Goal: Task Accomplishment & Management: Use online tool/utility

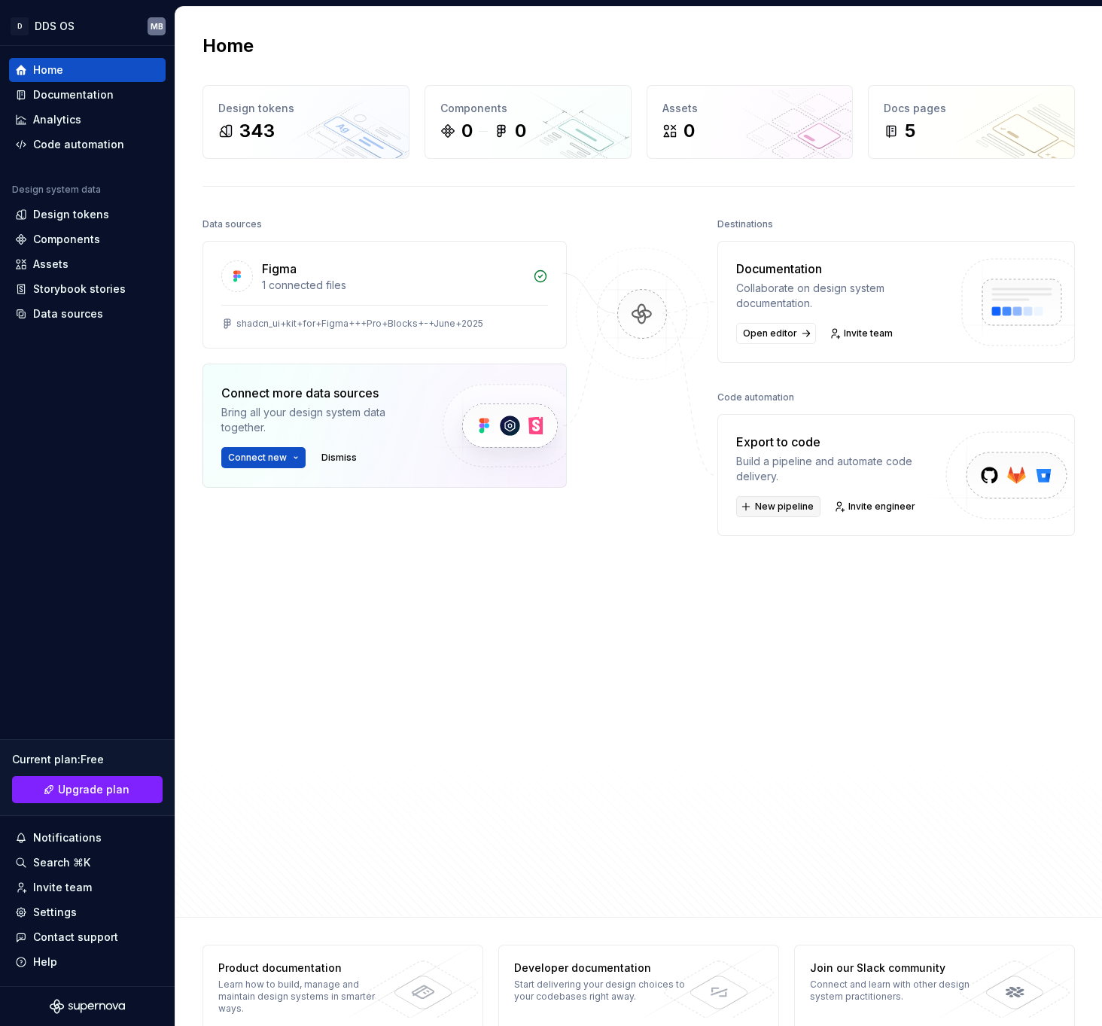
click at [798, 509] on span "New pipeline" at bounding box center [784, 506] width 59 height 12
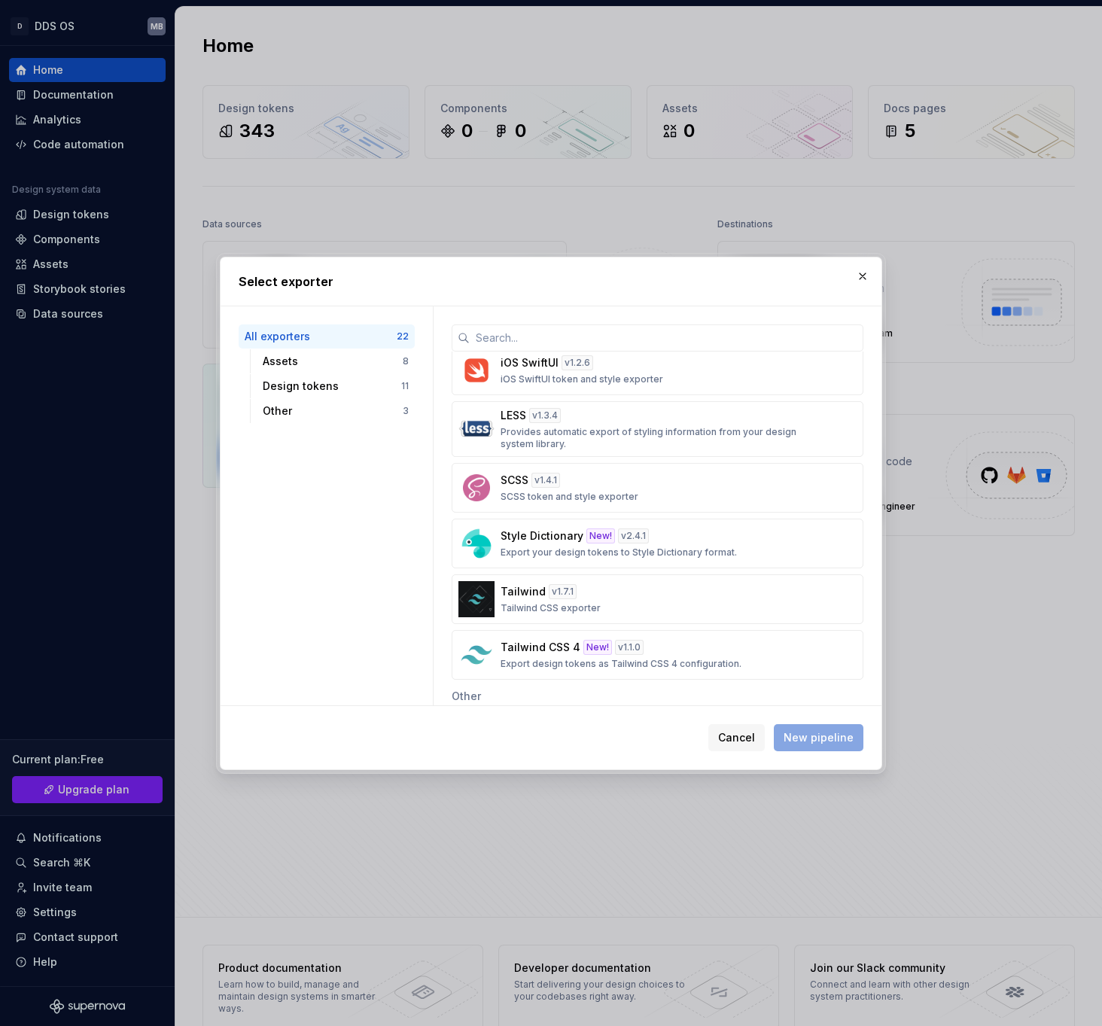
scroll to position [792, 0]
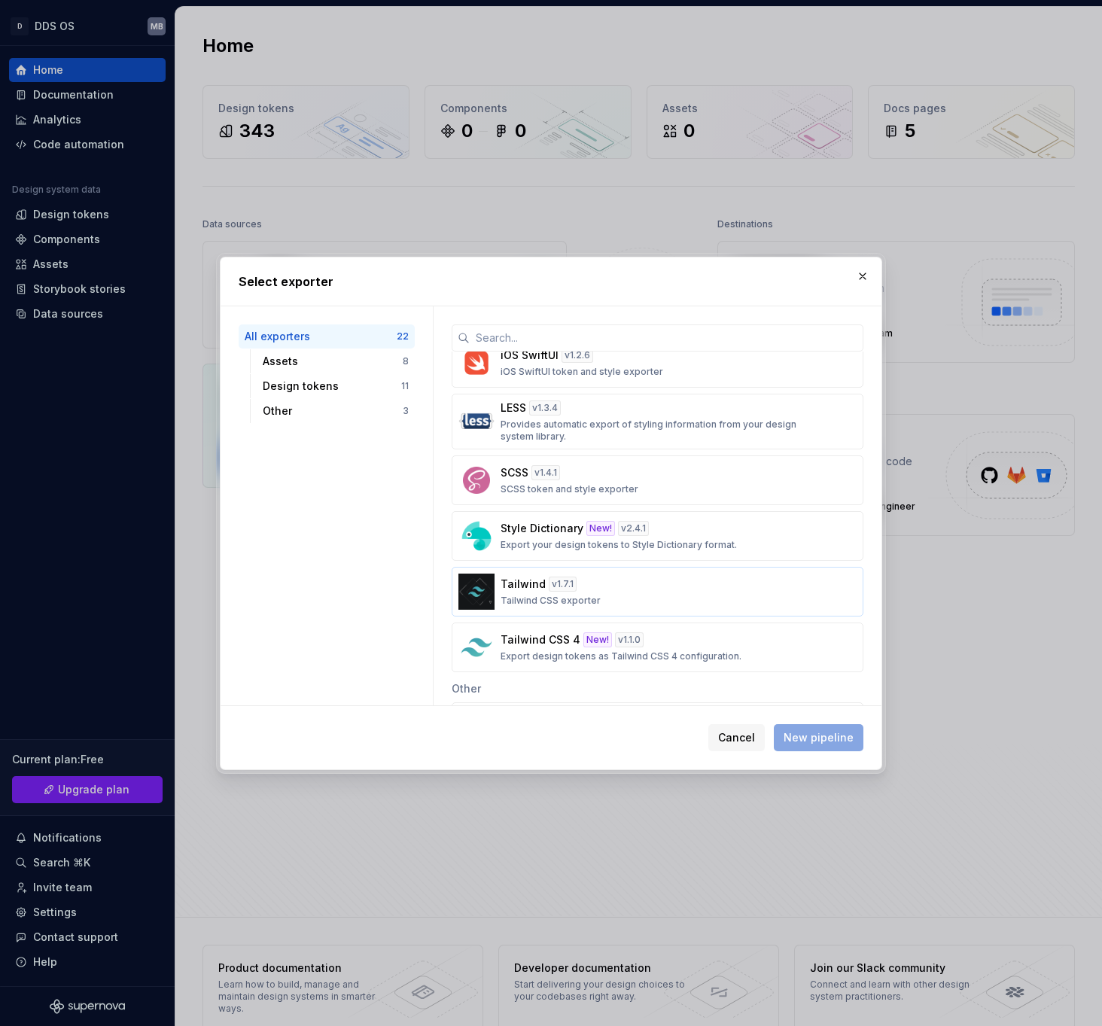
click at [620, 586] on div "Tailwind v 1.7.1 Tailwind CSS exporter" at bounding box center [652, 591] width 305 height 30
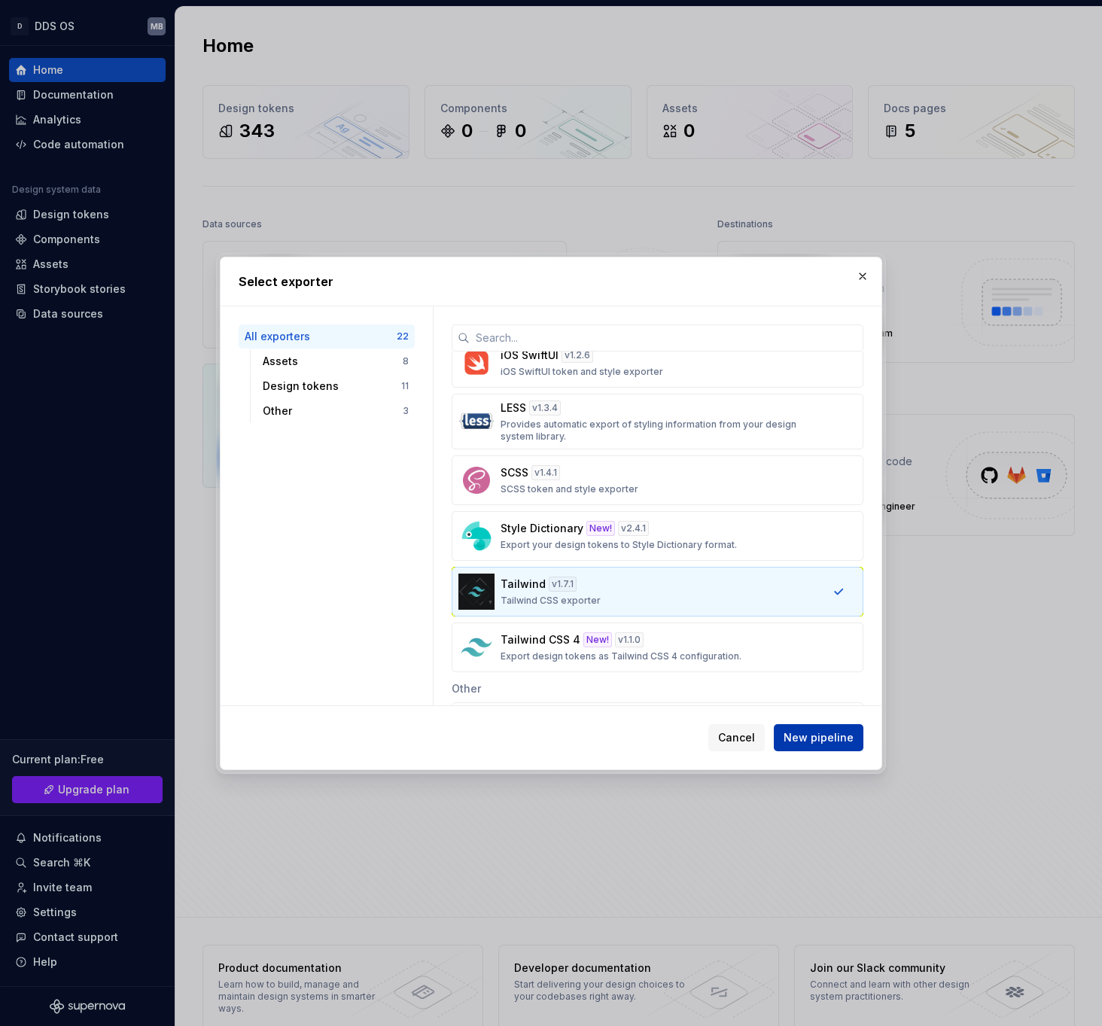
click at [820, 734] on span "New pipeline" at bounding box center [818, 737] width 70 height 15
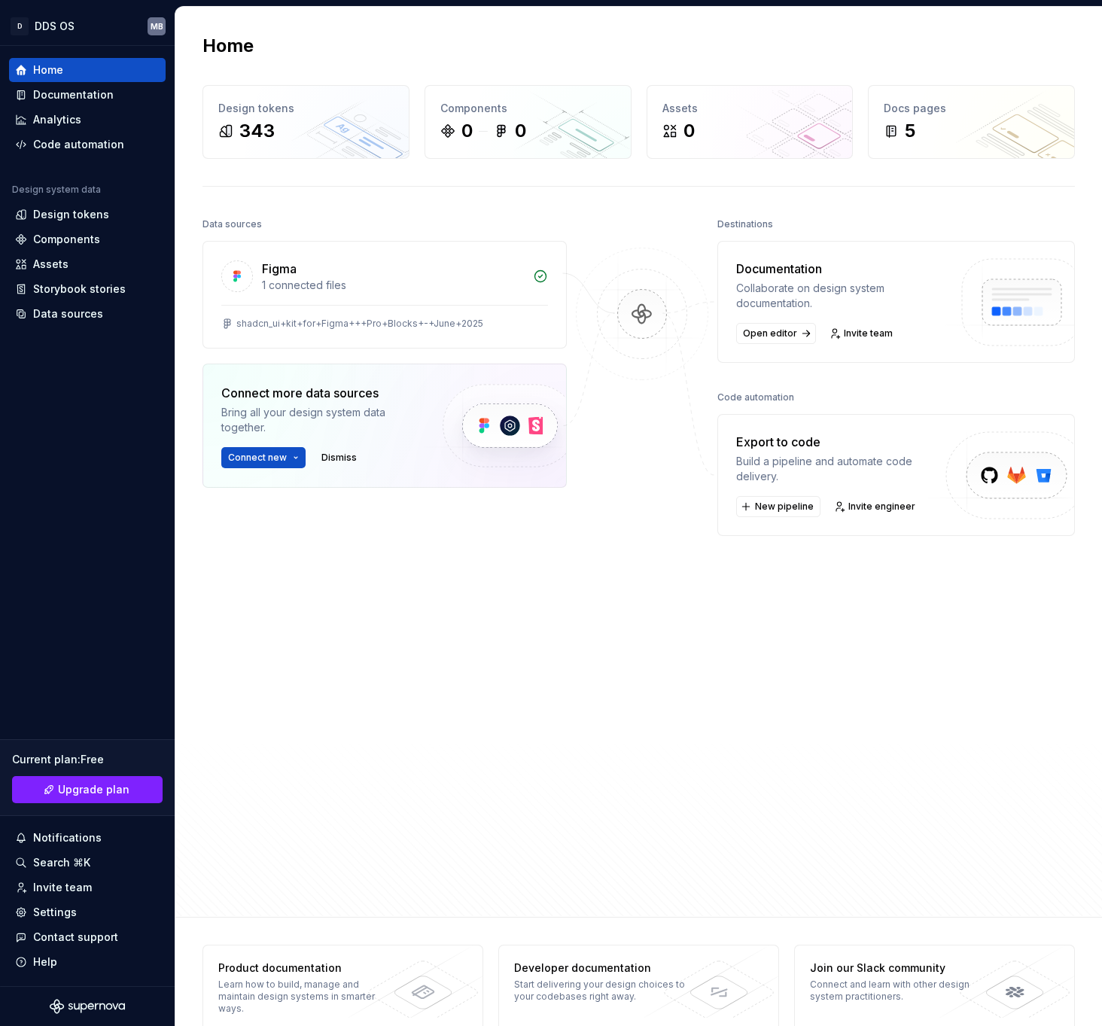
click at [385, 199] on div "Home Design tokens 343 Components 0 0 Assets 0 Docs pages 5 Data sources Figma …" at bounding box center [638, 462] width 926 height 910
click at [312, 99] on div "Design tokens 343" at bounding box center [305, 122] width 205 height 72
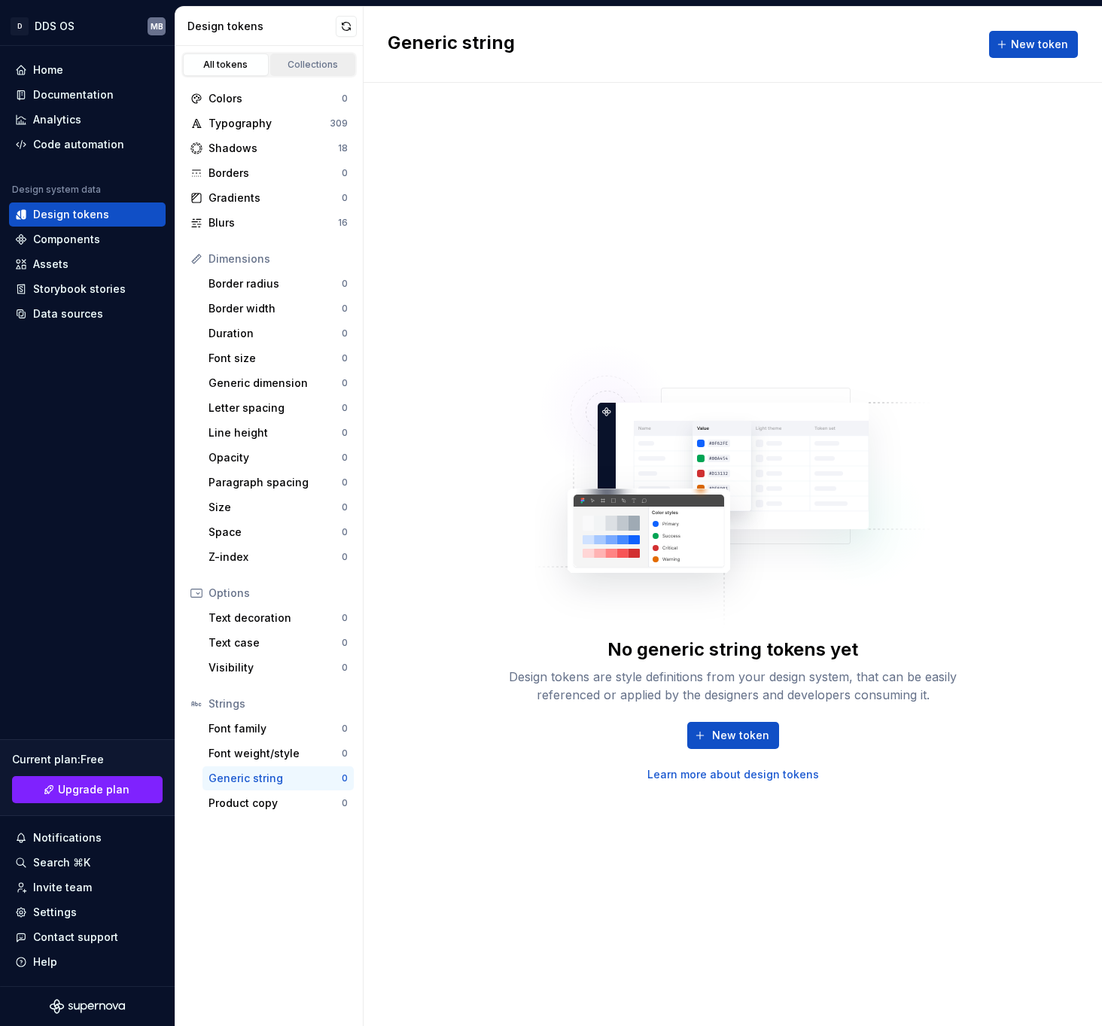
click at [299, 62] on div "Collections" at bounding box center [312, 65] width 75 height 12
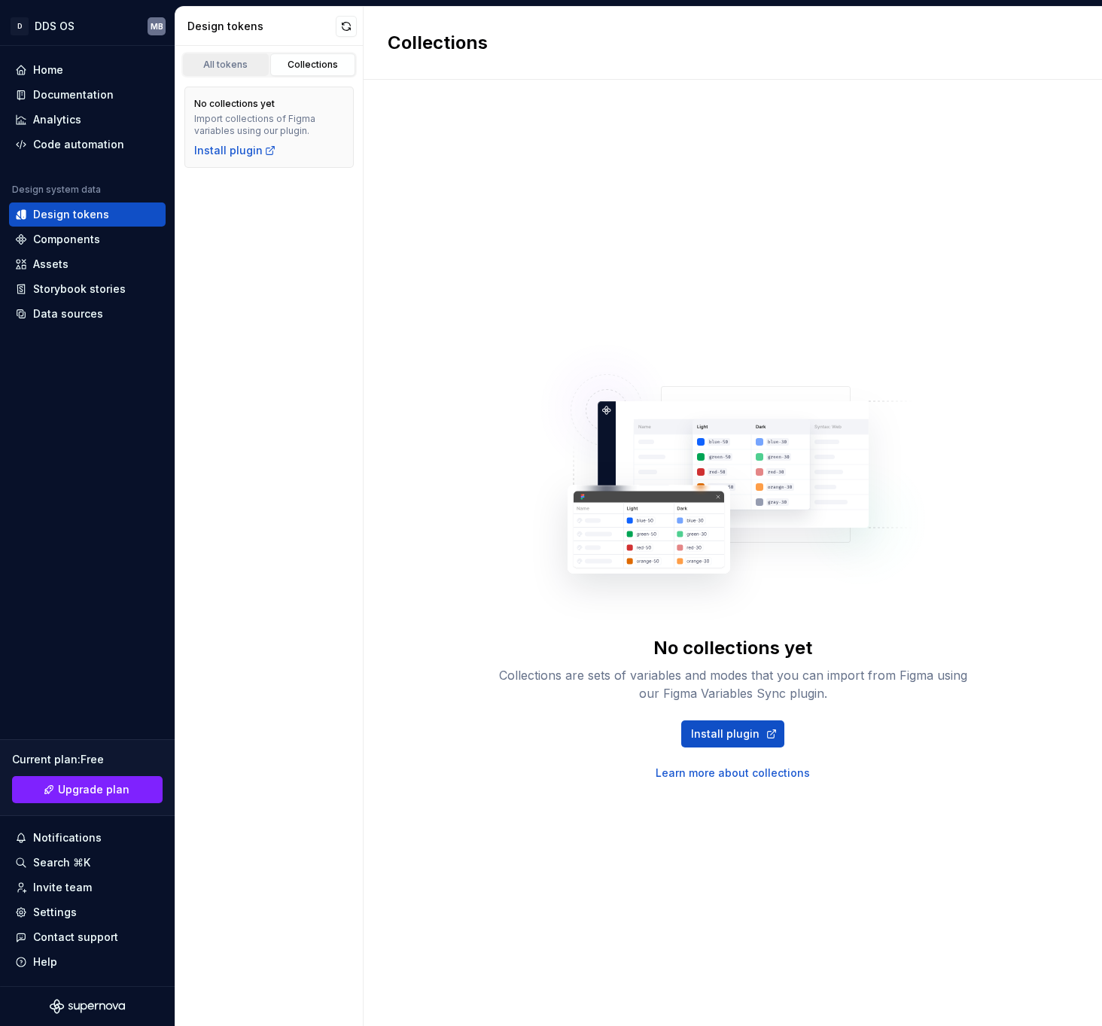
click at [237, 65] on div "All tokens" at bounding box center [225, 65] width 75 height 12
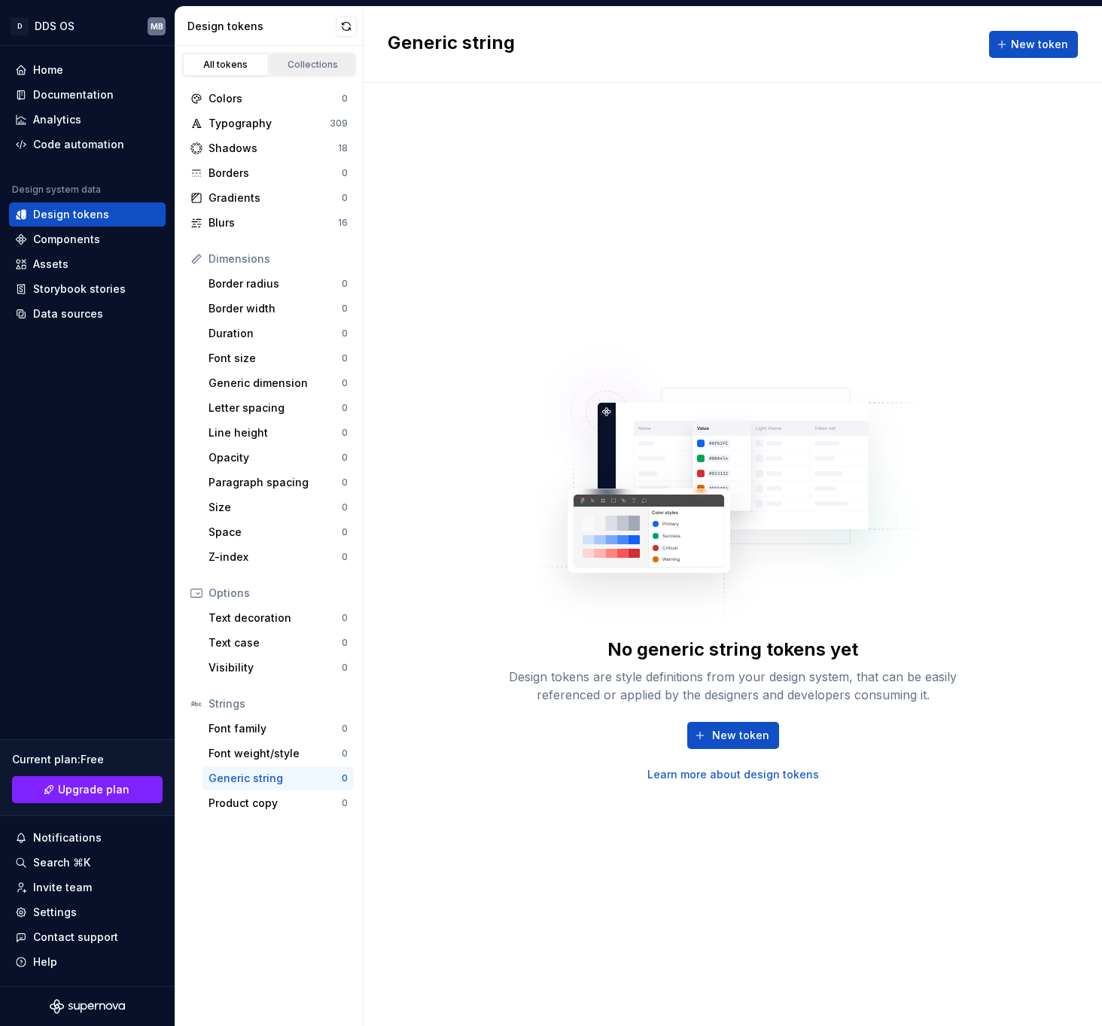
click at [320, 69] on div "Collections" at bounding box center [312, 65] width 75 height 12
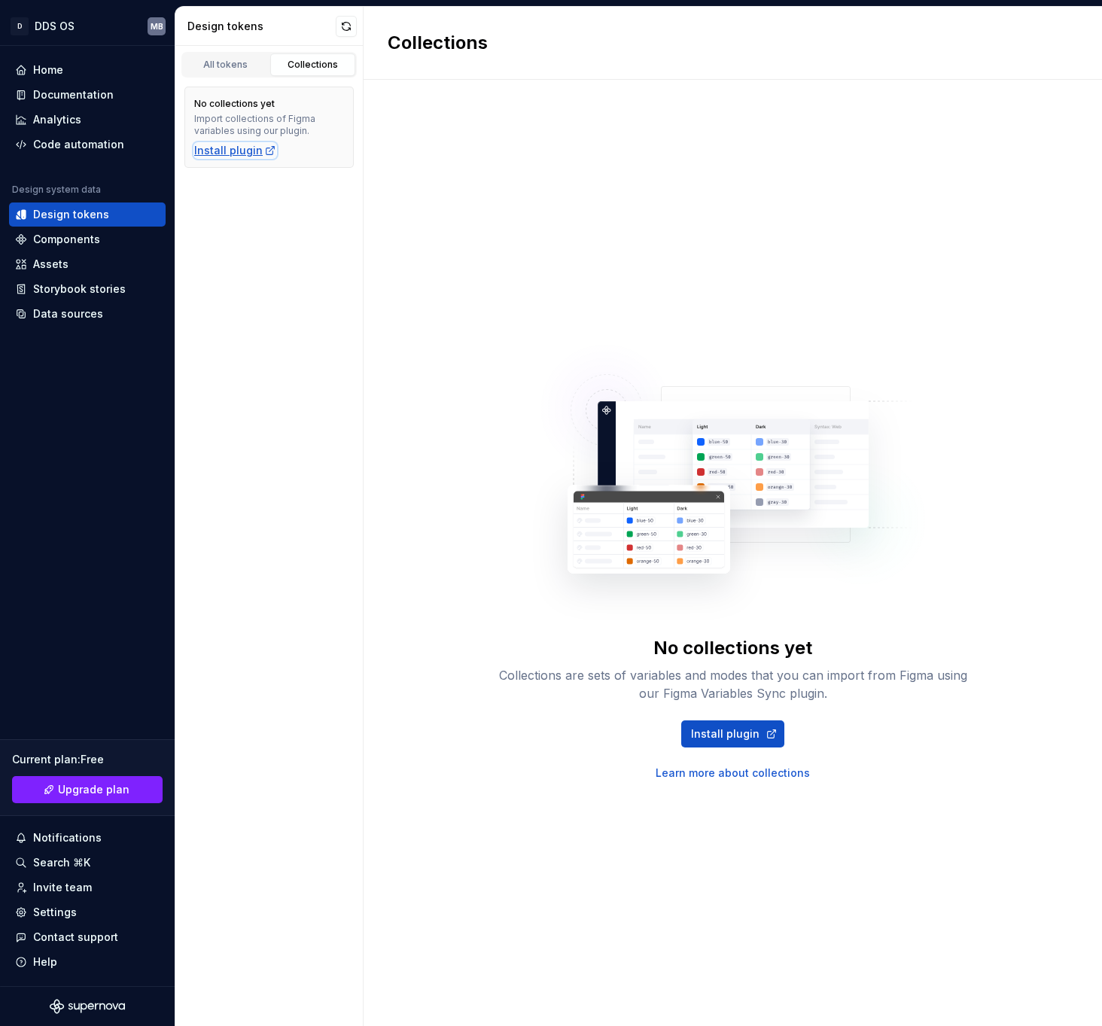
click at [241, 150] on div "Install plugin" at bounding box center [235, 150] width 82 height 15
click at [72, 145] on div "Code automation" at bounding box center [78, 144] width 91 height 15
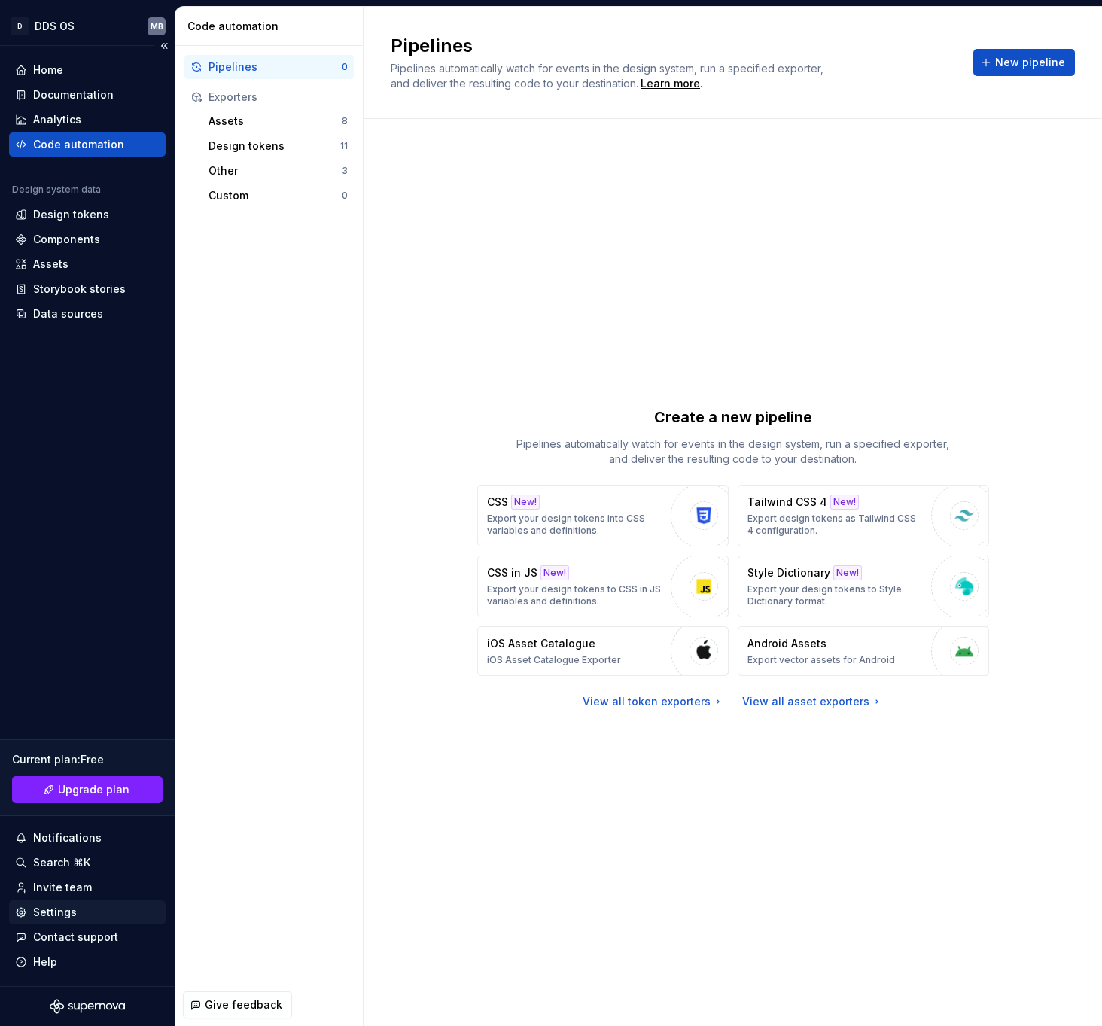
click at [70, 906] on div "Settings" at bounding box center [55, 912] width 44 height 15
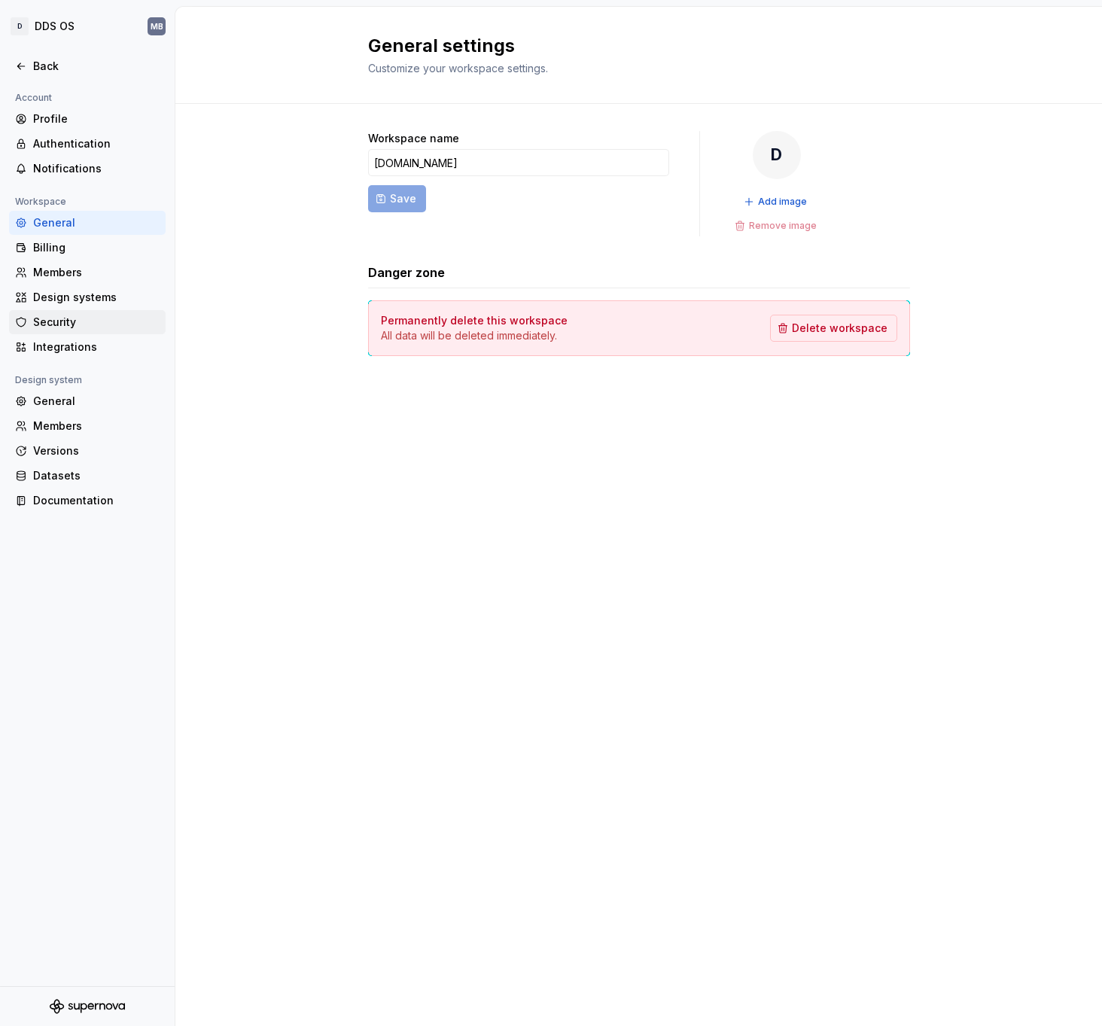
click at [79, 318] on div "Security" at bounding box center [96, 322] width 126 height 15
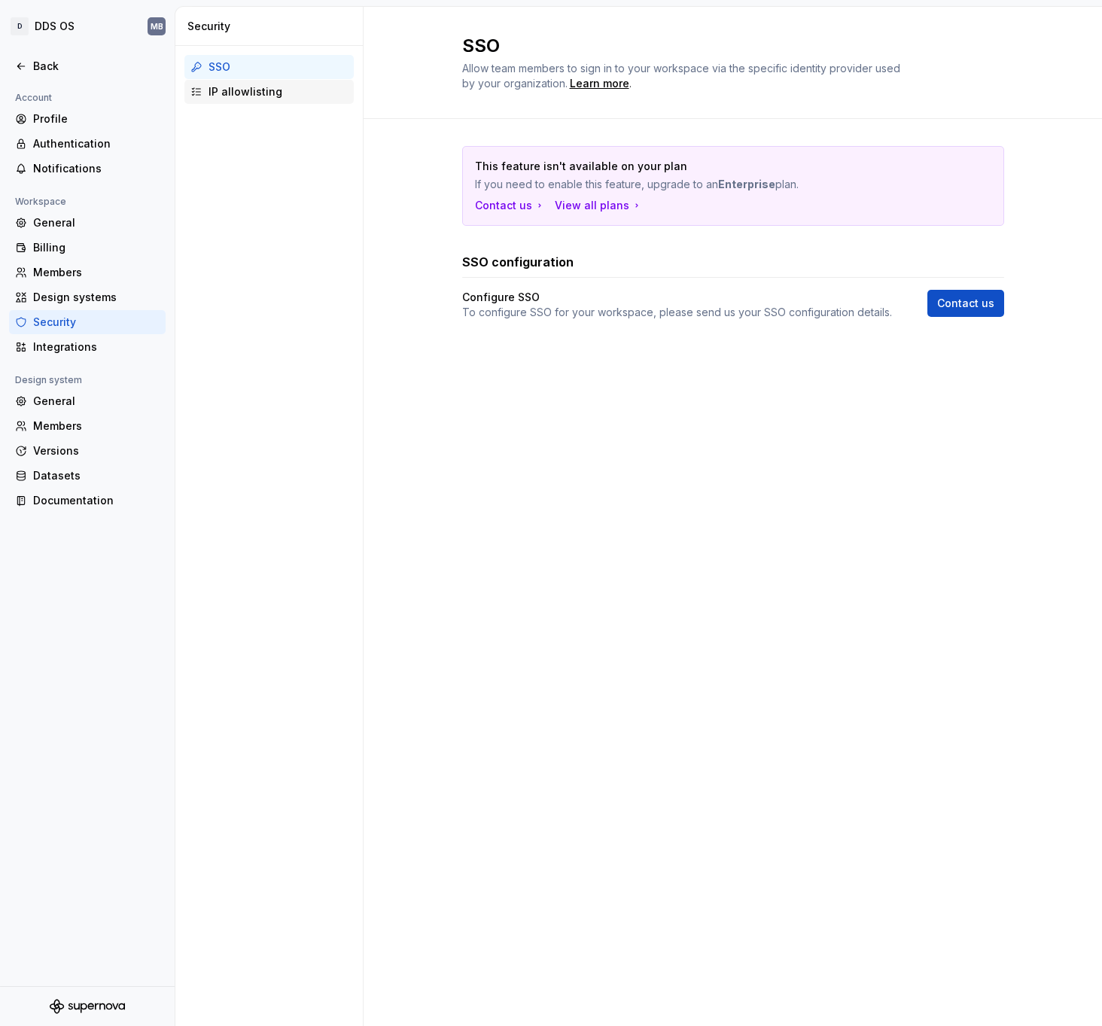
click at [232, 91] on div "IP allowlisting" at bounding box center [277, 91] width 139 height 15
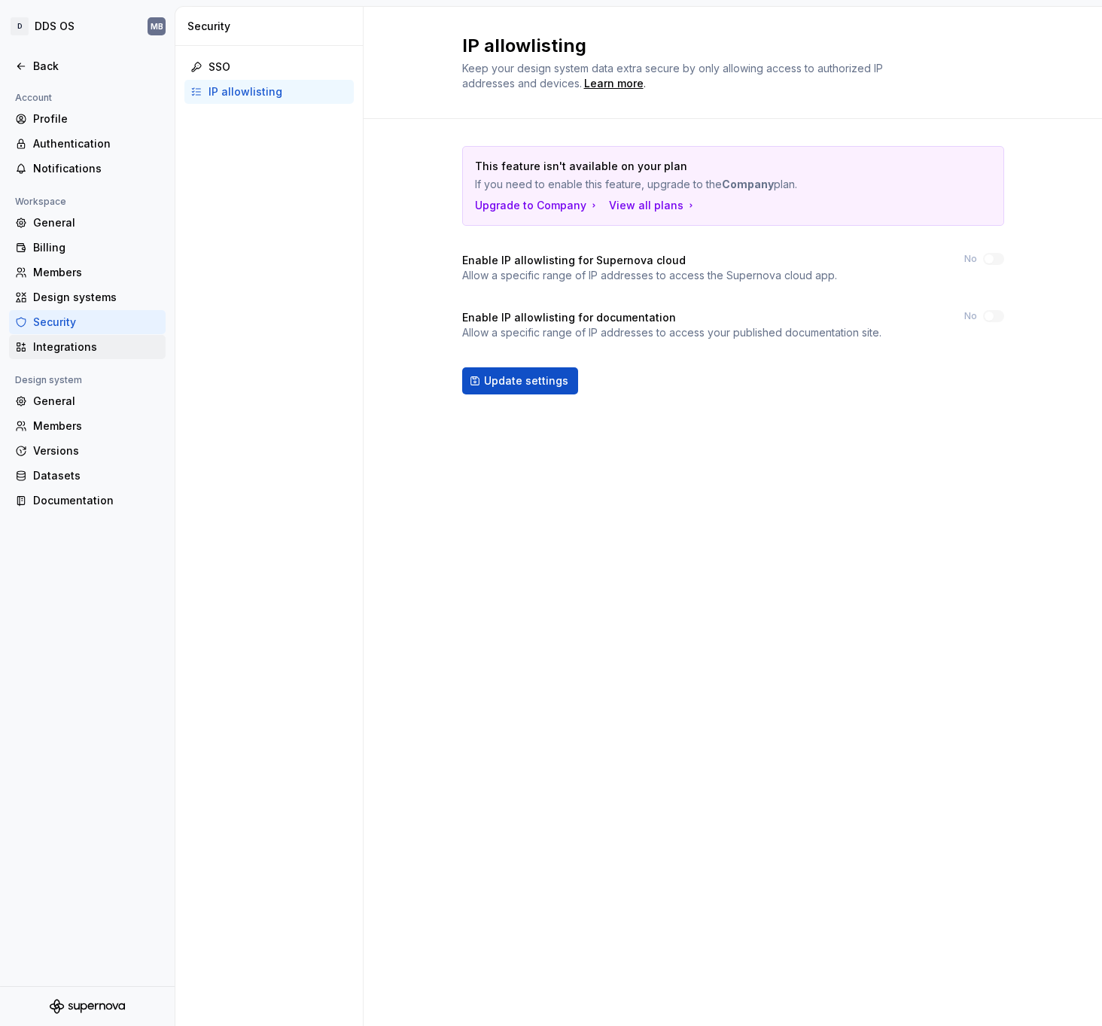
click at [90, 343] on div "Integrations" at bounding box center [96, 346] width 126 height 15
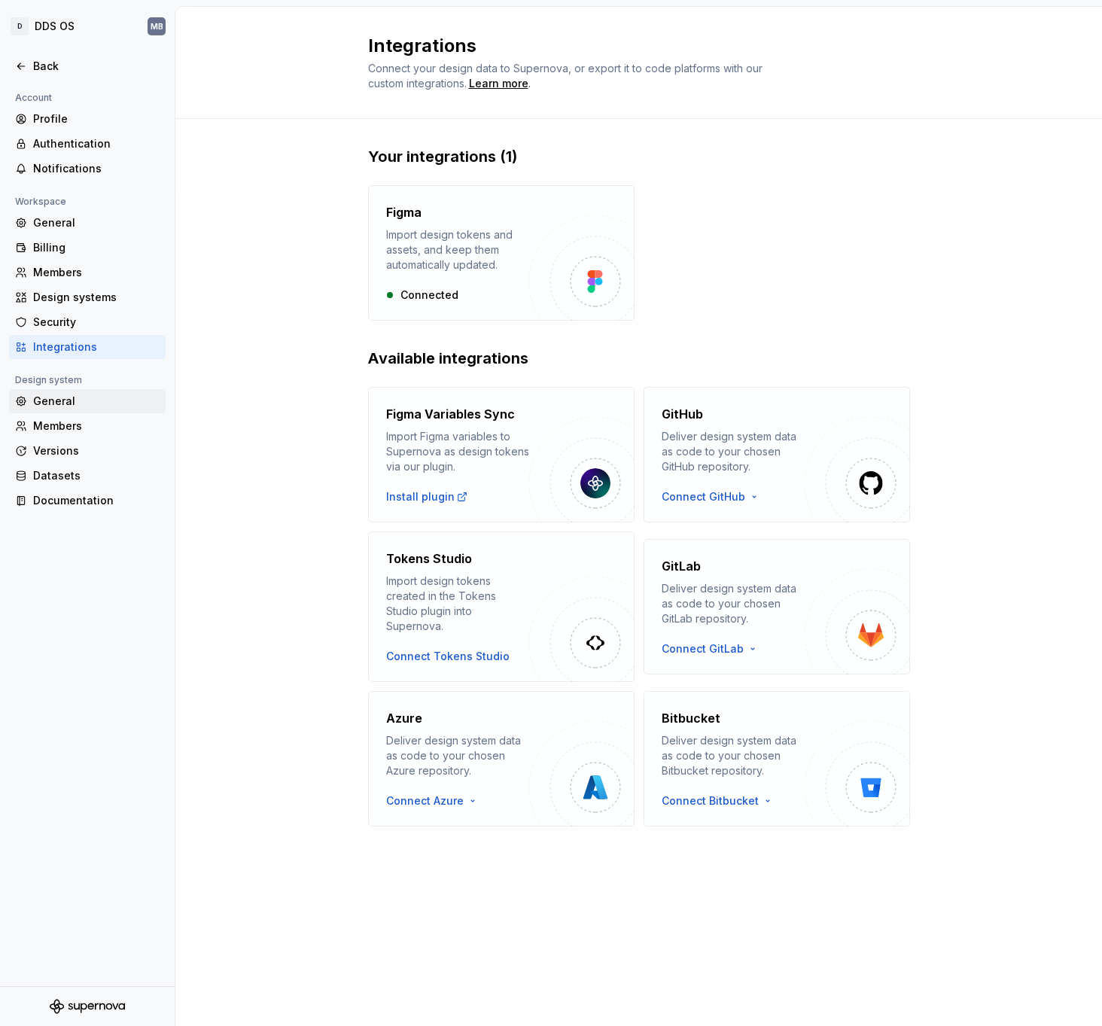
click at [76, 401] on div "General" at bounding box center [96, 401] width 126 height 15
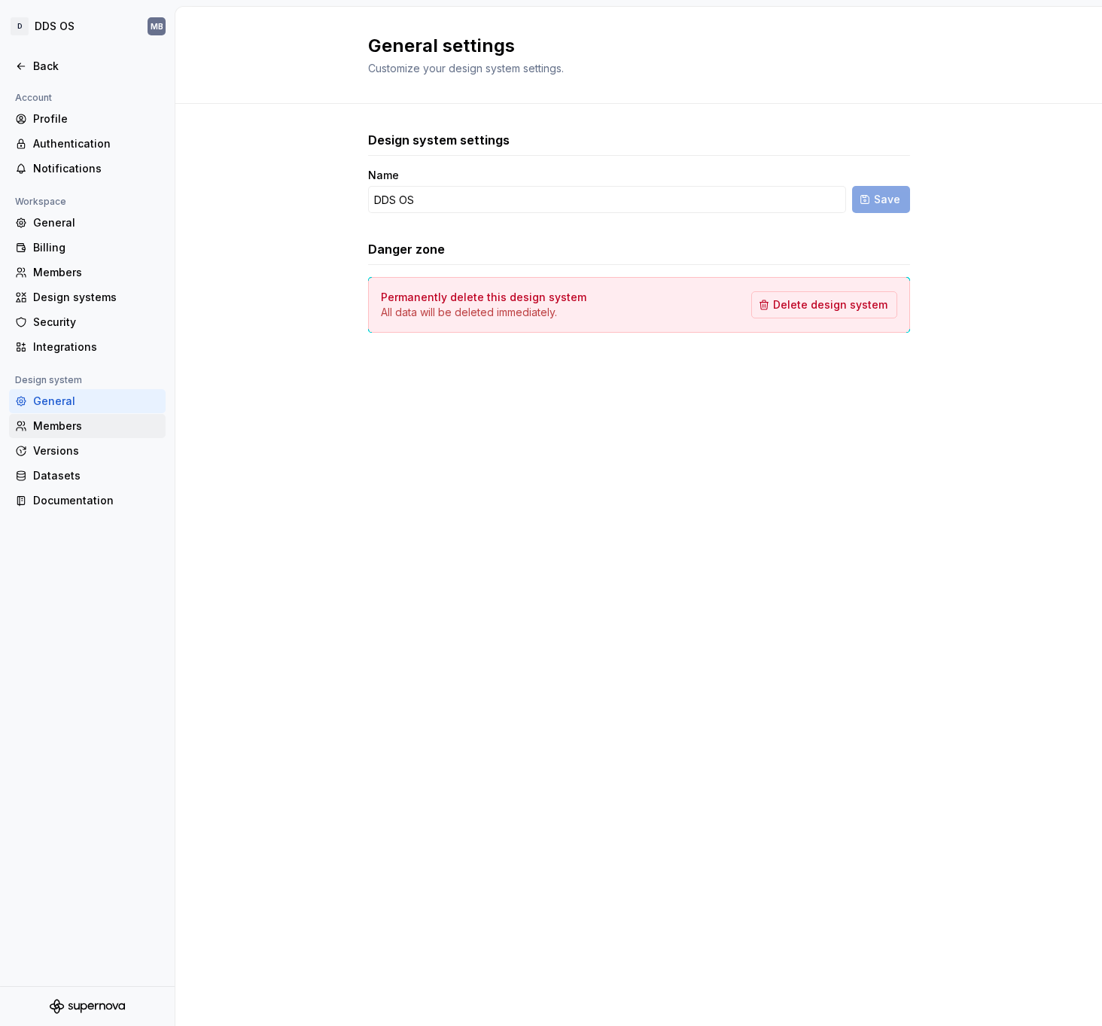
click at [68, 418] on div "Members" at bounding box center [96, 425] width 126 height 15
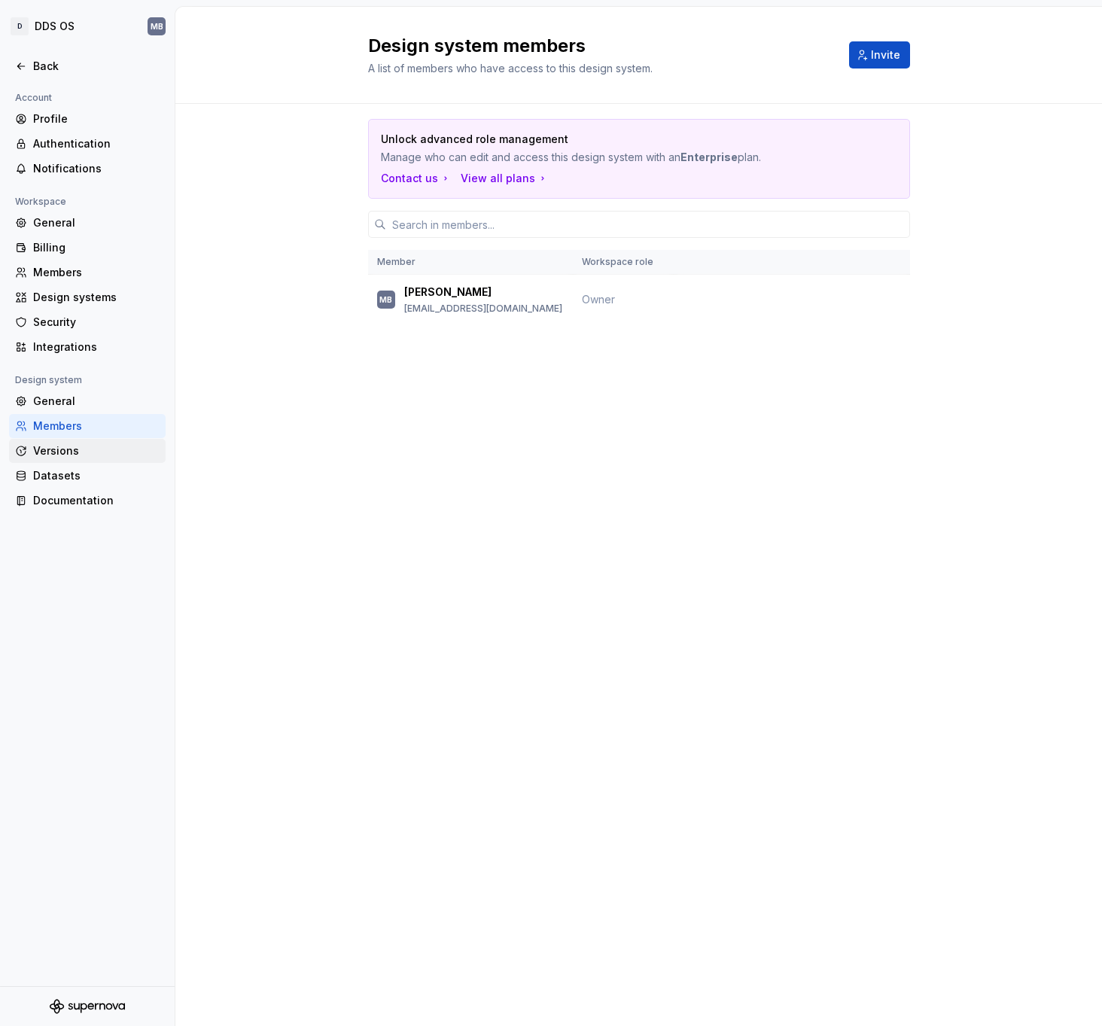
click at [62, 451] on div "Versions" at bounding box center [96, 450] width 126 height 15
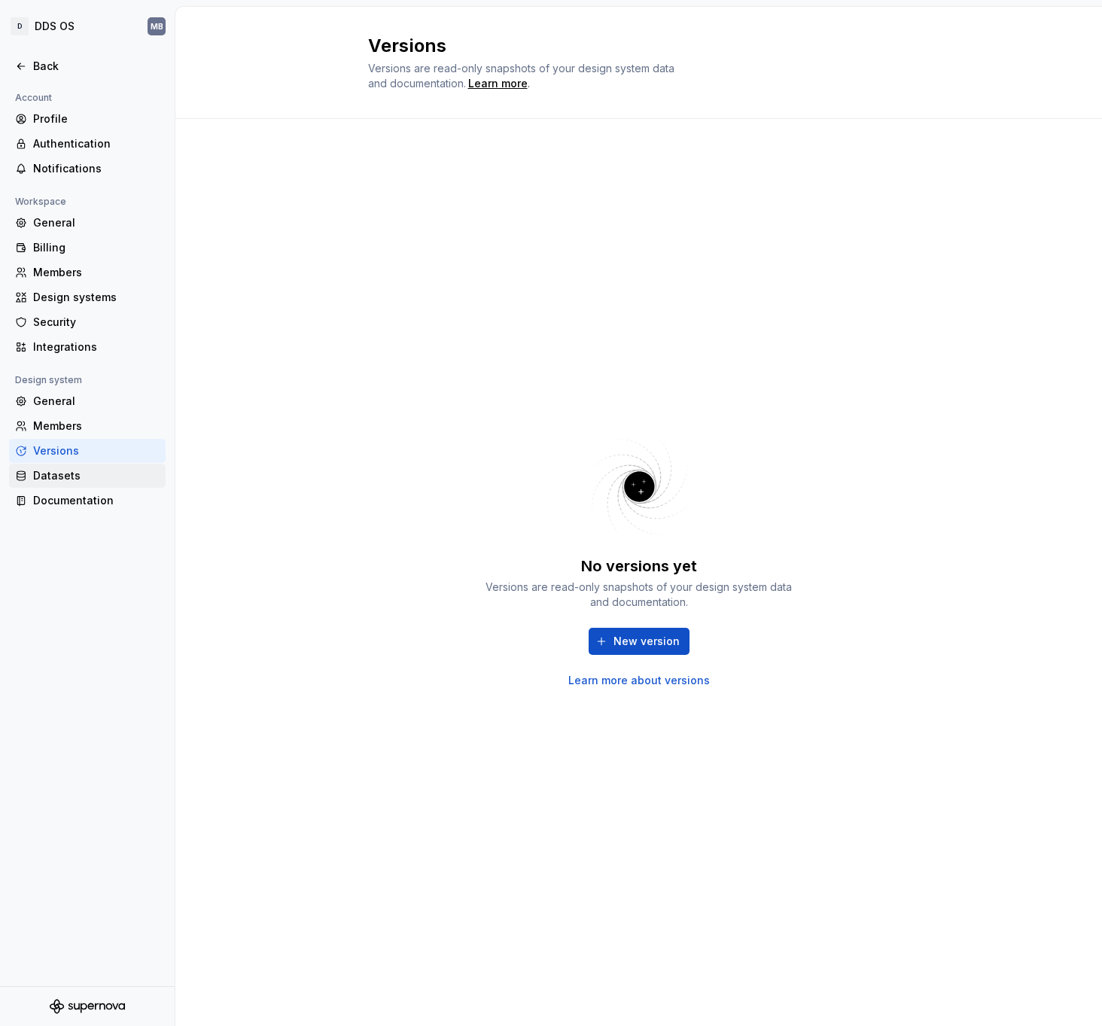
click at [62, 471] on div "Datasets" at bounding box center [96, 475] width 126 height 15
click at [60, 484] on div "Datasets" at bounding box center [87, 476] width 157 height 24
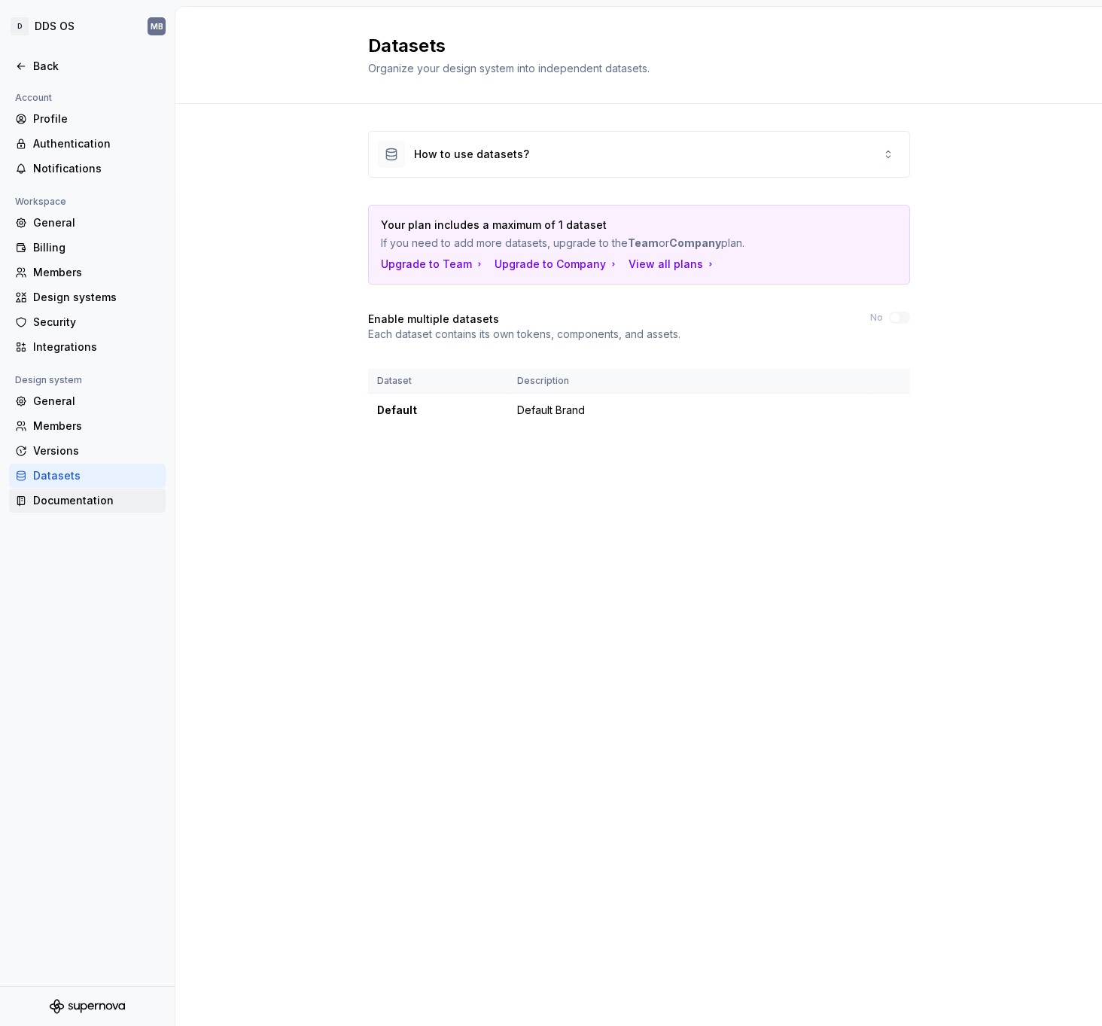
click at [78, 491] on div "Documentation" at bounding box center [87, 500] width 157 height 24
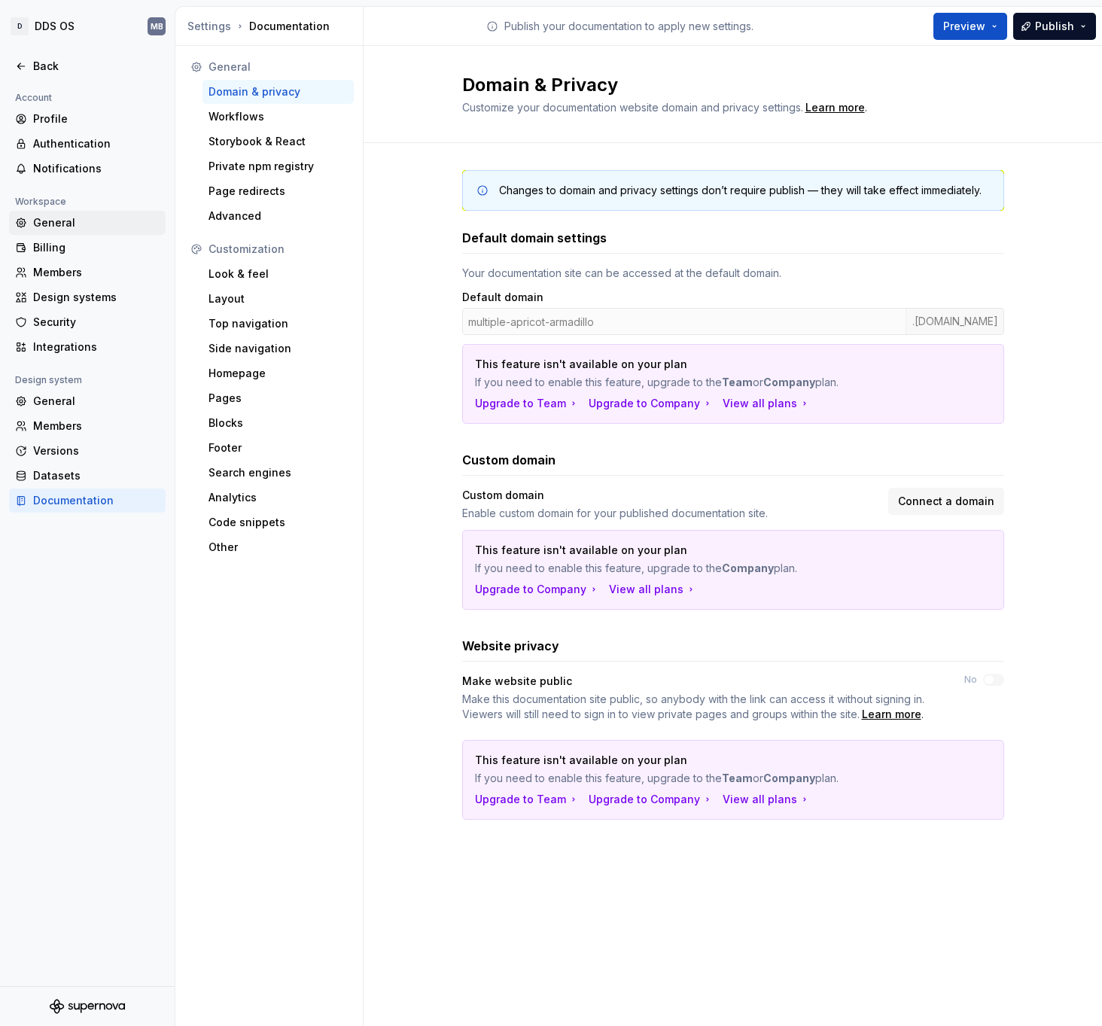
click at [81, 218] on div "General" at bounding box center [96, 222] width 126 height 15
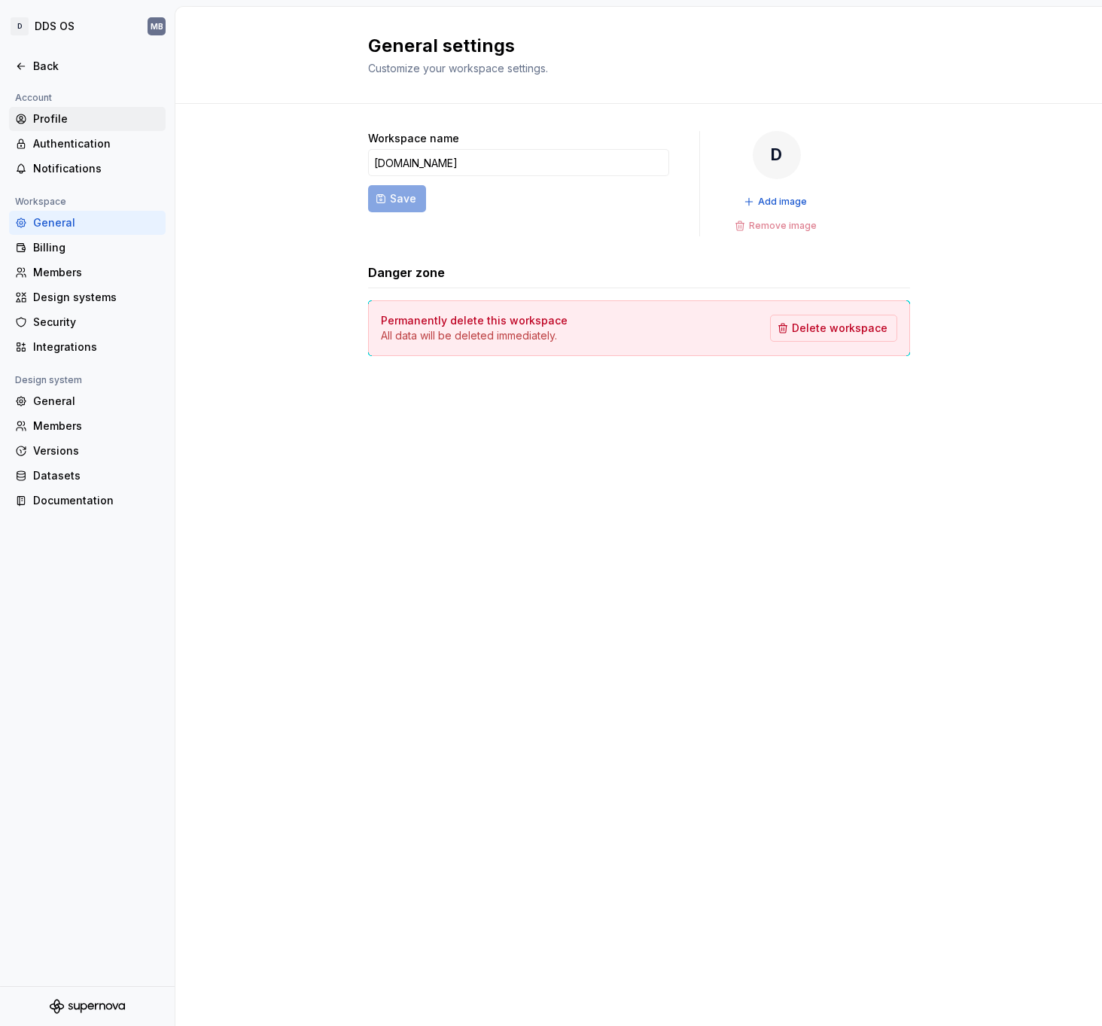
click at [88, 117] on div "Profile" at bounding box center [96, 118] width 126 height 15
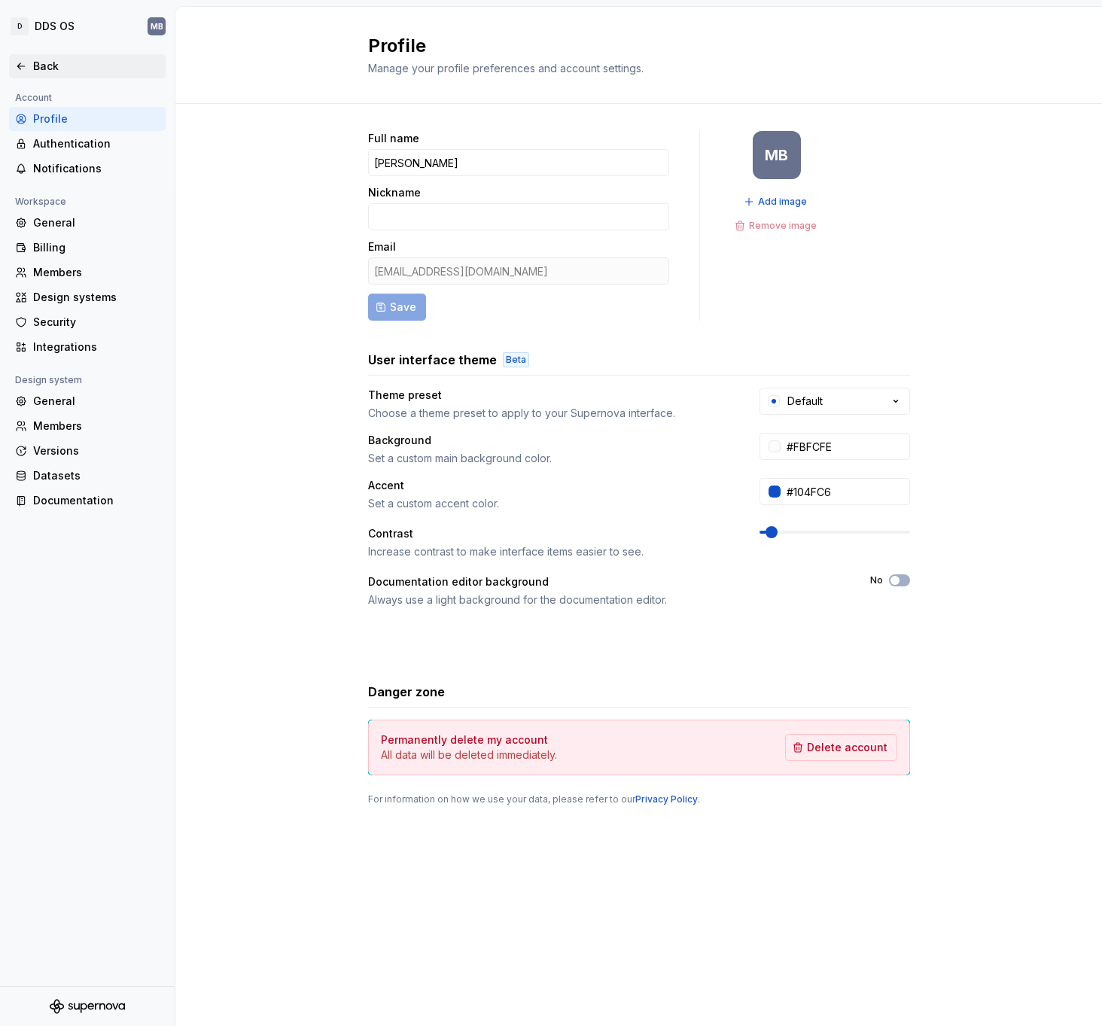
click at [20, 64] on icon at bounding box center [20, 66] width 7 height 6
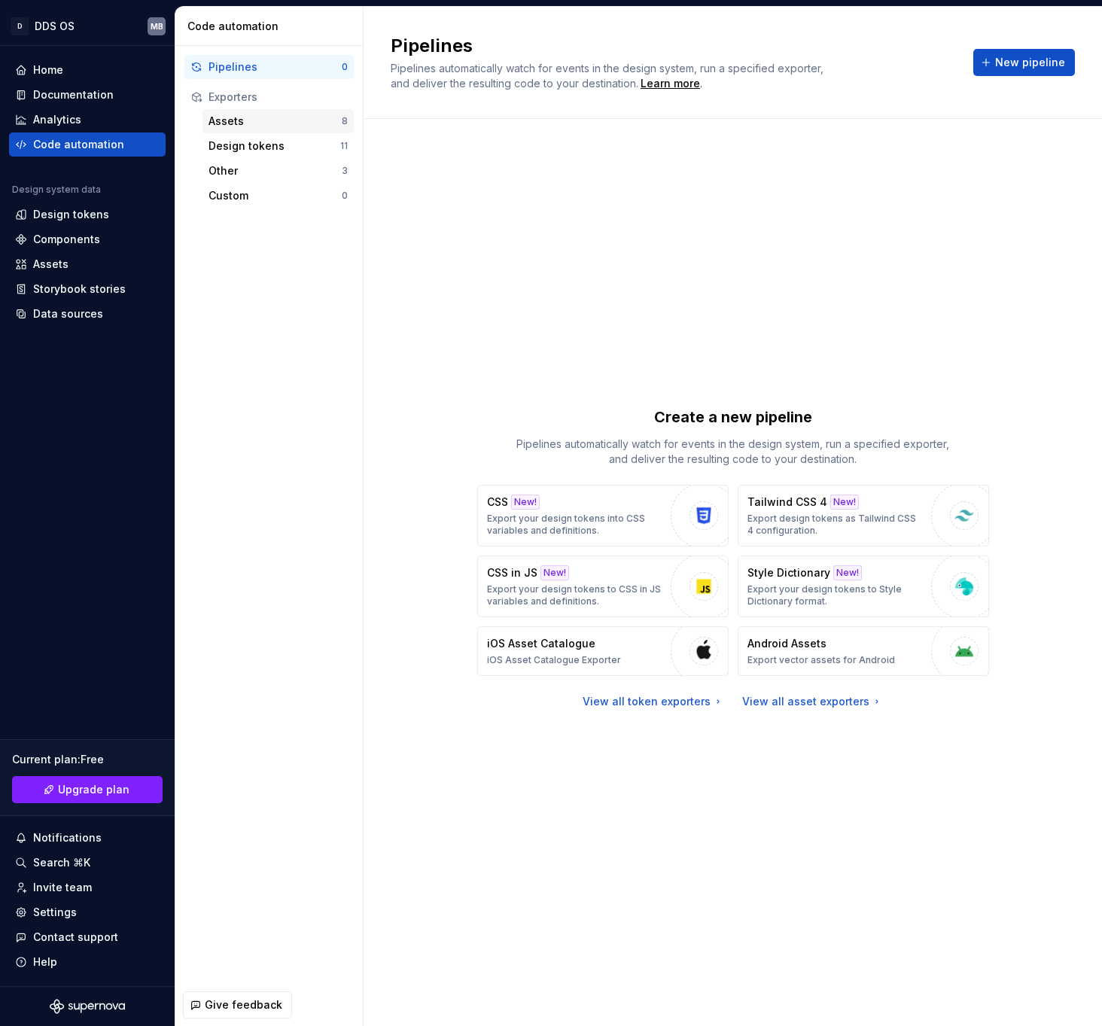
click at [245, 120] on div "Assets" at bounding box center [274, 121] width 133 height 15
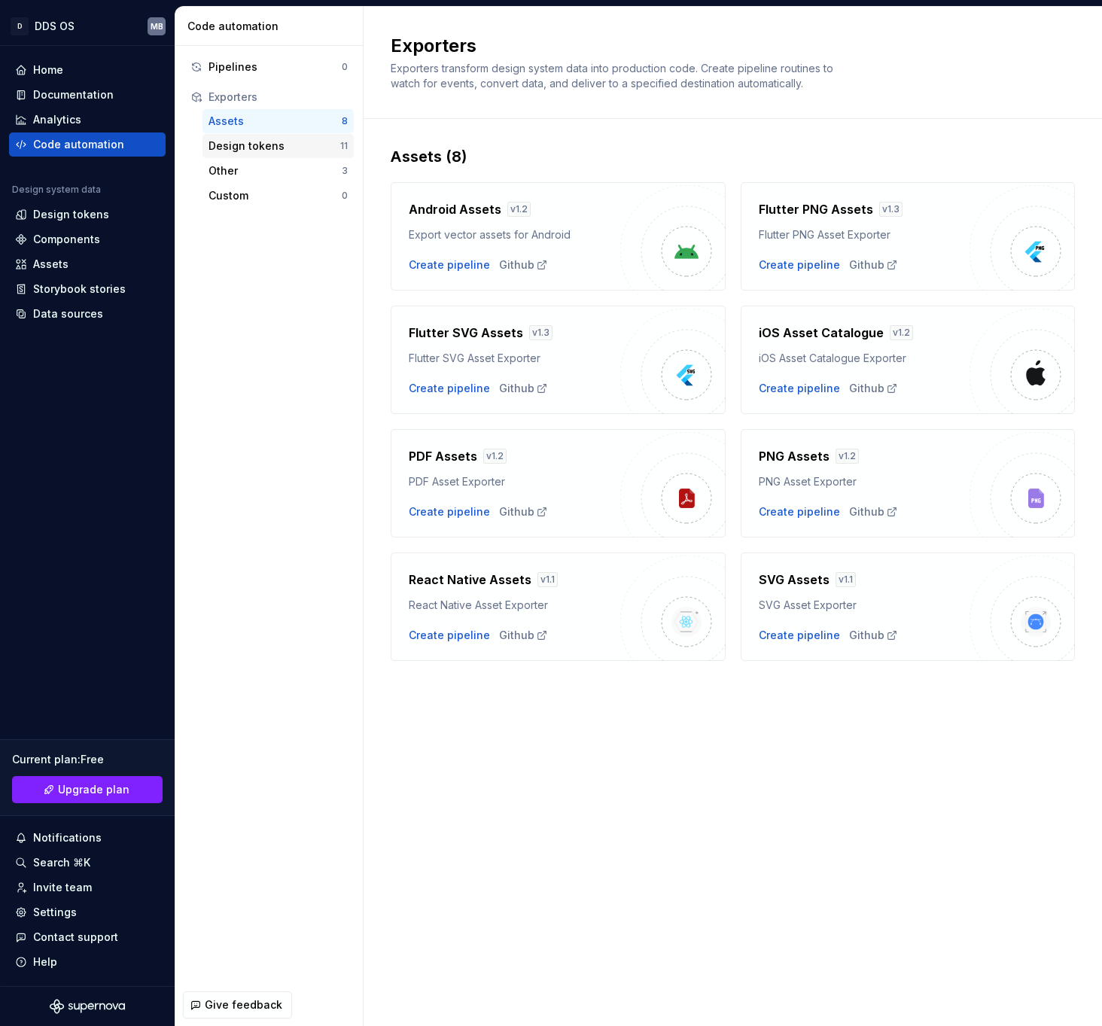
click at [254, 142] on div "Design tokens" at bounding box center [274, 145] width 132 height 15
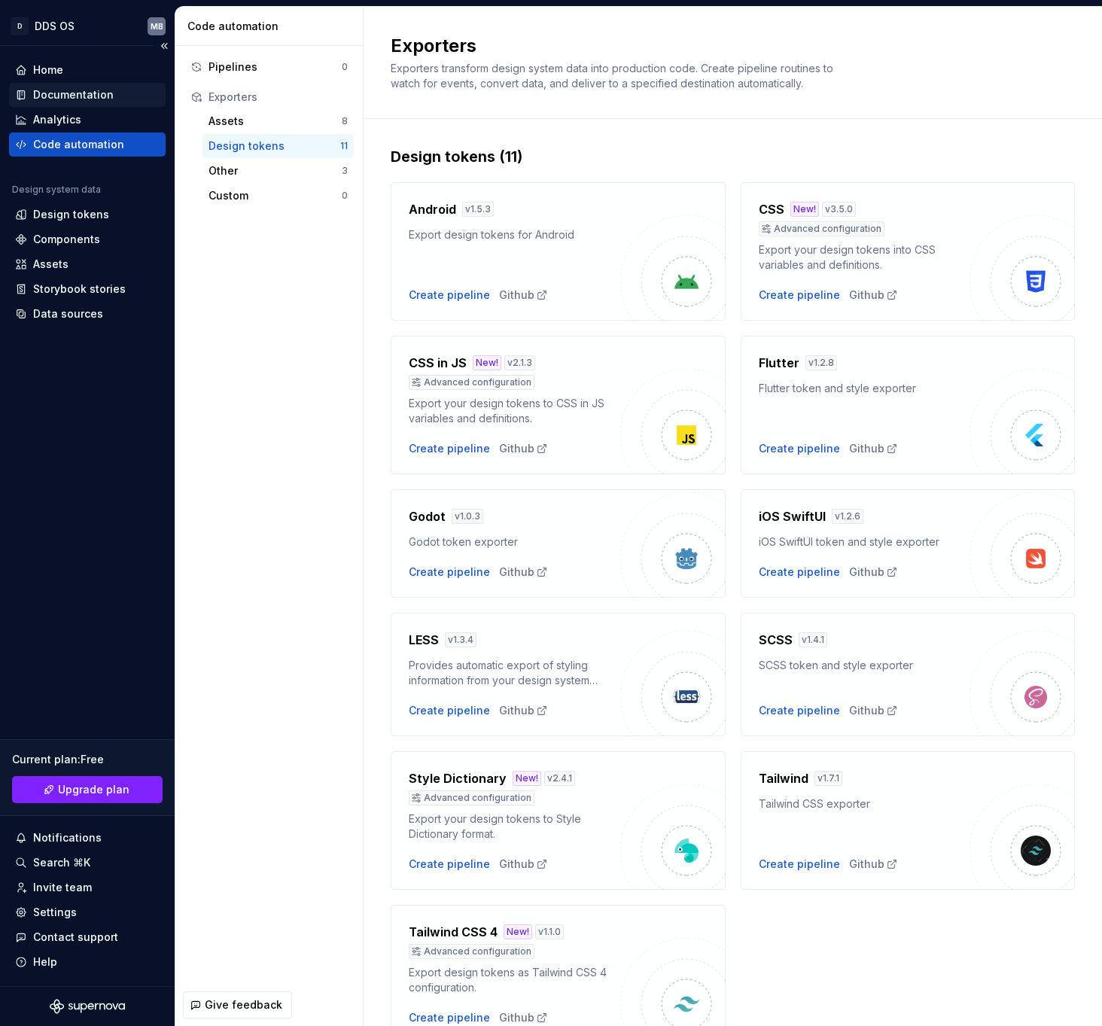
click at [75, 103] on div "Documentation" at bounding box center [87, 95] width 157 height 24
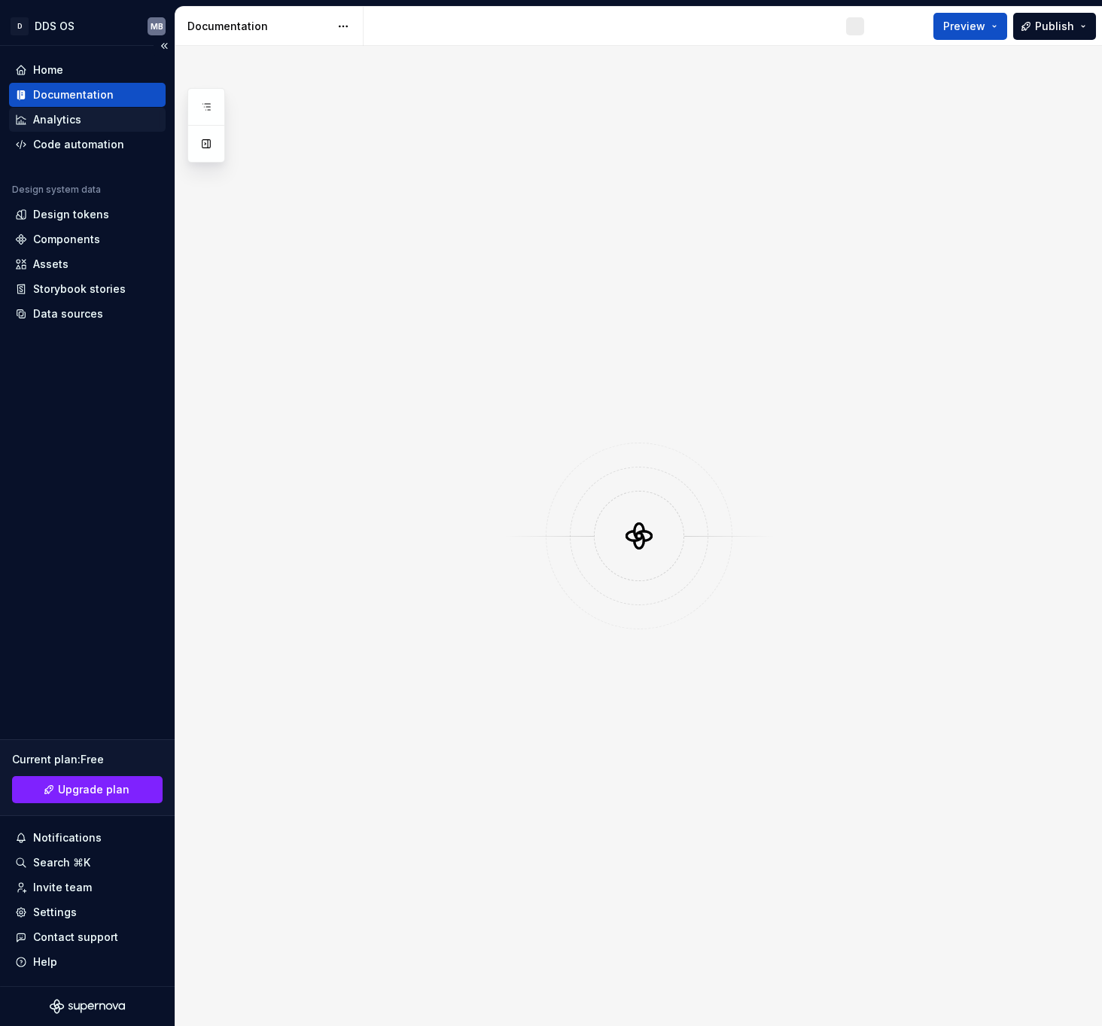
click at [71, 114] on div "Analytics" at bounding box center [57, 119] width 48 height 15
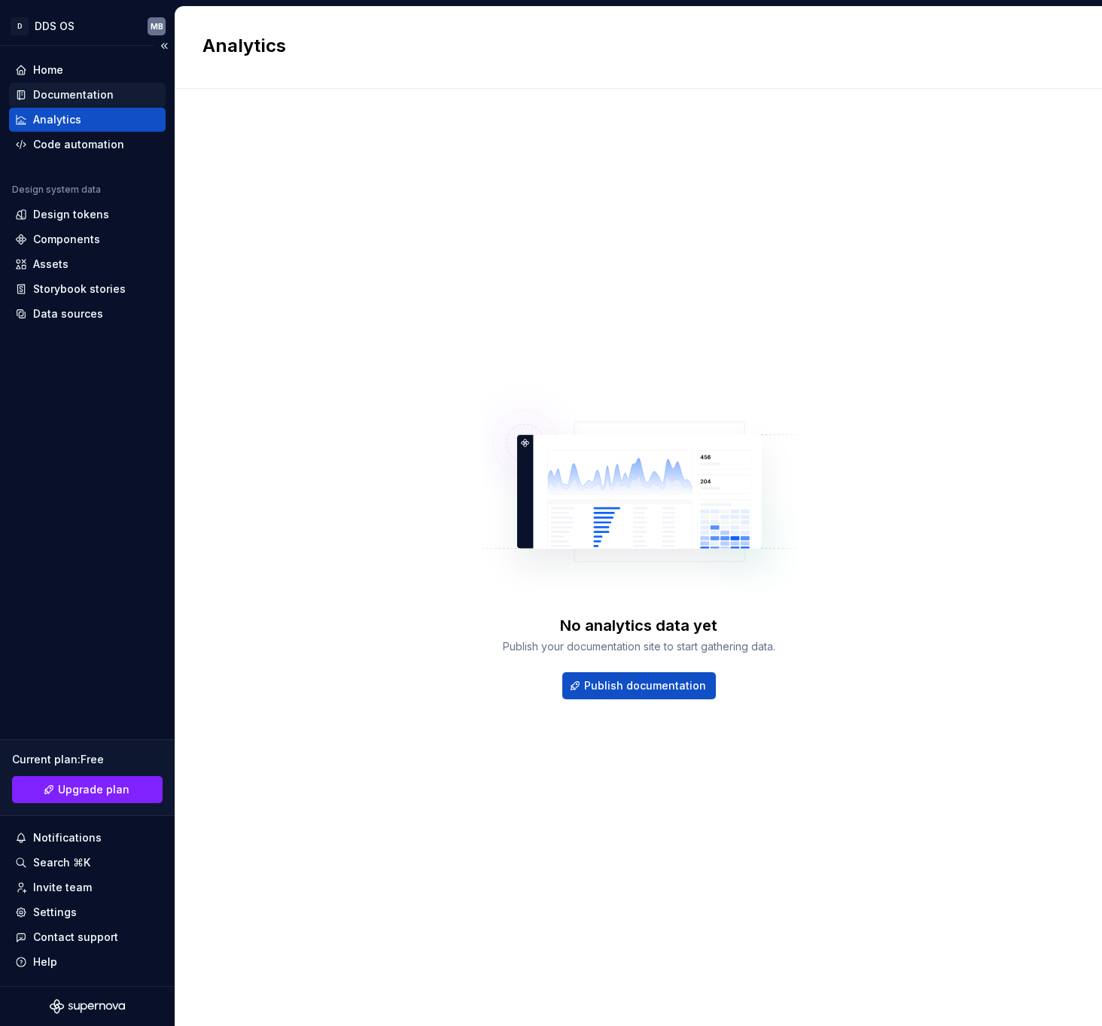
click at [75, 88] on div "Documentation" at bounding box center [73, 94] width 81 height 15
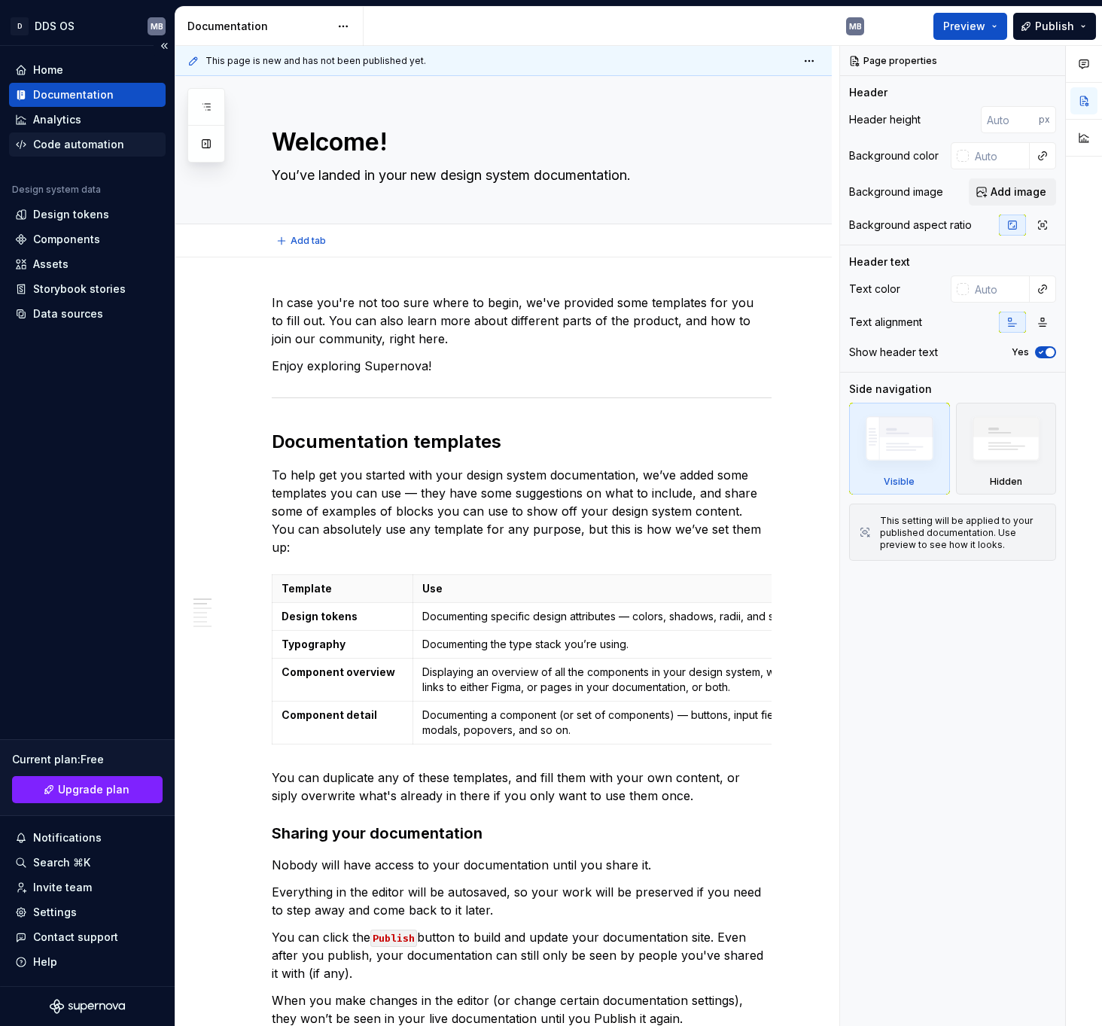
type textarea "*"
click at [75, 74] on div "Home" at bounding box center [87, 69] width 144 height 15
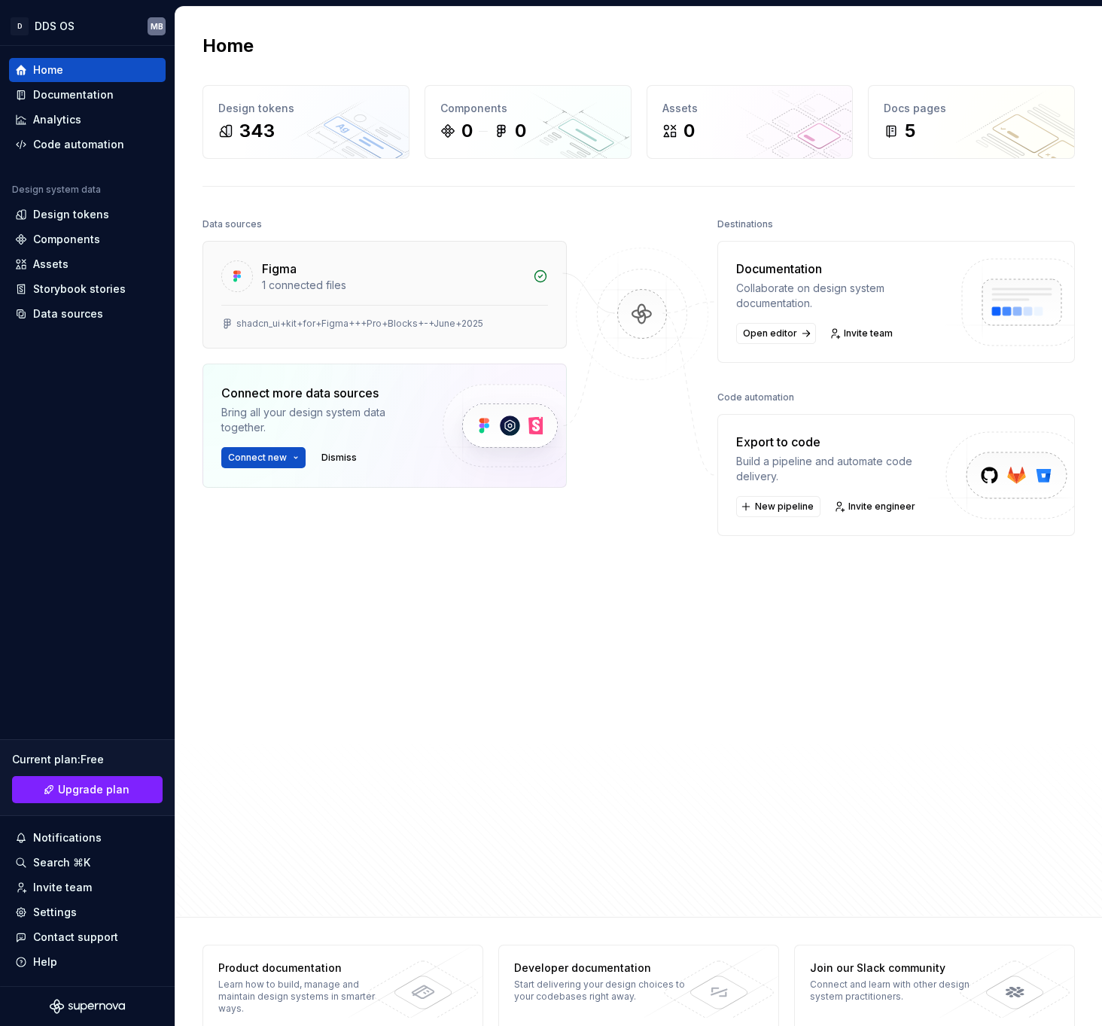
click at [426, 315] on div "shadcn_ui+kit+for+Figma+++Pro+Blocks+-+June+2025" at bounding box center [384, 326] width 363 height 43
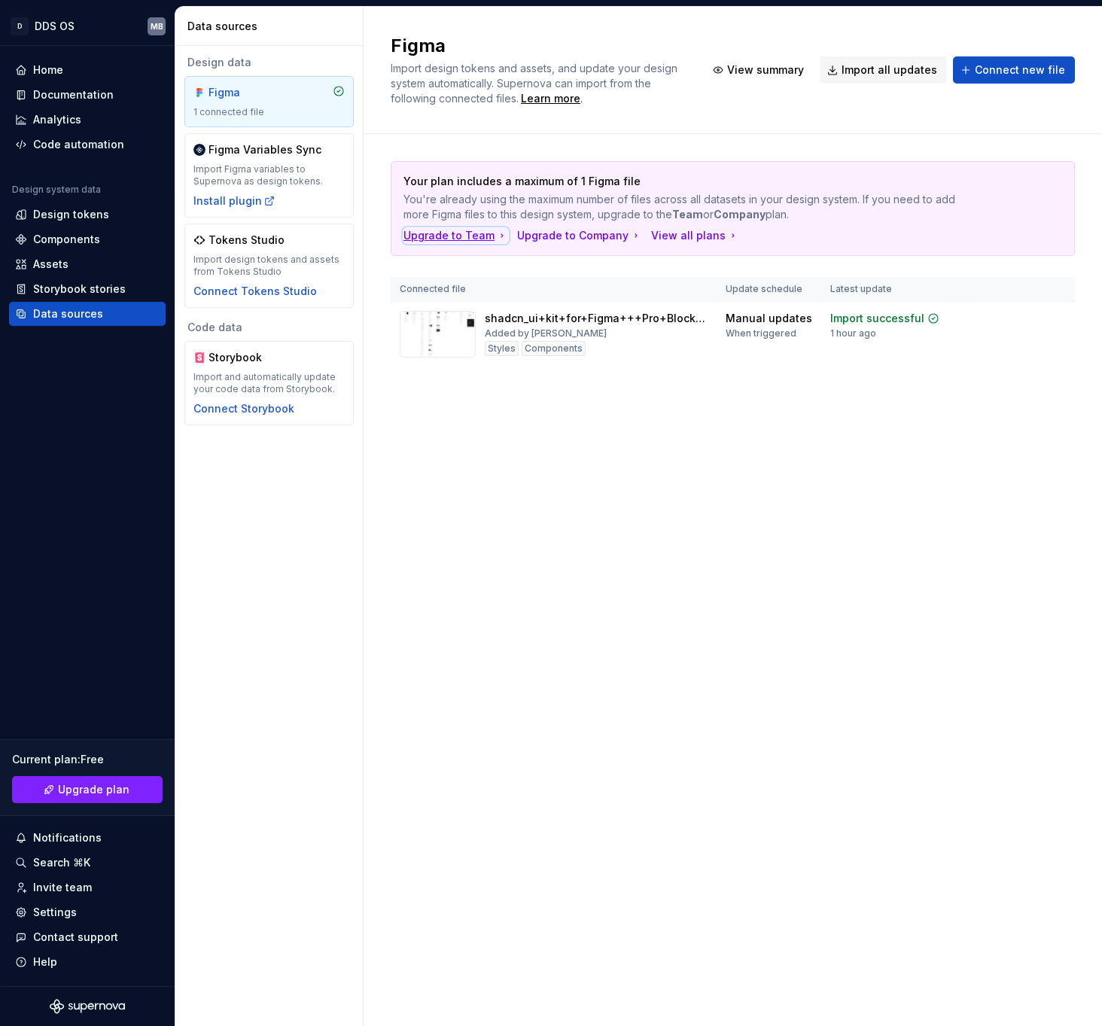
click at [446, 237] on div "Upgrade to Team" at bounding box center [455, 235] width 105 height 15
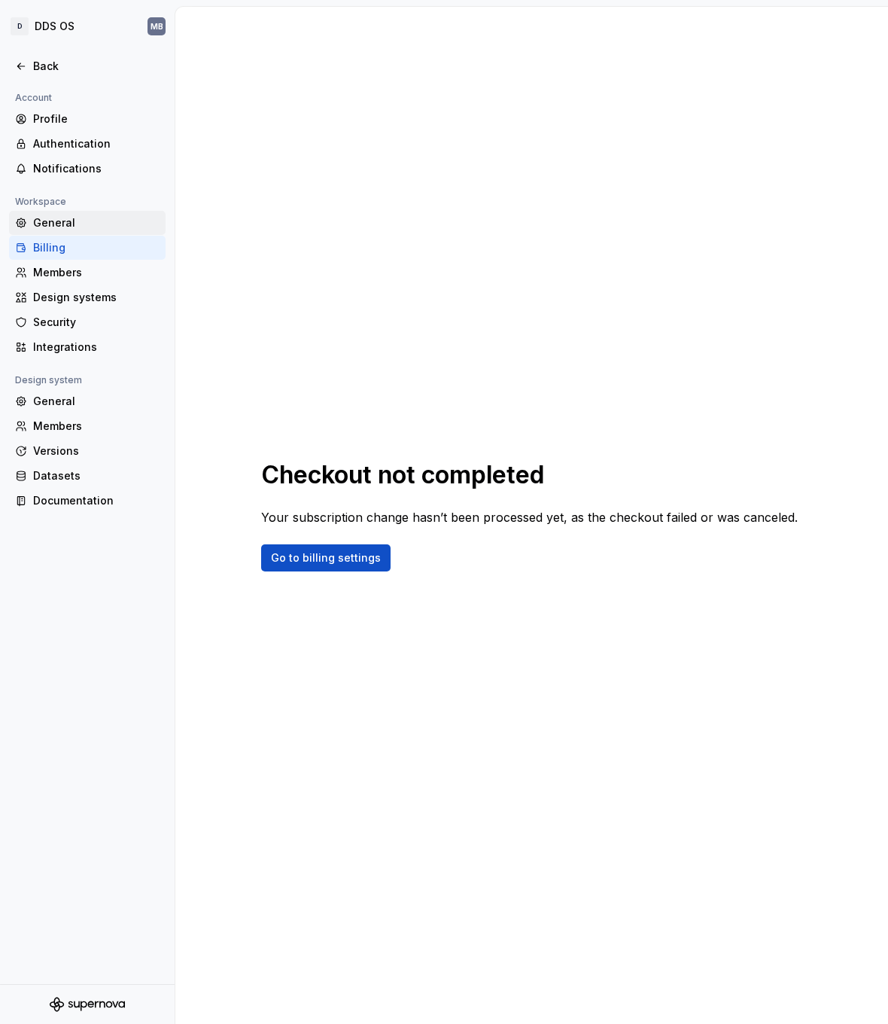
click at [33, 218] on div "General" at bounding box center [96, 222] width 126 height 15
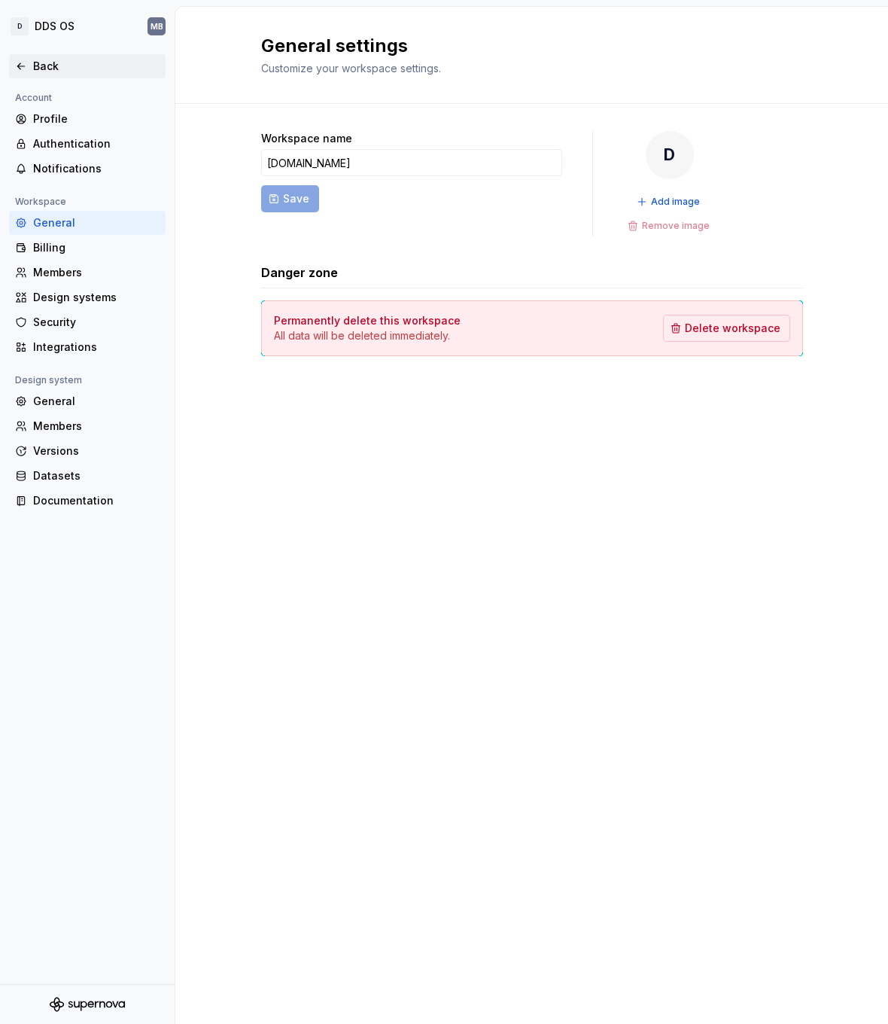
click at [35, 66] on div "Back" at bounding box center [96, 66] width 126 height 15
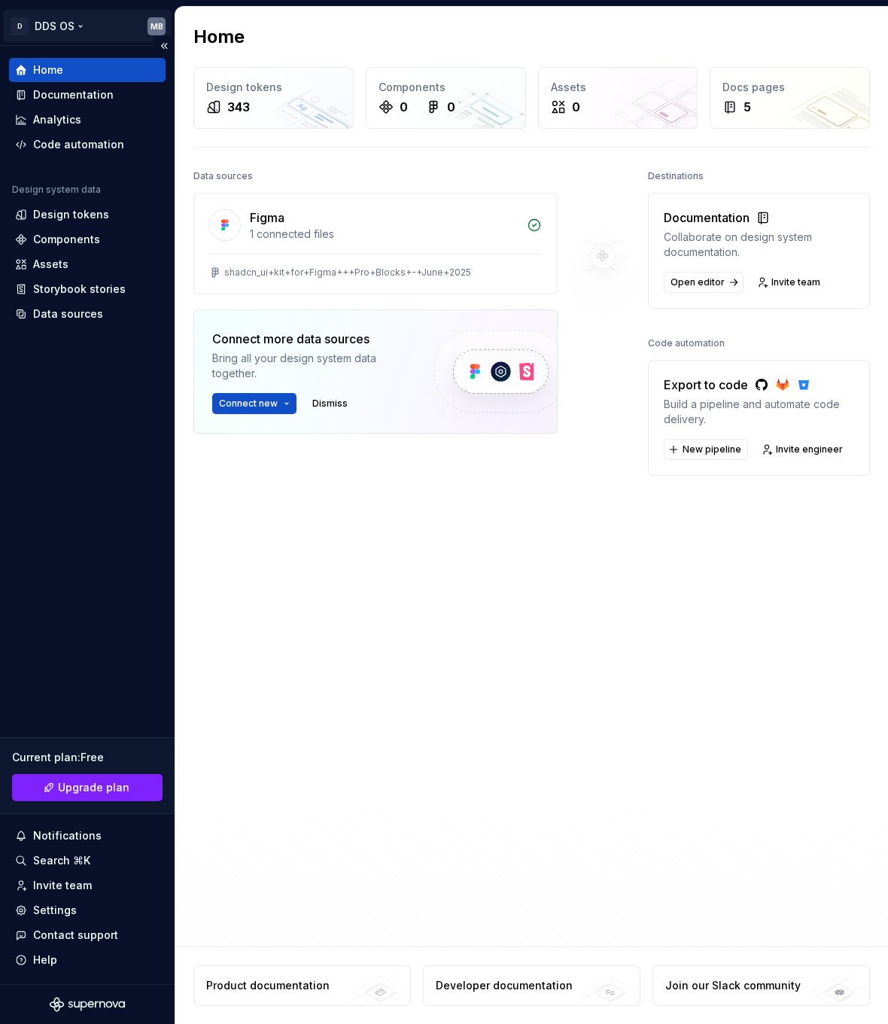
click at [21, 24] on html "D DDS OS MB Home Documentation Analytics Code automation Design system data Des…" at bounding box center [444, 512] width 888 height 1024
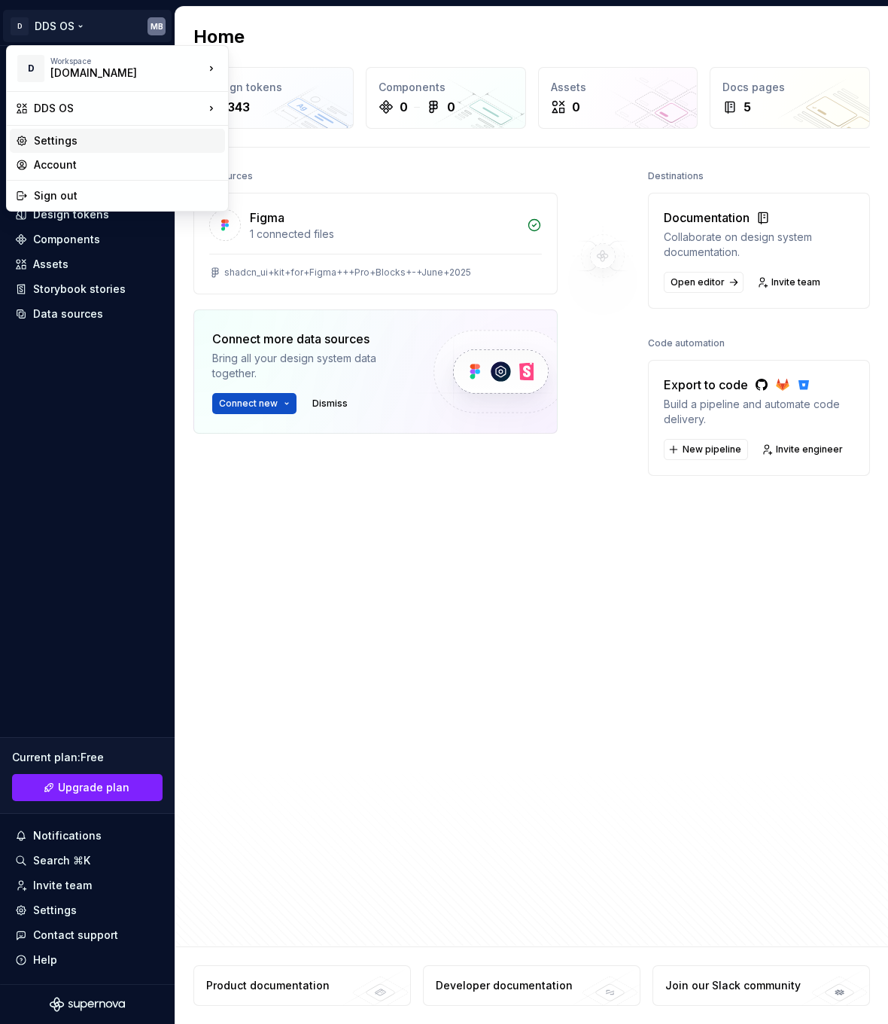
click at [81, 139] on div "Settings" at bounding box center [126, 140] width 185 height 15
click at [69, 31] on html "D DDS OS MB Home Documentation Analytics Code automation Design system data Des…" at bounding box center [444, 512] width 888 height 1024
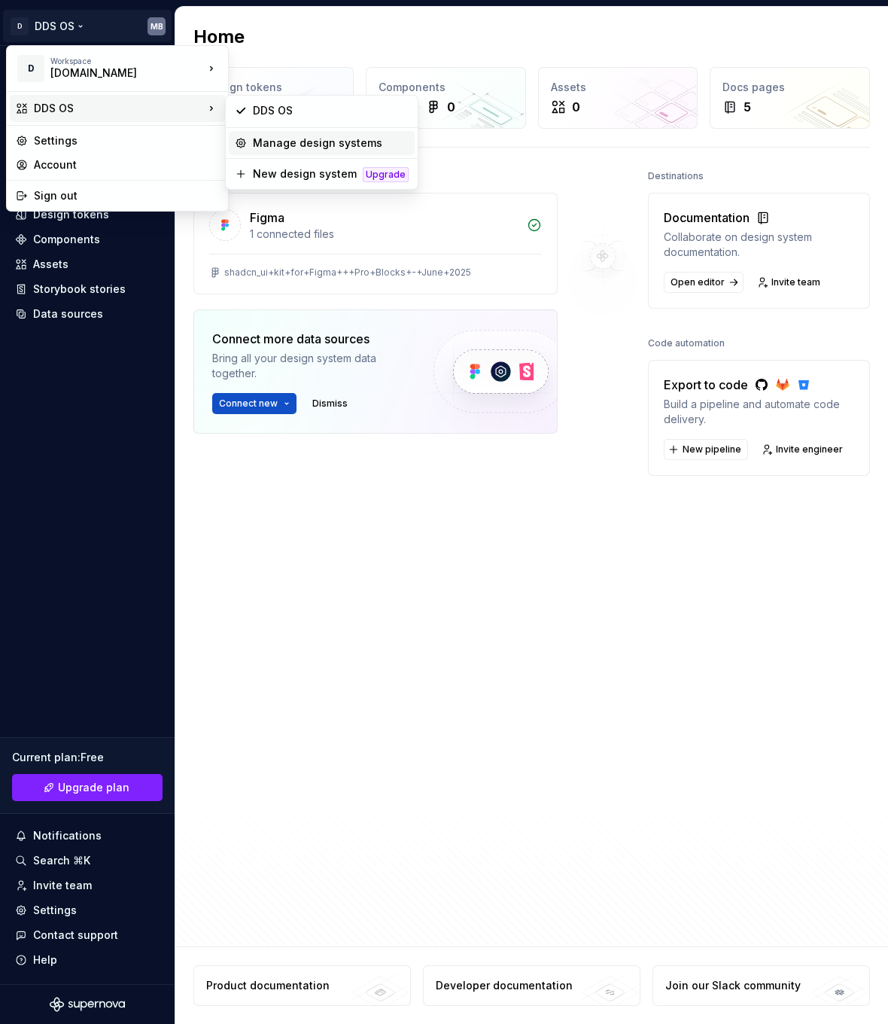
click at [325, 141] on div "Manage design systems" at bounding box center [331, 142] width 156 height 15
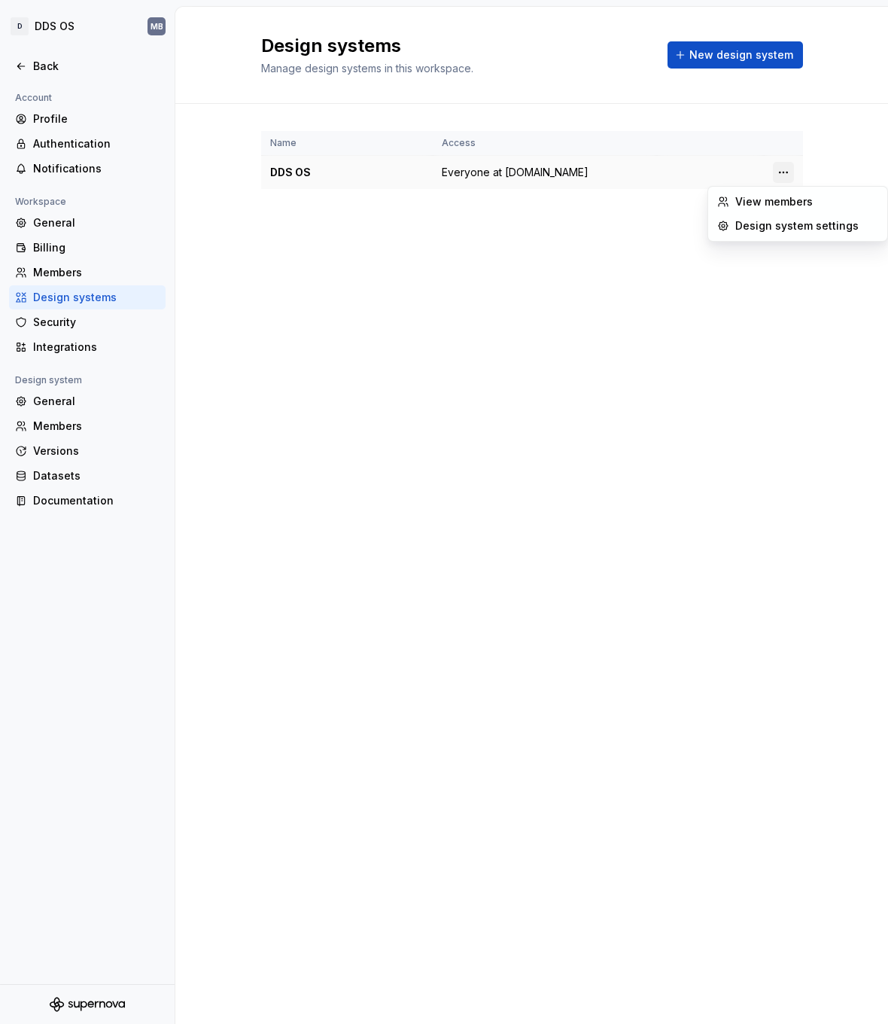
click at [774, 169] on html "D DDS OS MB Back Account Profile Authentication Notifications Workspace General…" at bounding box center [444, 512] width 888 height 1024
click at [781, 218] on div "Design system settings" at bounding box center [806, 225] width 143 height 15
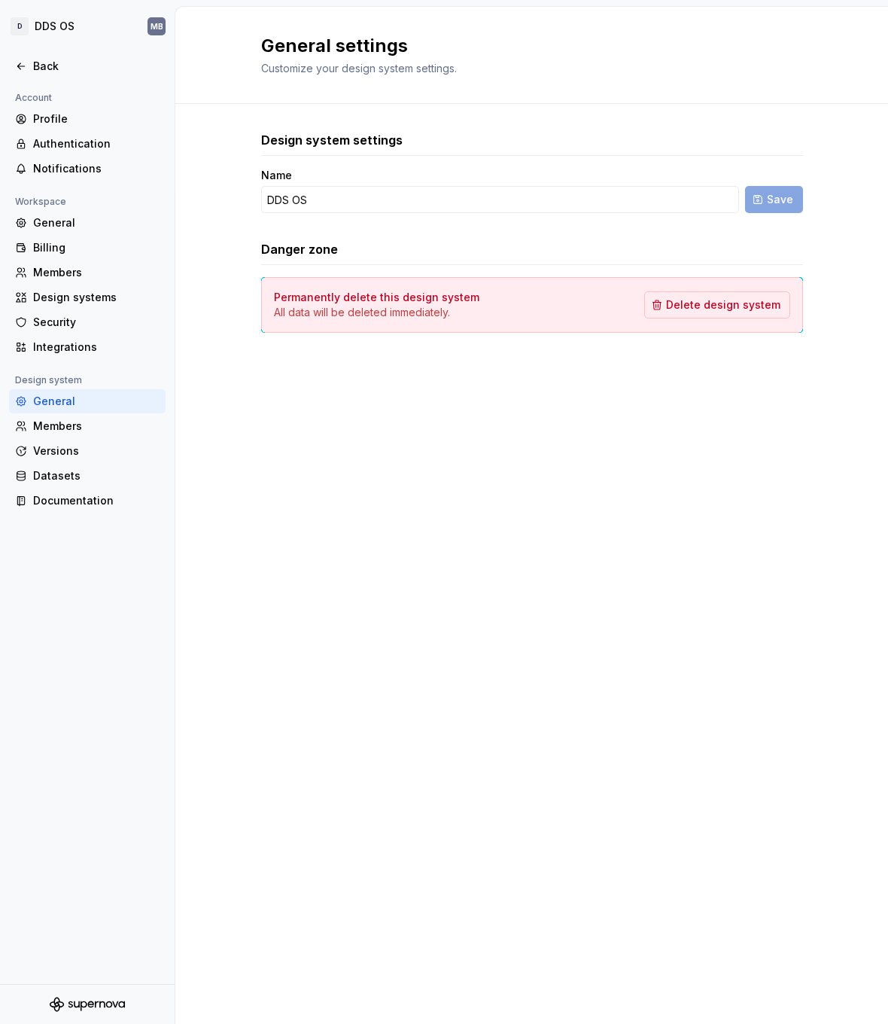
click at [508, 245] on div "Danger zone" at bounding box center [532, 249] width 542 height 18
click at [116, 564] on div "Account Profile Authentication Notifications Workspace General Billing Members …" at bounding box center [87, 536] width 175 height 895
click at [87, 503] on div "Documentation" at bounding box center [96, 500] width 126 height 15
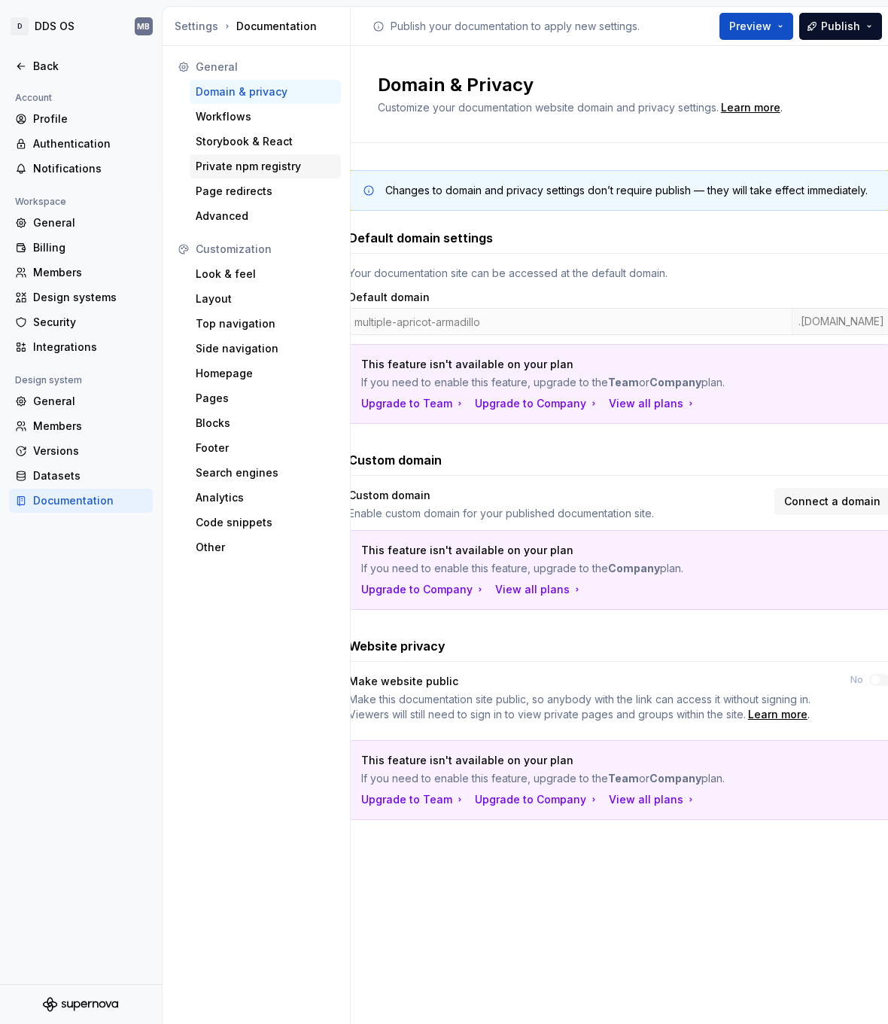
click at [265, 166] on div "Private npm registry" at bounding box center [265, 166] width 139 height 15
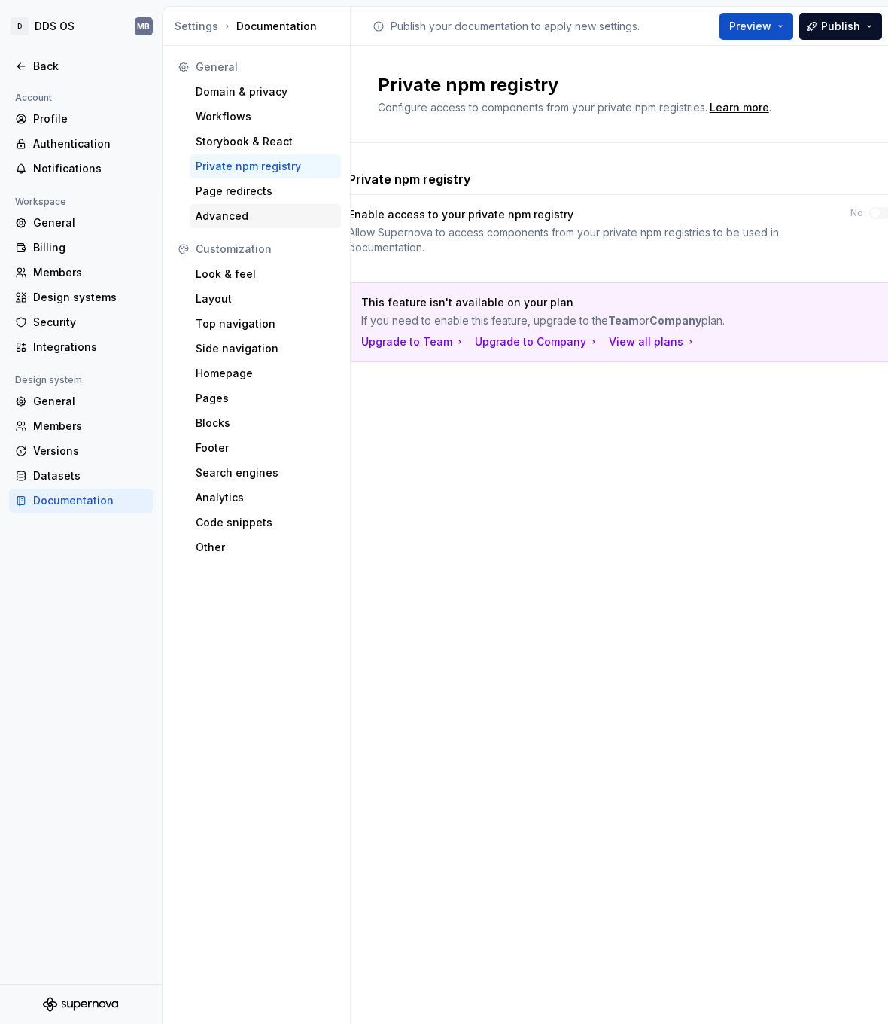
click at [236, 215] on div "Advanced" at bounding box center [265, 215] width 139 height 15
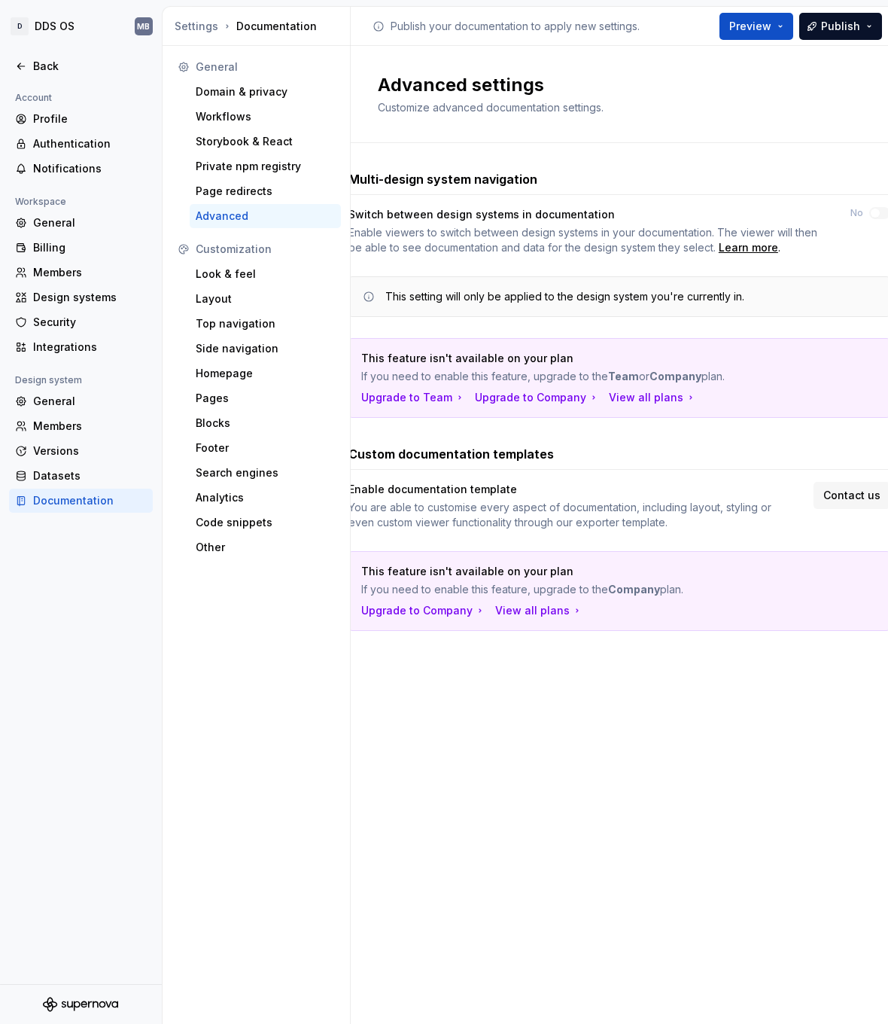
click at [604, 121] on div "Advanced settings Customize advanced documentation settings." at bounding box center [619, 94] width 537 height 97
click at [878, 24] on button "Publish" at bounding box center [840, 26] width 83 height 27
click at [510, 244] on div "Enable viewers to switch between design systems in your documentation. The view…" at bounding box center [585, 240] width 475 height 30
click at [112, 570] on div "Account Profile Authentication Notifications Workspace General Billing Members …" at bounding box center [81, 536] width 162 height 895
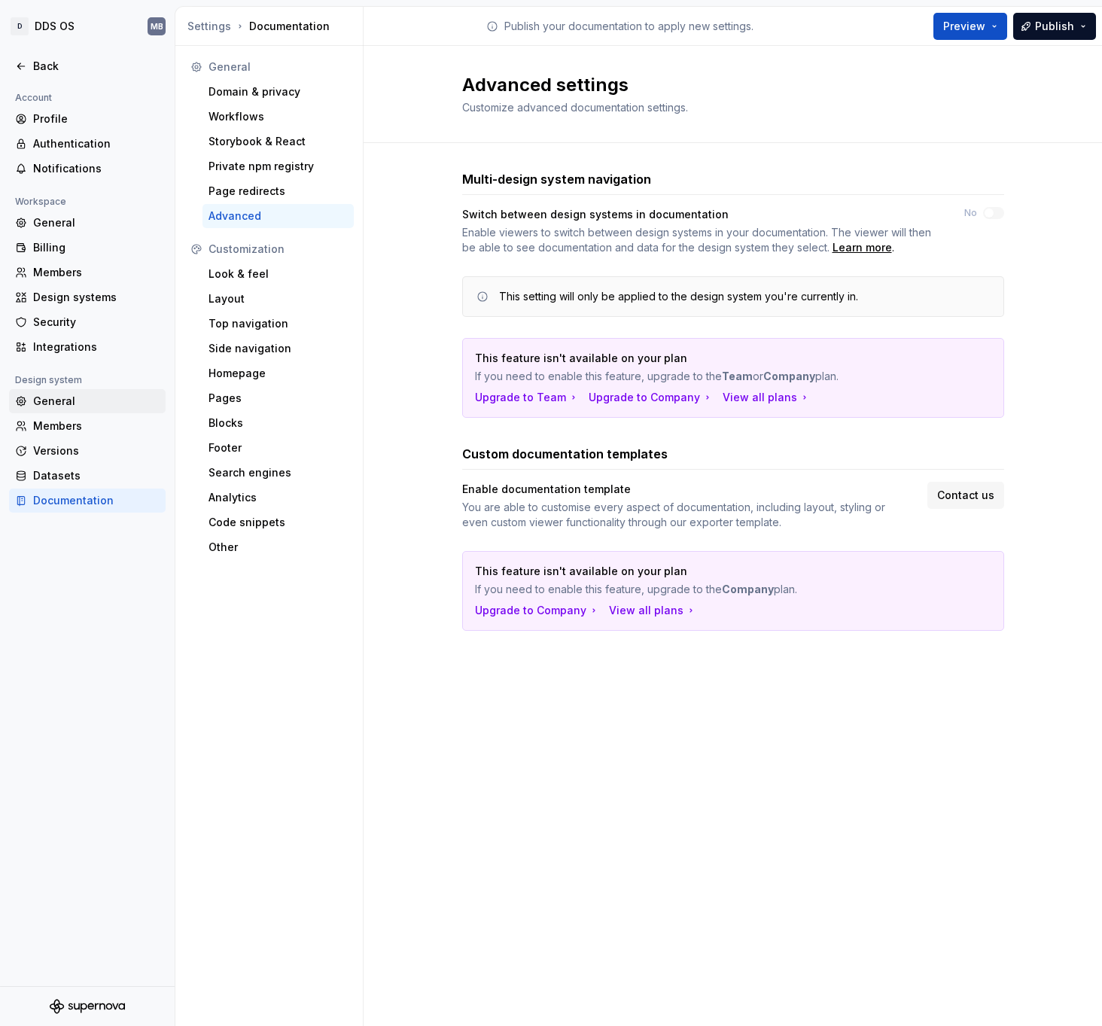
click at [62, 404] on div "General" at bounding box center [96, 401] width 126 height 15
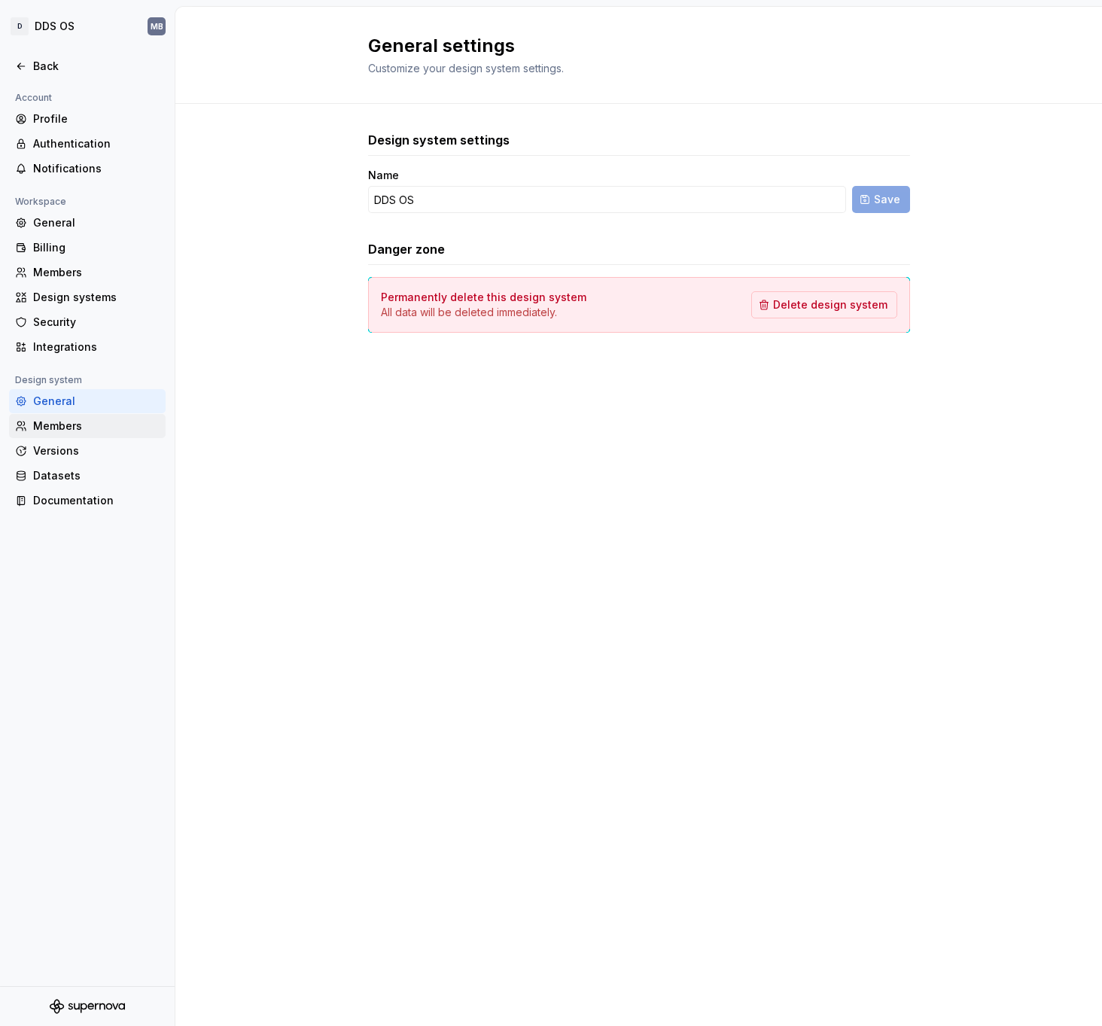
click at [94, 426] on div "Members" at bounding box center [96, 425] width 126 height 15
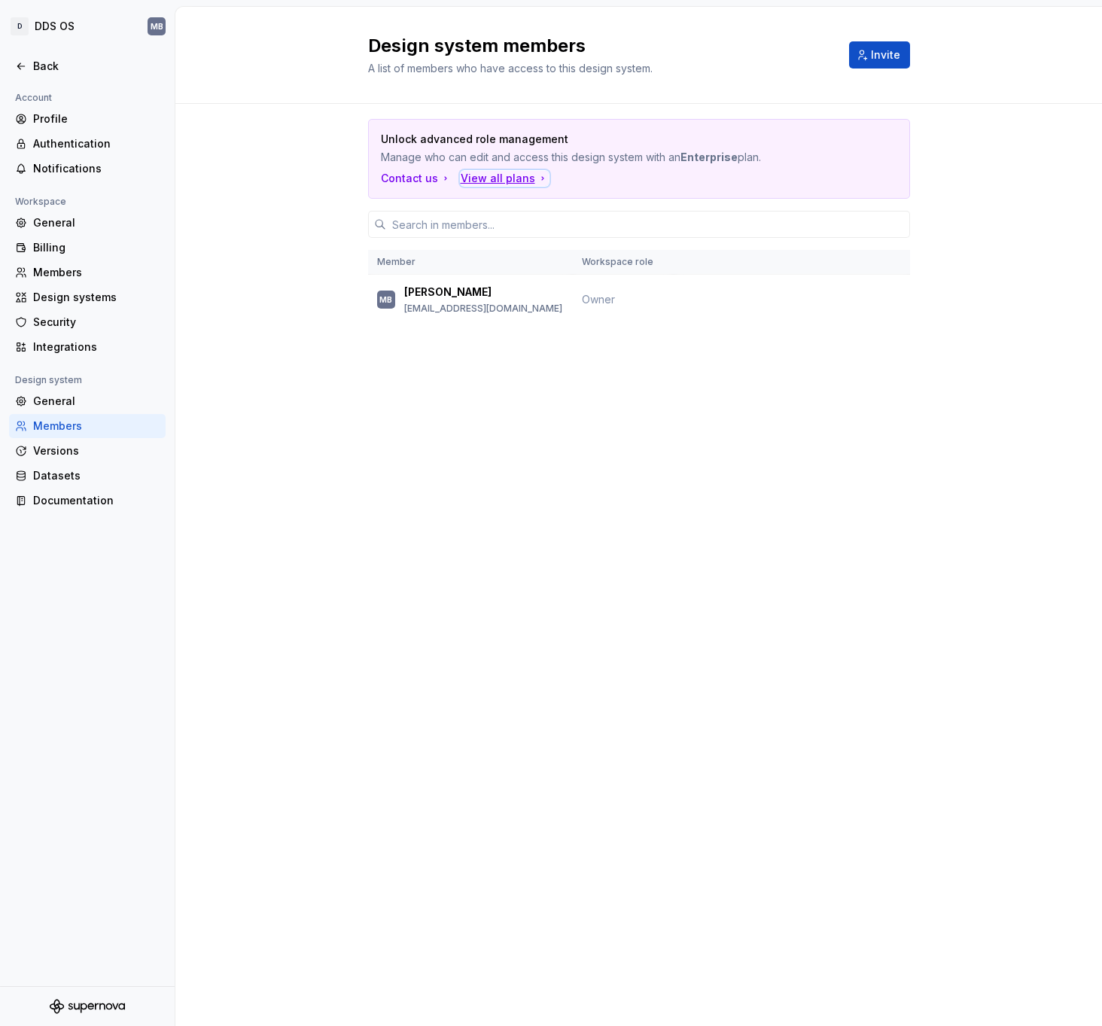
click at [512, 177] on div "View all plans" at bounding box center [505, 178] width 88 height 15
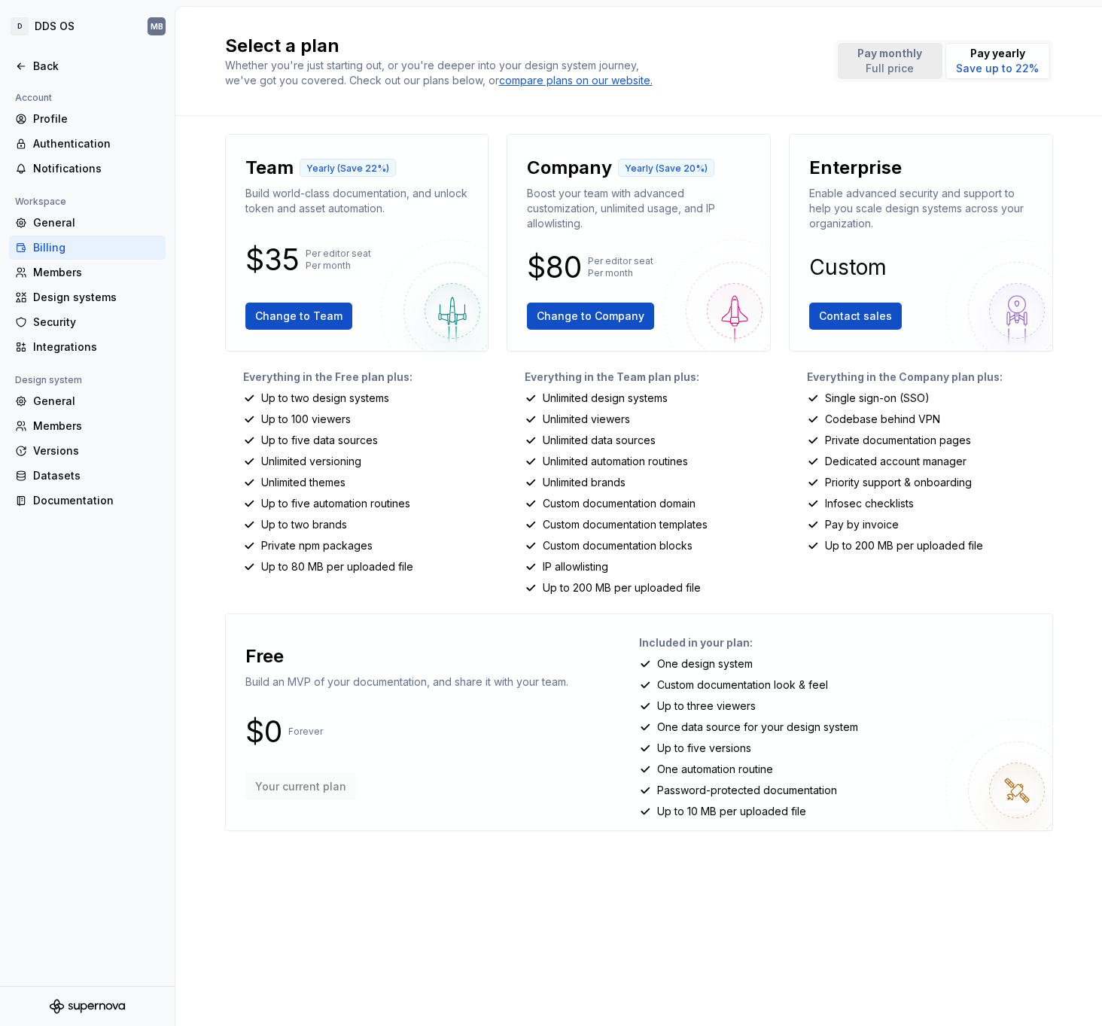
click at [887, 62] on p "Full price" at bounding box center [889, 68] width 65 height 15
click at [307, 312] on span "Change to Team" at bounding box center [298, 316] width 87 height 15
click at [314, 323] on span "Change to Team" at bounding box center [298, 316] width 87 height 15
click at [897, 62] on p "Full price" at bounding box center [889, 68] width 65 height 15
click at [297, 321] on span "Change to Team" at bounding box center [298, 316] width 87 height 15
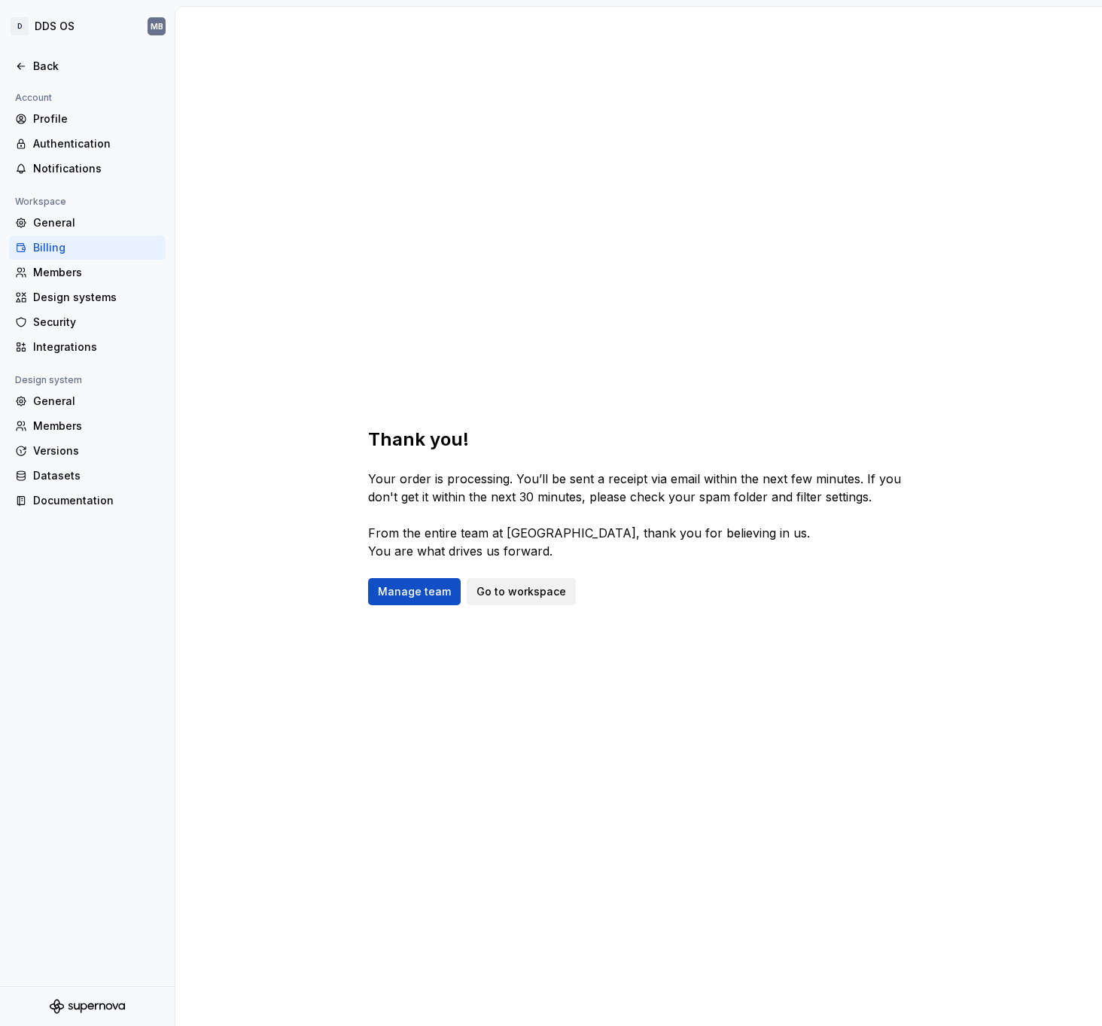
click at [526, 596] on span "Go to workspace" at bounding box center [521, 591] width 90 height 15
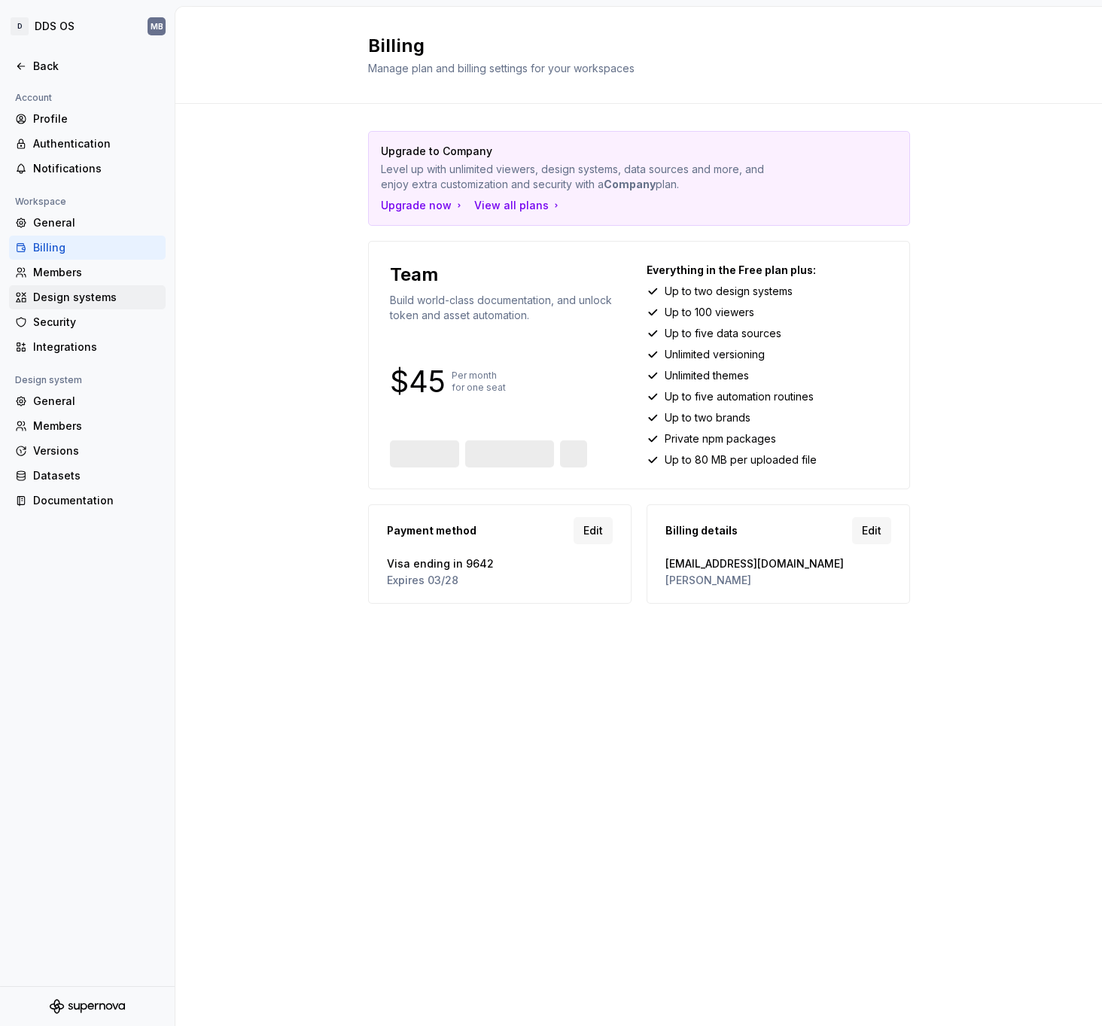
click at [68, 298] on div "Design systems" at bounding box center [96, 297] width 126 height 15
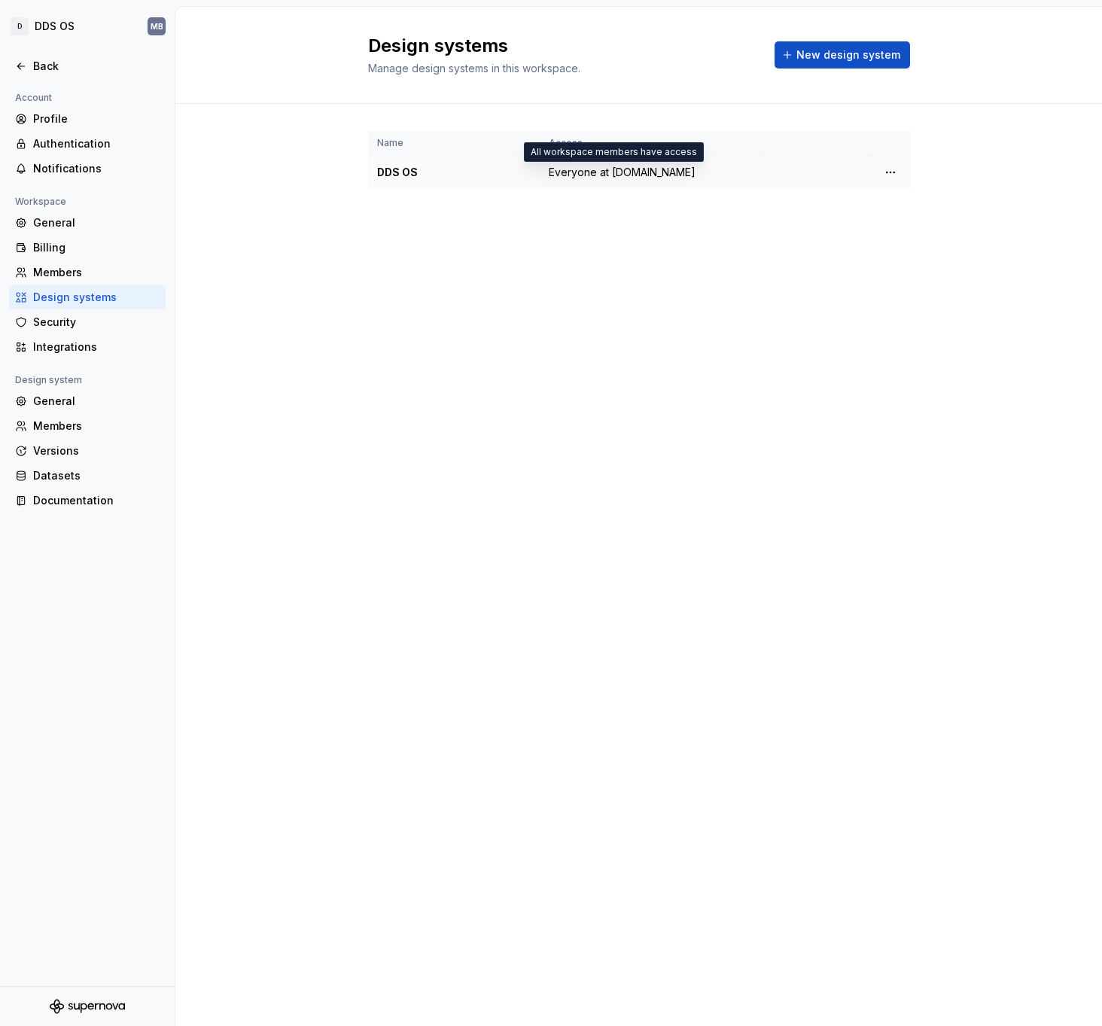
click at [578, 173] on span "Everyone at [DOMAIN_NAME]" at bounding box center [622, 172] width 147 height 15
click at [905, 178] on td at bounding box center [890, 173] width 39 height 34
click at [890, 174] on html "D DDS OS MB Back Account Profile Authentication Notifications Workspace General…" at bounding box center [551, 513] width 1102 height 1026
click at [924, 229] on div "Design system settings" at bounding box center [979, 225] width 143 height 15
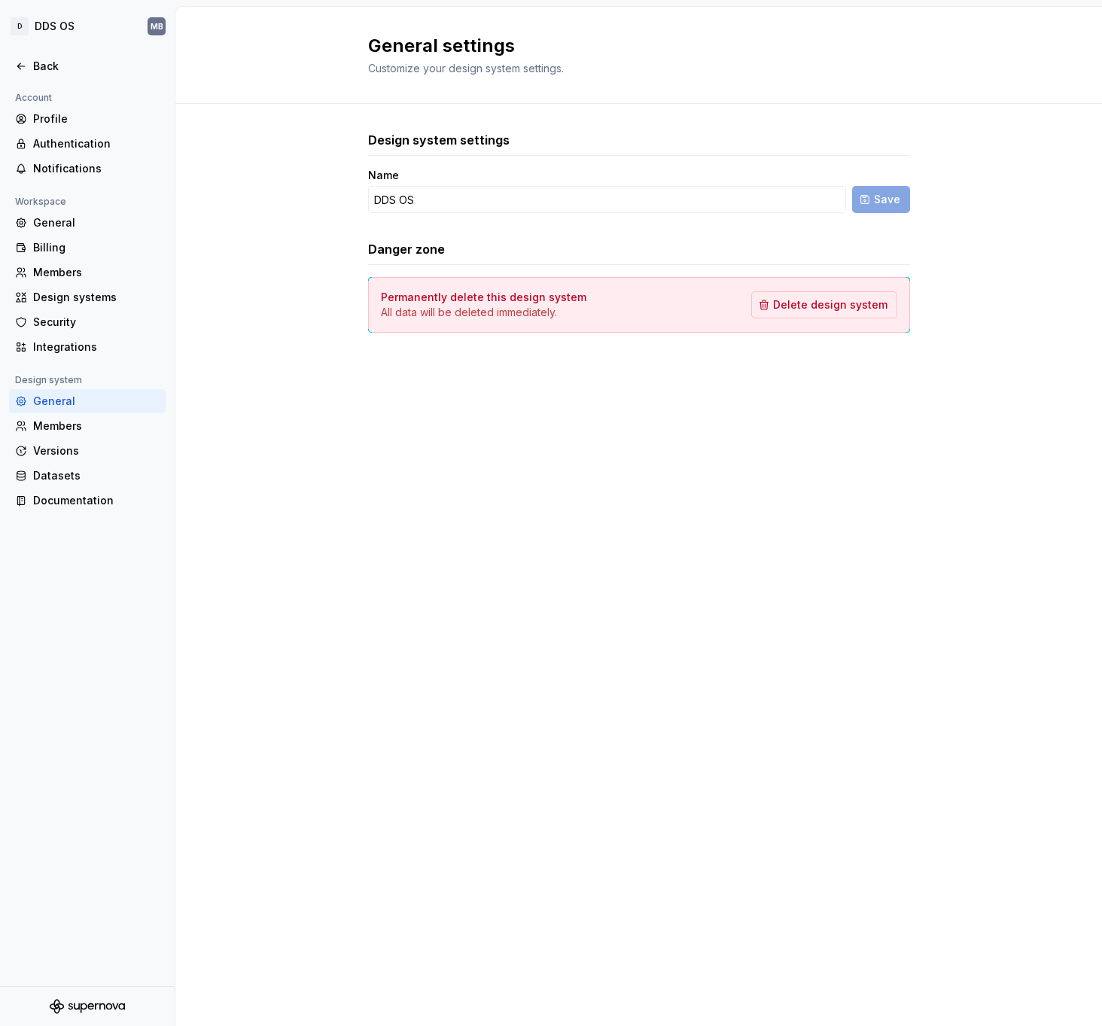
click at [502, 251] on div "Danger zone" at bounding box center [639, 249] width 542 height 18
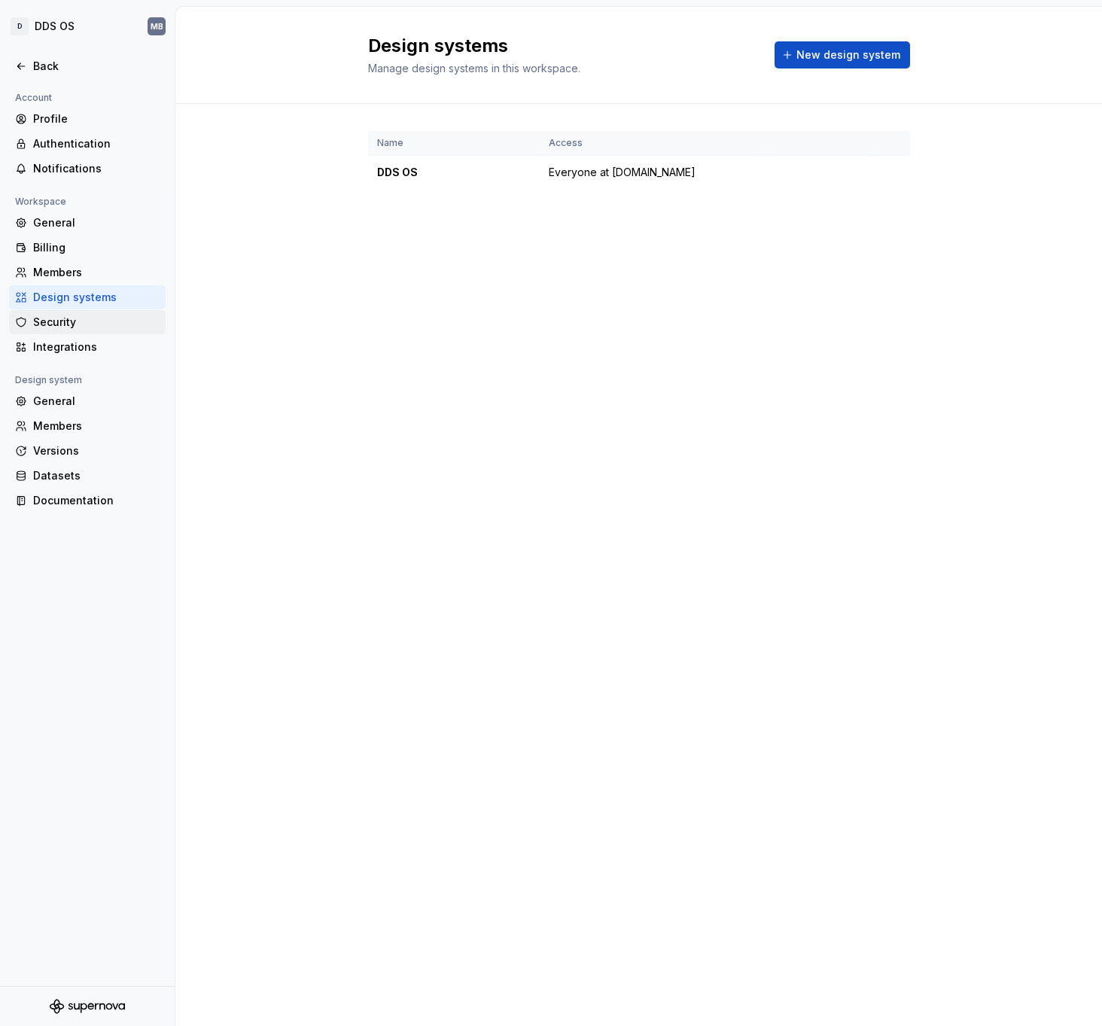
click at [67, 326] on div "Security" at bounding box center [96, 322] width 126 height 15
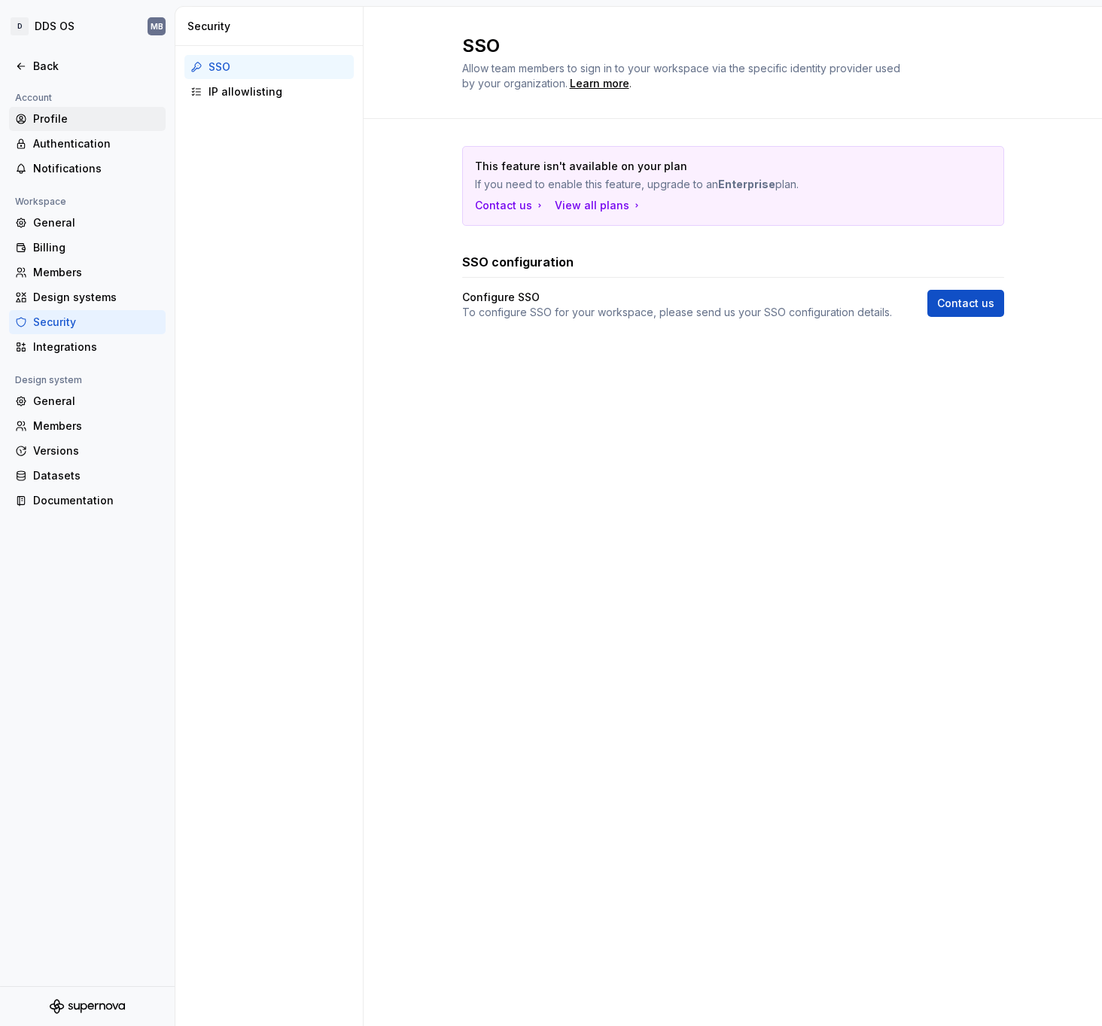
click at [50, 114] on div "Profile" at bounding box center [96, 118] width 126 height 15
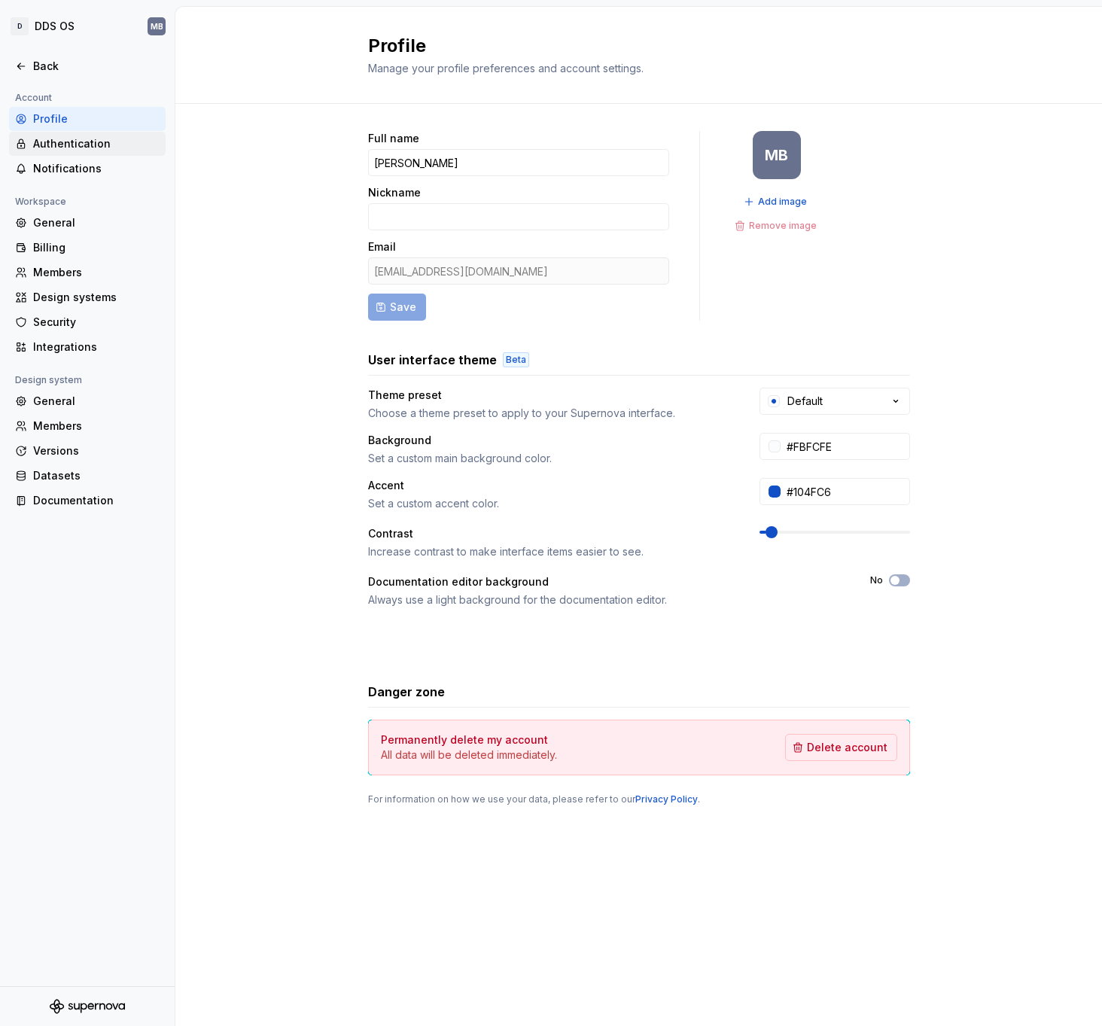
click at [62, 139] on div "Authentication" at bounding box center [96, 143] width 126 height 15
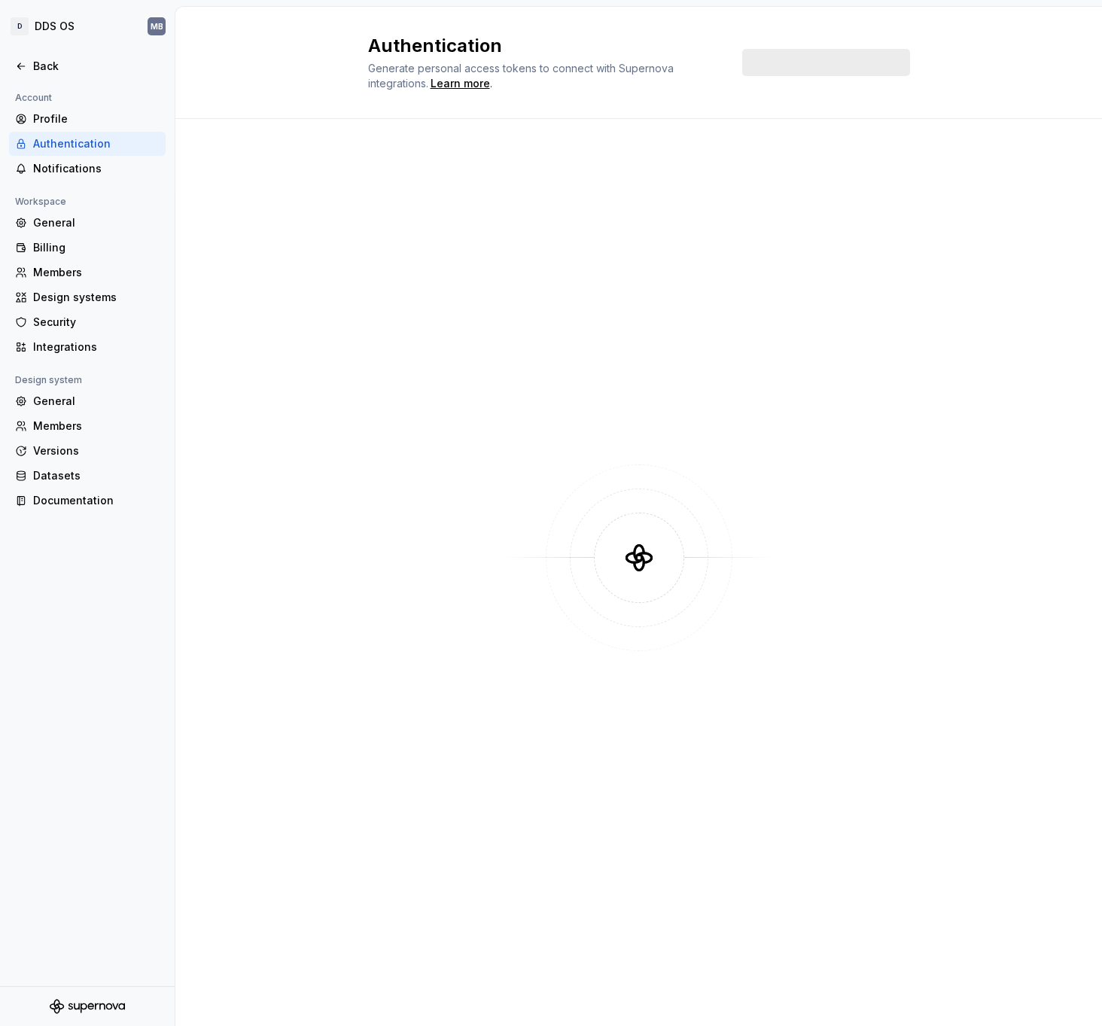
click at [558, 235] on div at bounding box center [639, 557] width 542 height 823
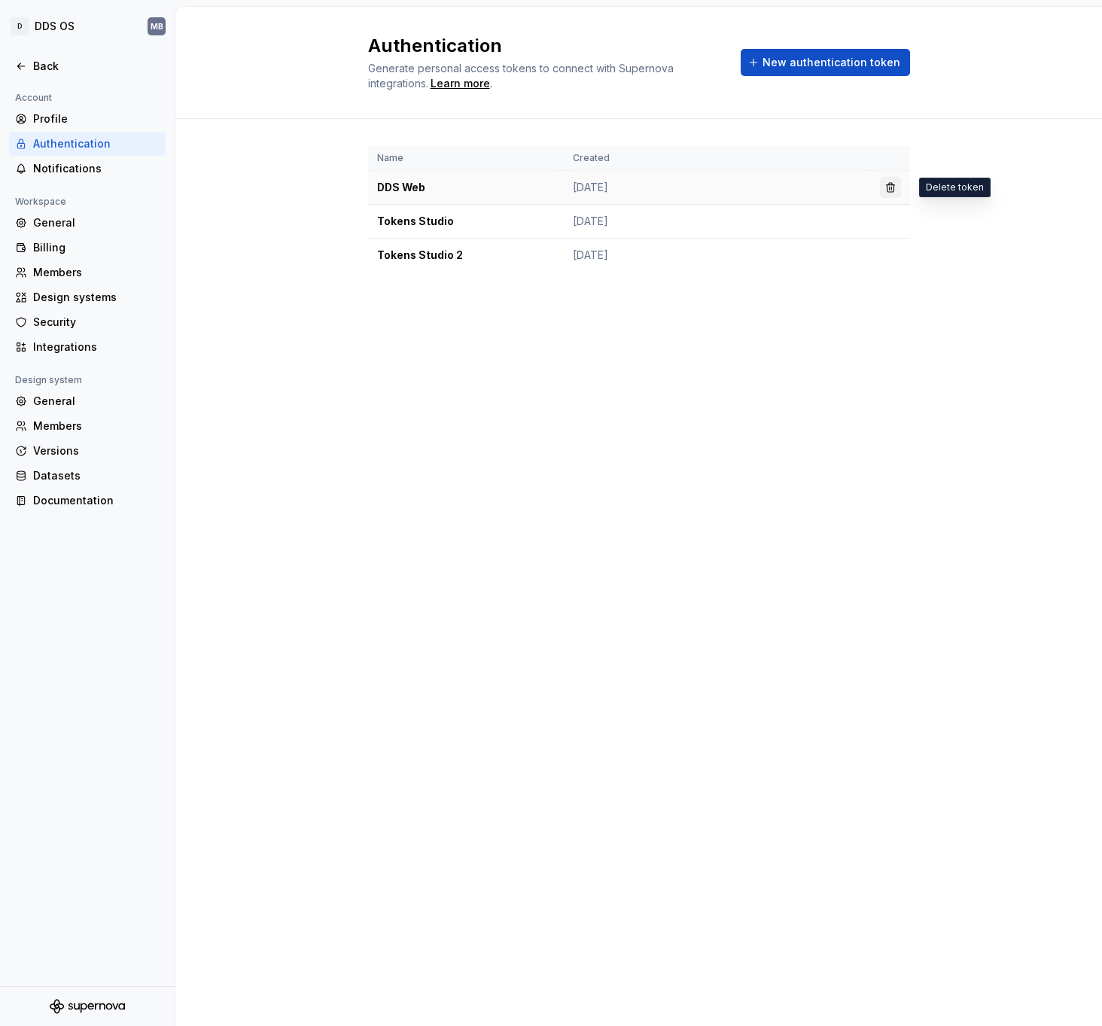
click at [889, 186] on button "button" at bounding box center [890, 187] width 21 height 21
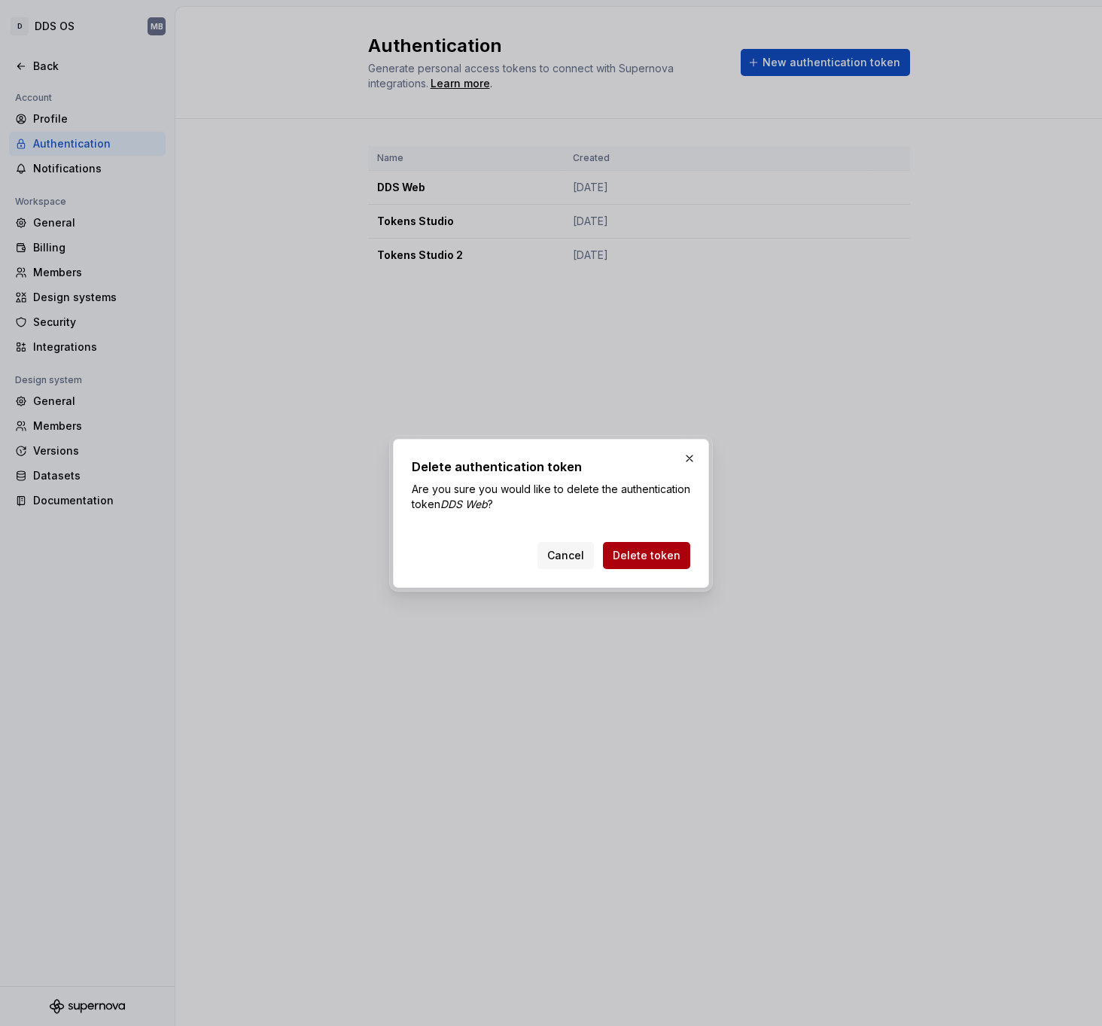
click at [677, 559] on span "Delete token" at bounding box center [647, 555] width 68 height 15
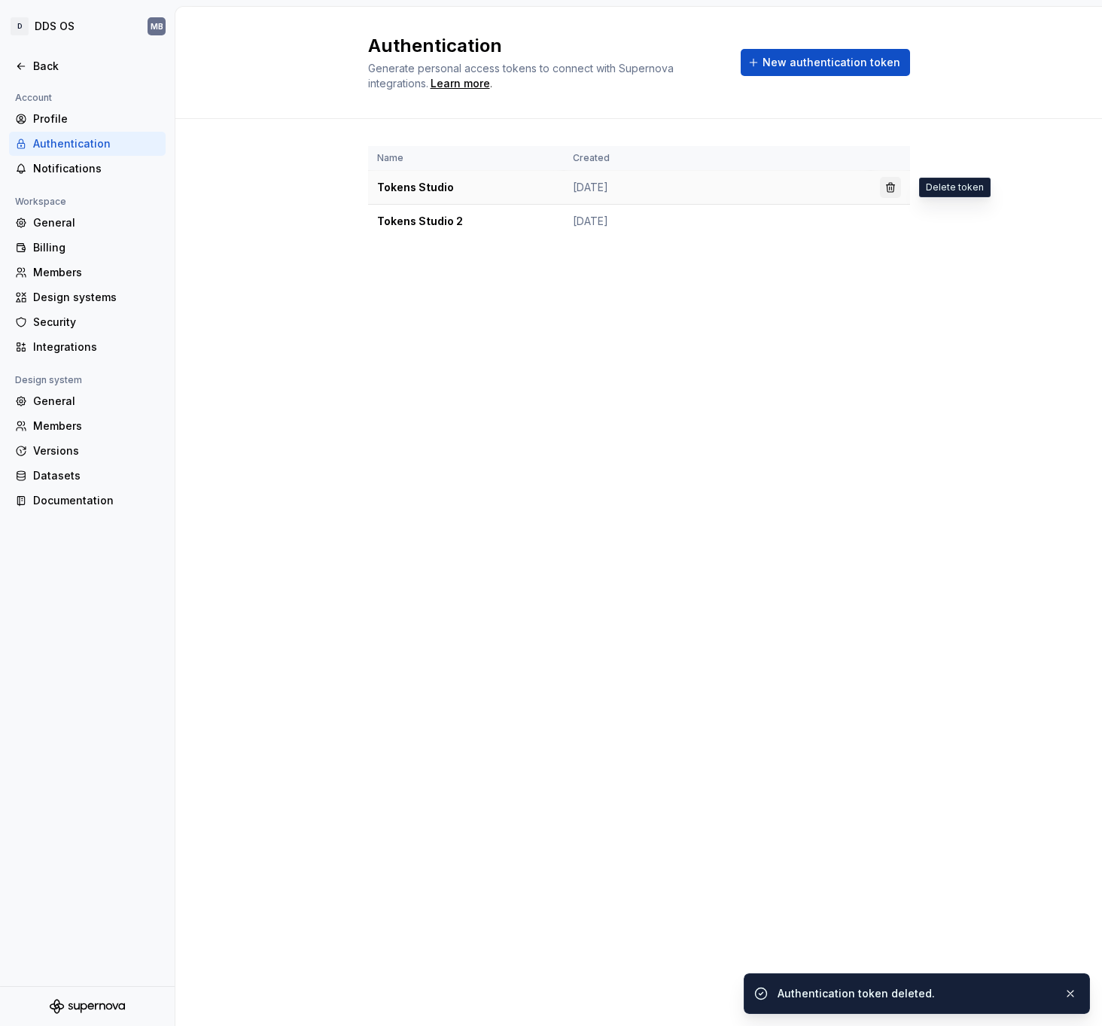
click at [892, 189] on button "button" at bounding box center [890, 187] width 21 height 21
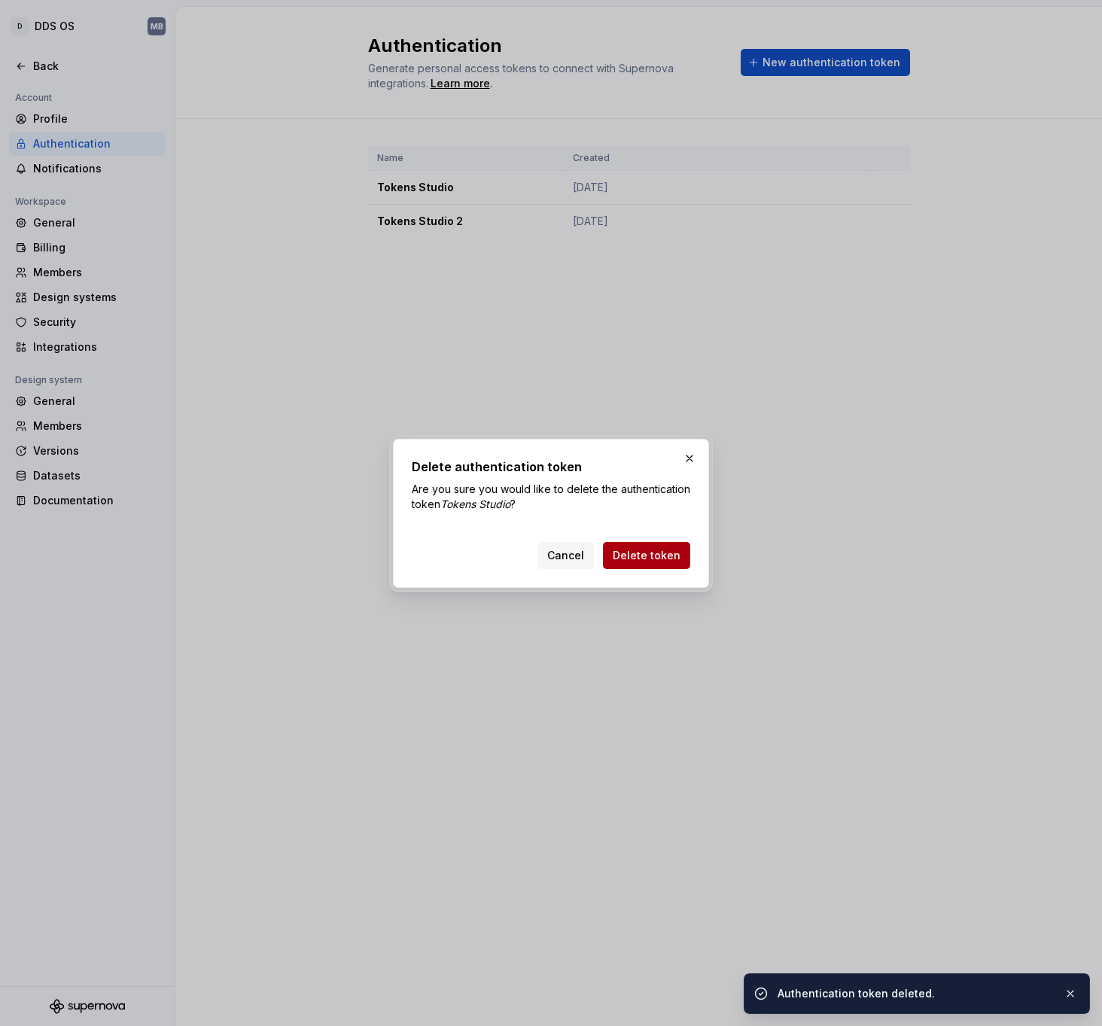
click at [634, 563] on button "Delete token" at bounding box center [646, 555] width 87 height 27
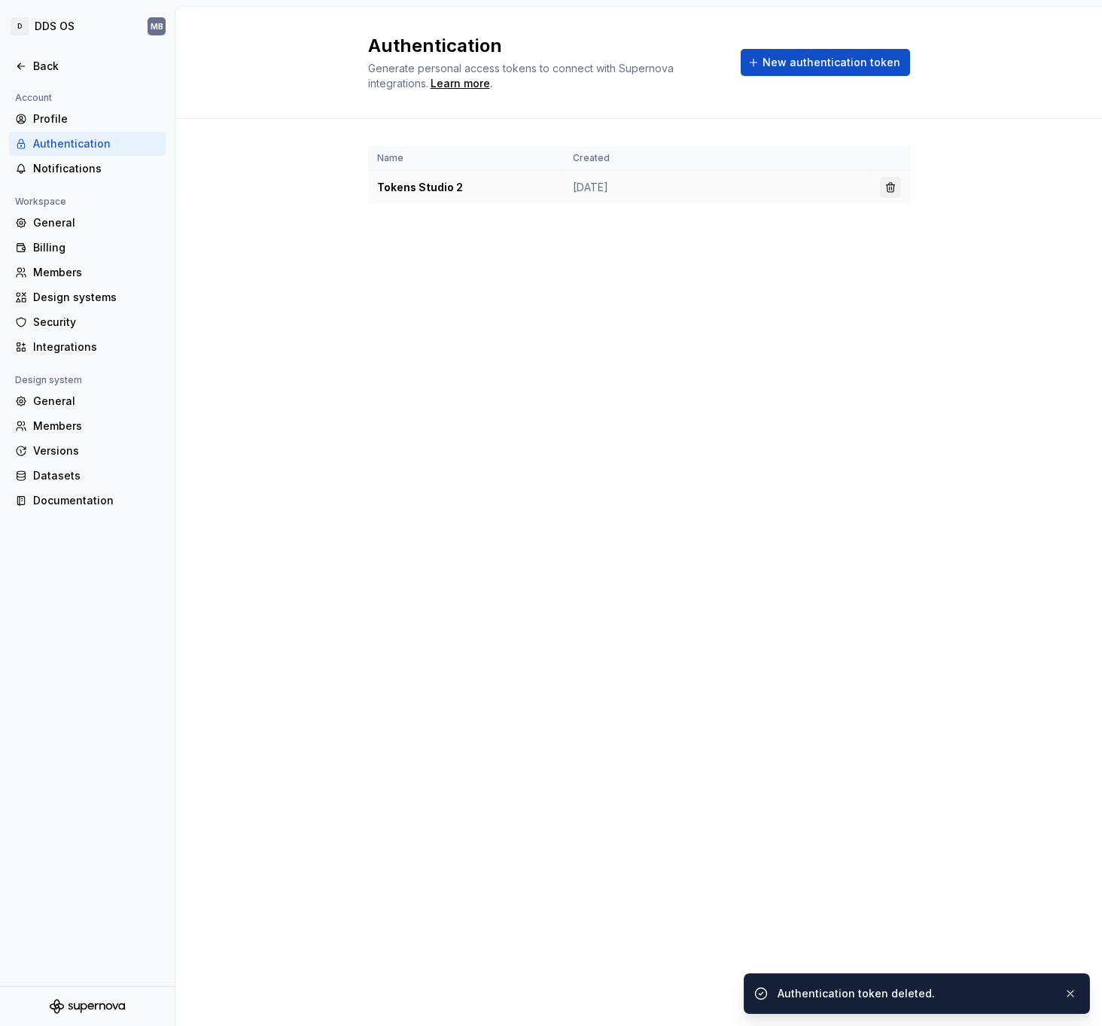
click at [893, 186] on button "button" at bounding box center [890, 187] width 21 height 21
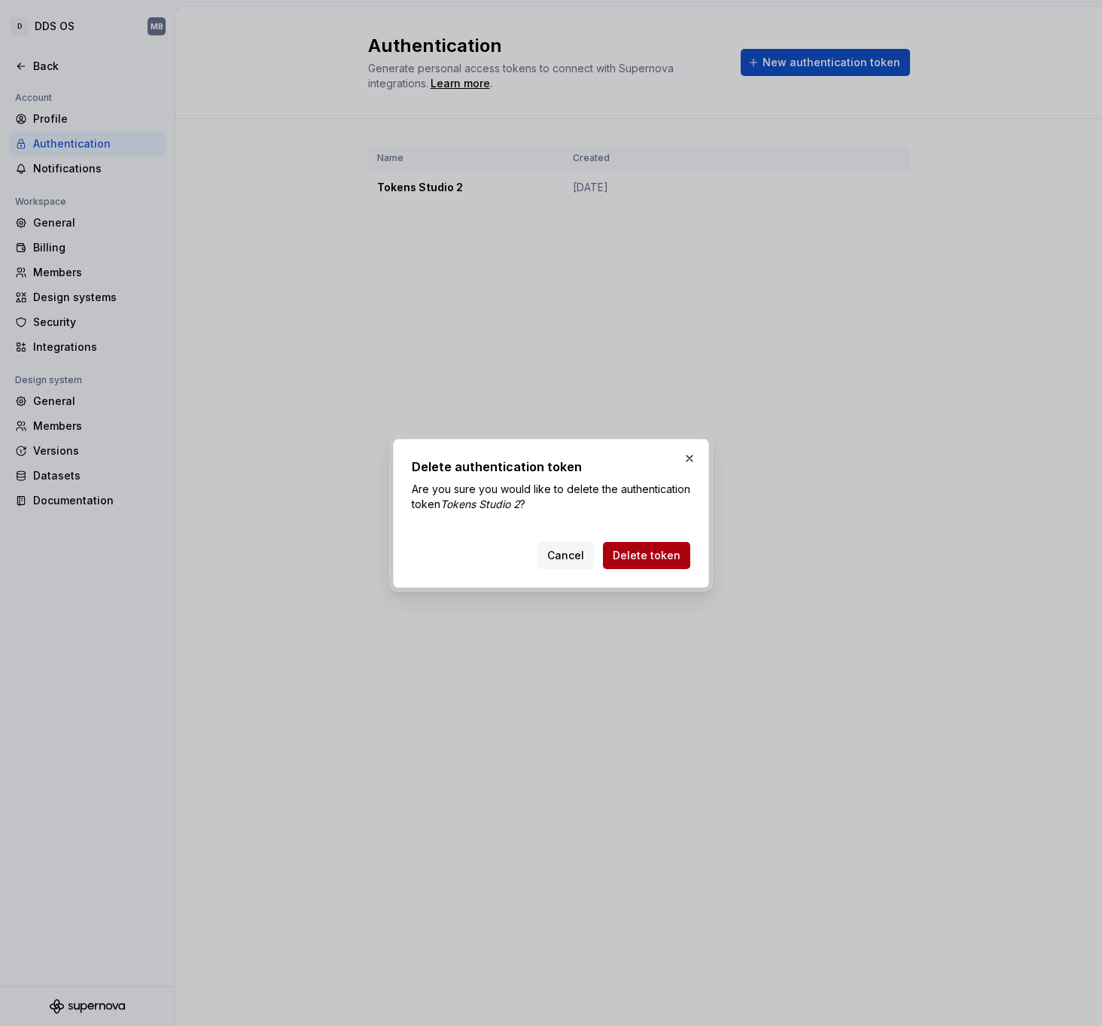
click at [657, 552] on span "Delete token" at bounding box center [647, 555] width 68 height 15
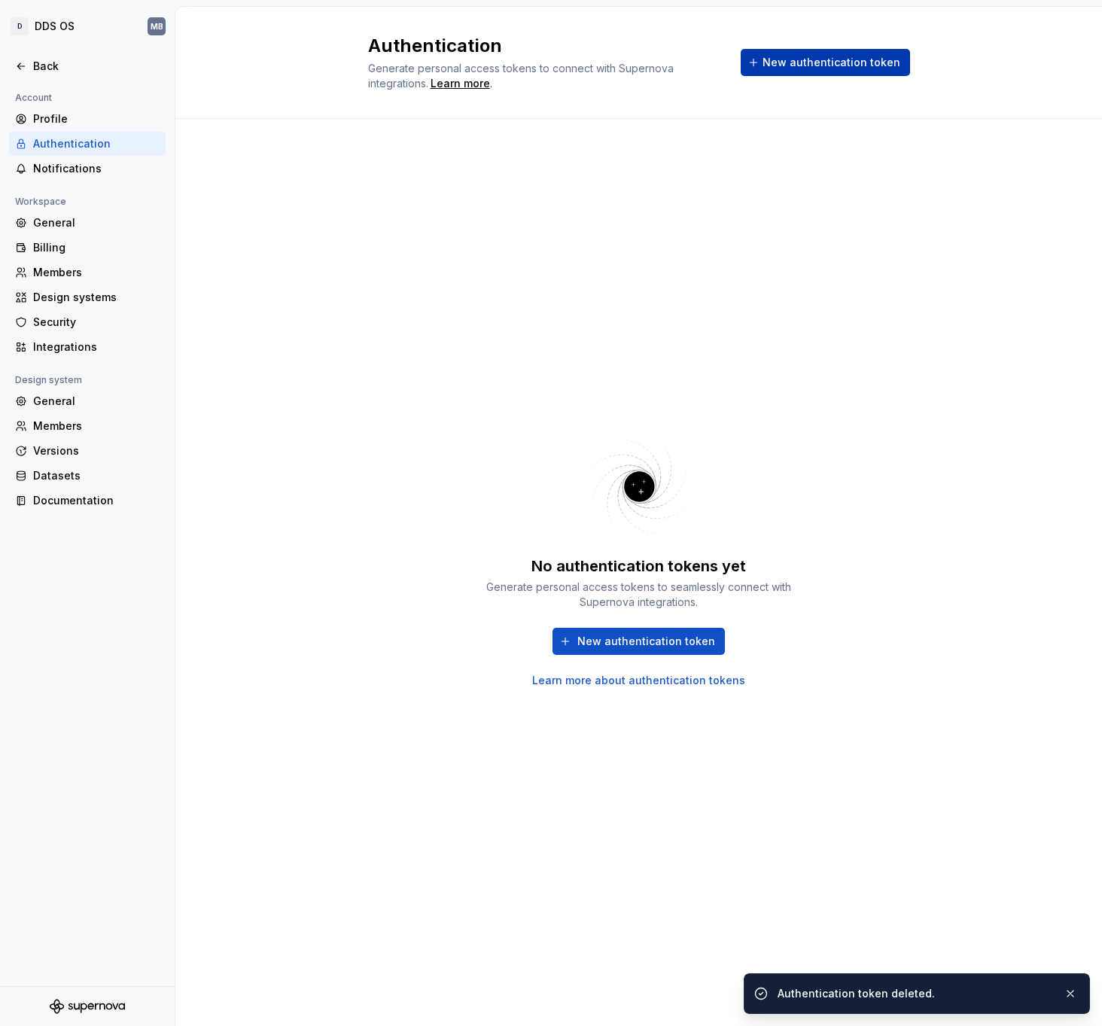
click at [854, 55] on span "New authentication token" at bounding box center [831, 62] width 138 height 15
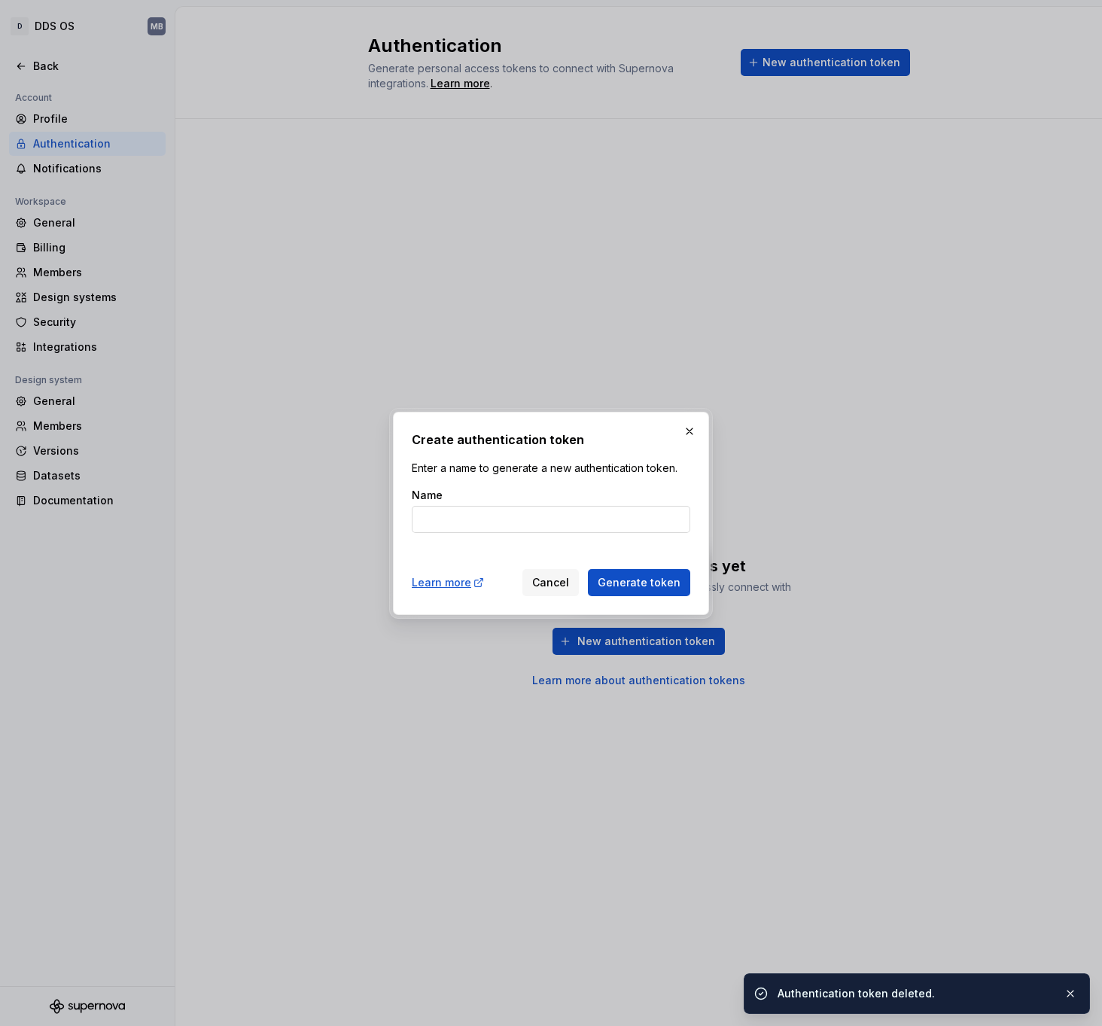
click at [480, 528] on input "Name" at bounding box center [551, 519] width 278 height 27
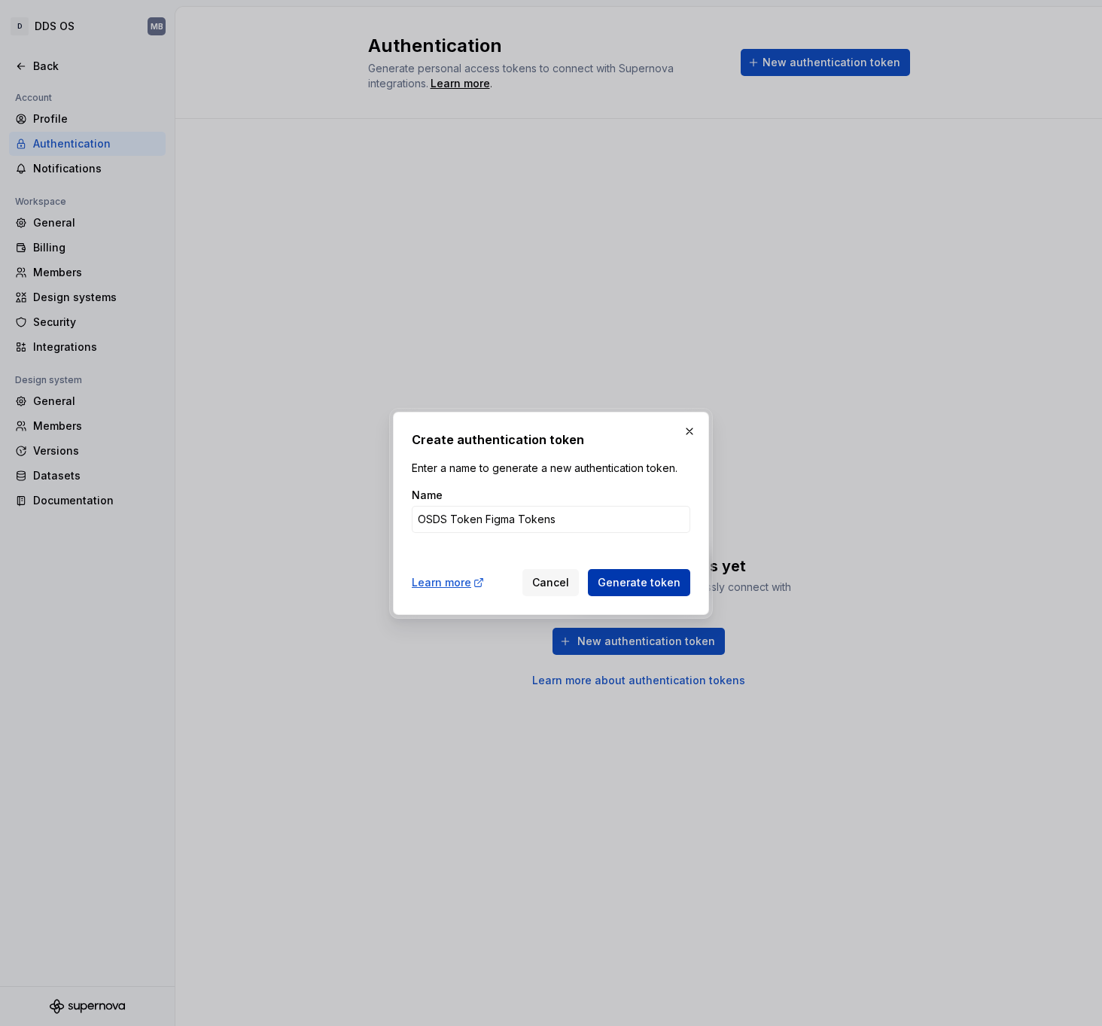
type input "OSDS Token Figma Tokens"
click at [647, 575] on span "Generate token" at bounding box center [639, 582] width 83 height 15
click at [622, 579] on span "Generate token" at bounding box center [639, 582] width 83 height 15
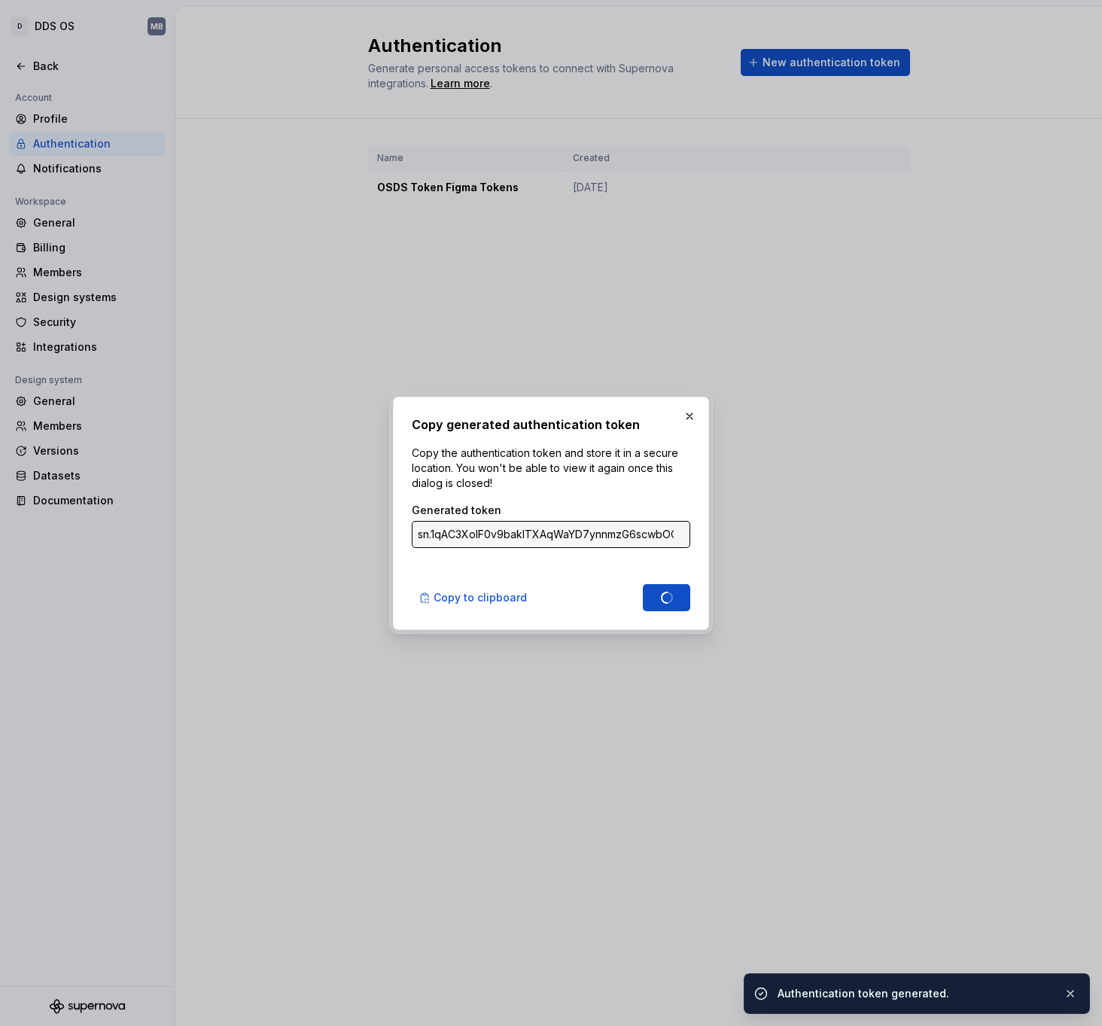
type input "sn.BHIRBOQGtzbiwKss3rPdgel0H7Zz1h7YBHg183Wfaev65JHYmdC3mFh0RK0IE9foIvtnk9Rf5089…"
click at [455, 599] on span "Copy to clipboard" at bounding box center [479, 597] width 93 height 15
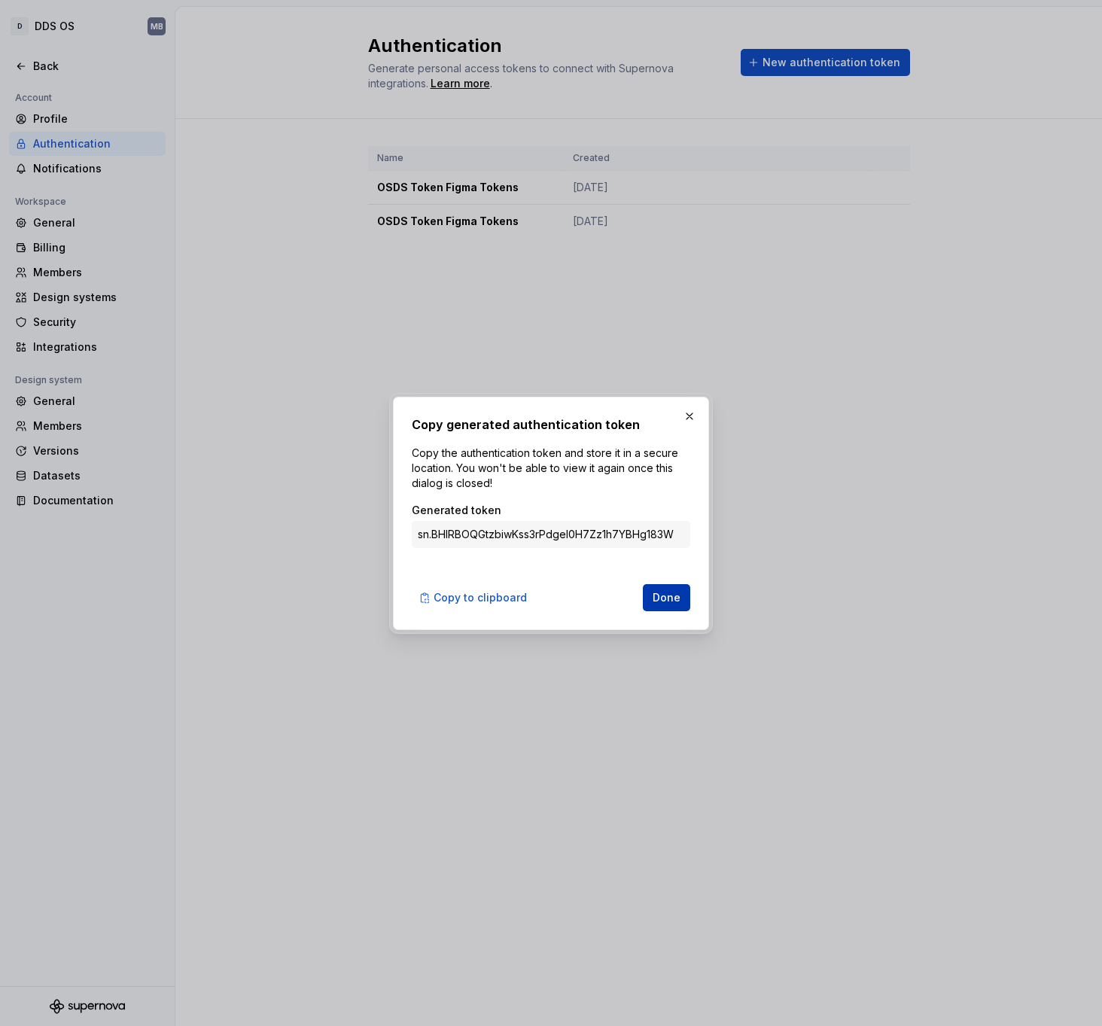
click at [679, 591] on span "Done" at bounding box center [666, 597] width 28 height 15
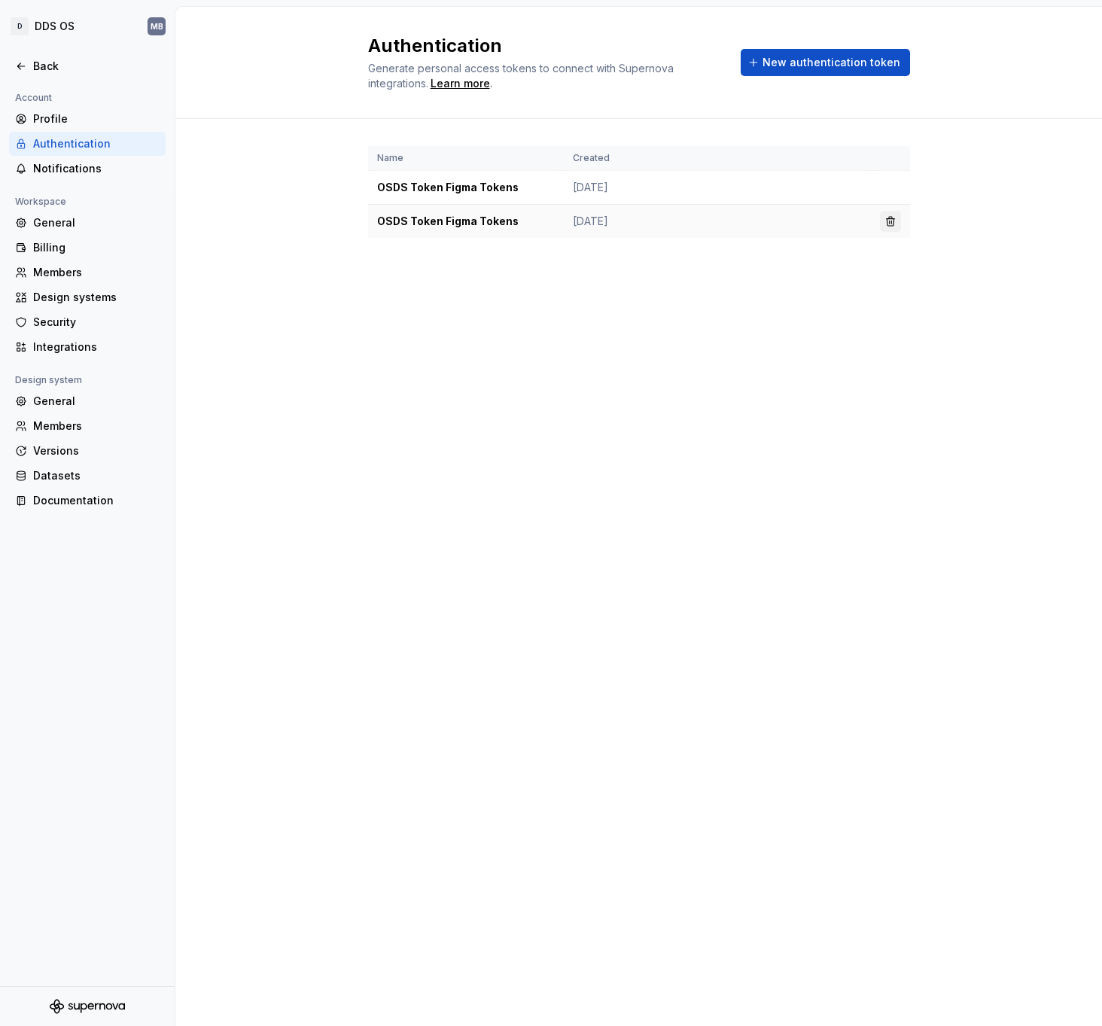
click at [887, 223] on button "button" at bounding box center [890, 221] width 21 height 21
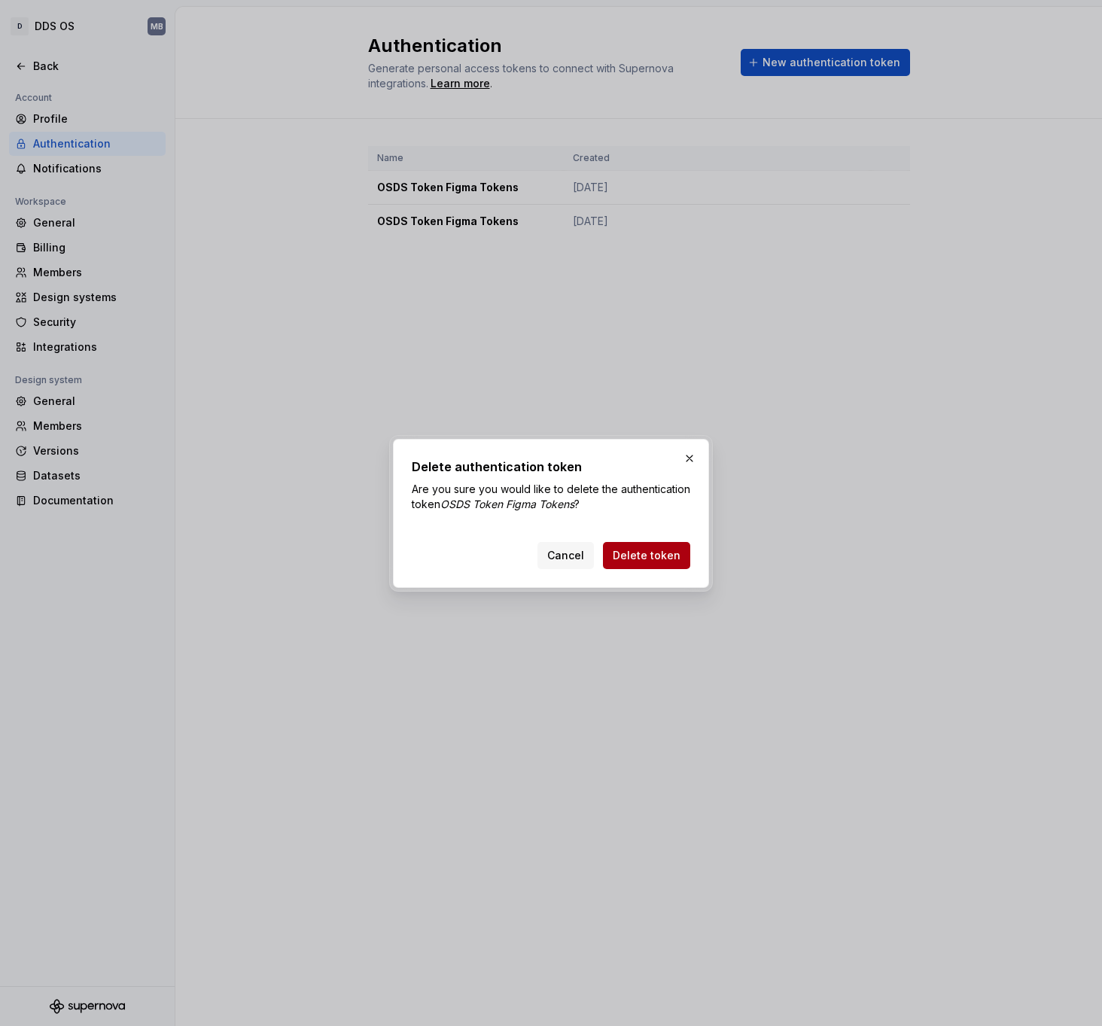
click at [653, 554] on span "Delete token" at bounding box center [647, 555] width 68 height 15
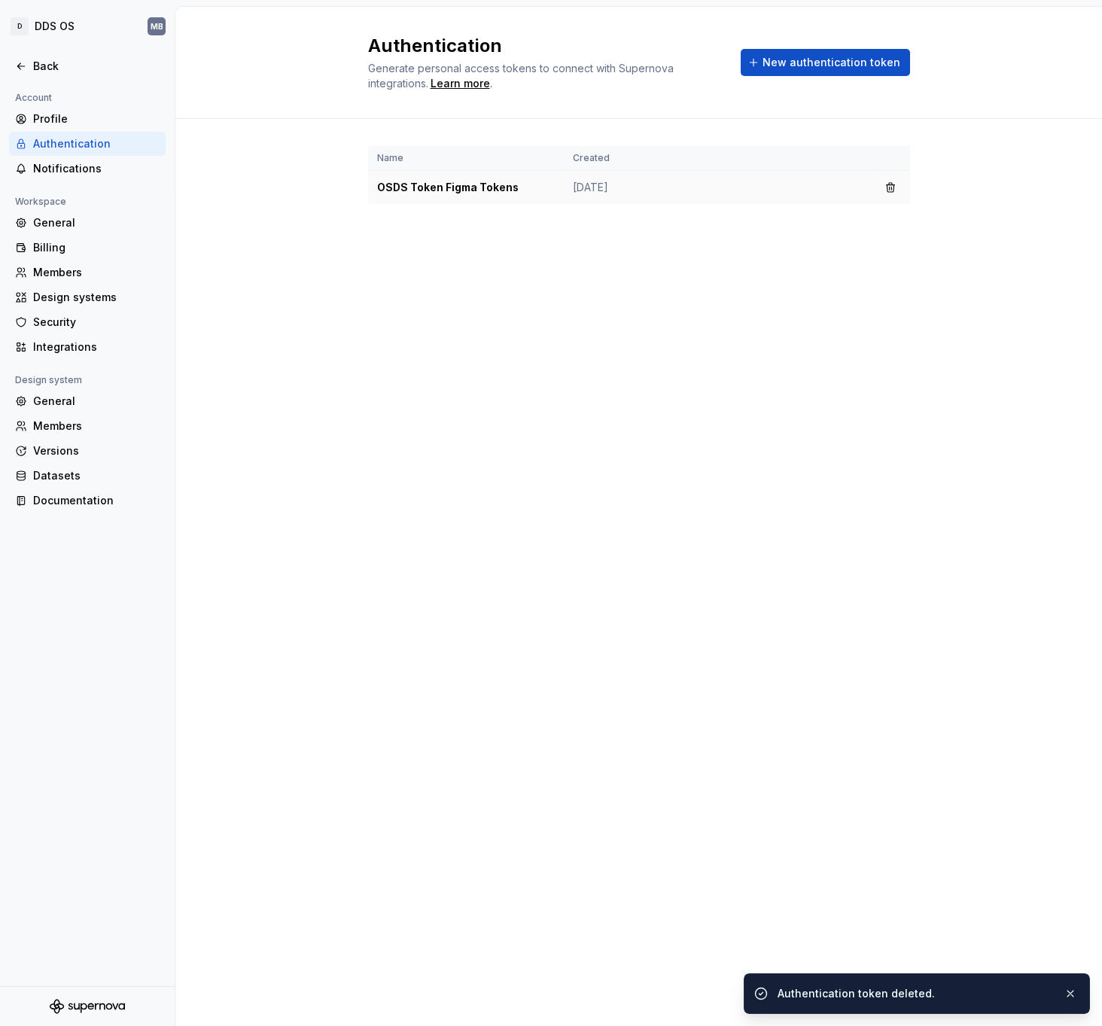
click at [458, 193] on td "OSDS Token Figma Tokens" at bounding box center [466, 188] width 196 height 34
click at [514, 188] on td "OSDS Token Figma Tokens" at bounding box center [466, 188] width 196 height 34
click at [702, 197] on td "[DATE]" at bounding box center [717, 188] width 307 height 34
drag, startPoint x: 822, startPoint y: 186, endPoint x: 671, endPoint y: 191, distance: 151.4
click at [818, 187] on td "[DATE]" at bounding box center [717, 188] width 307 height 34
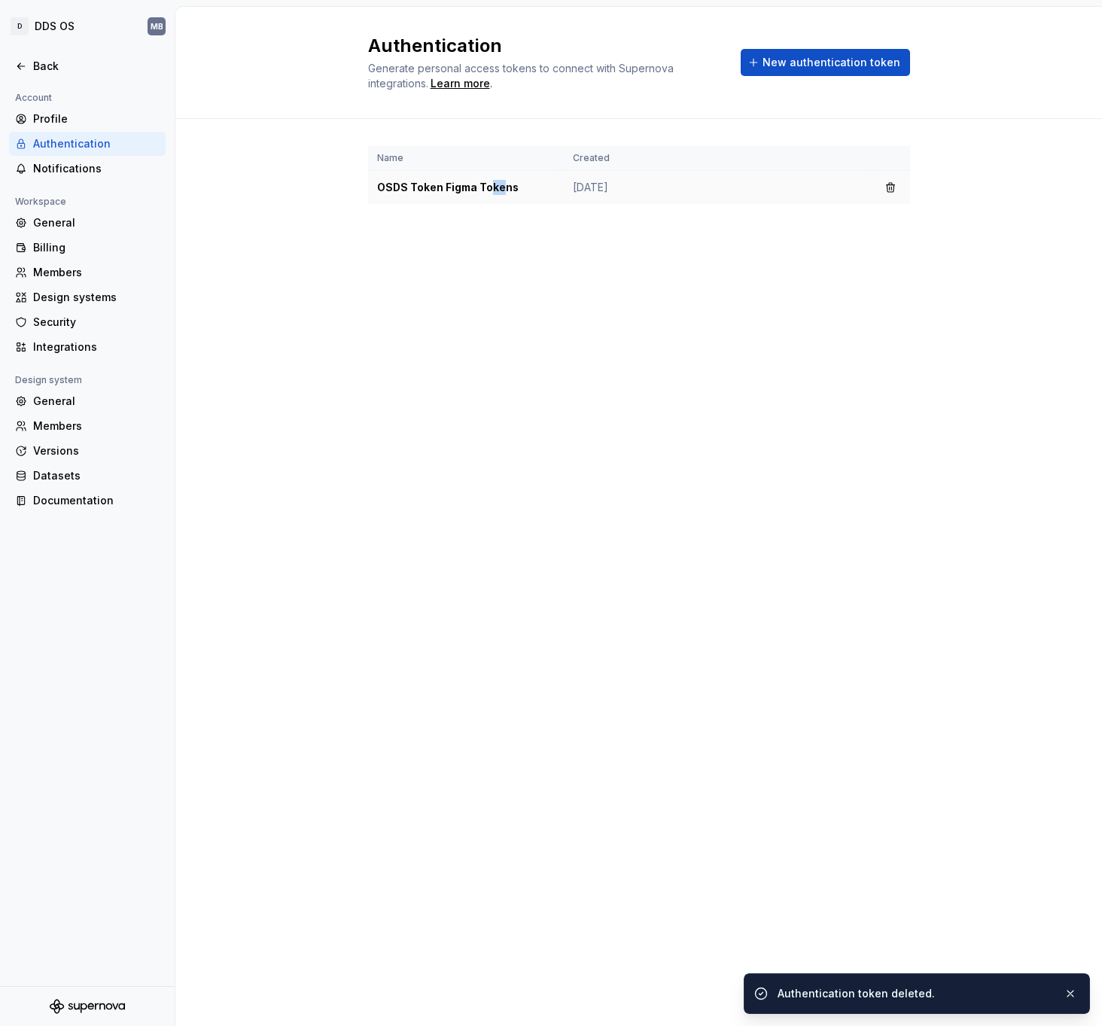
click at [491, 191] on td "OSDS Token Figma Tokens" at bounding box center [466, 188] width 196 height 34
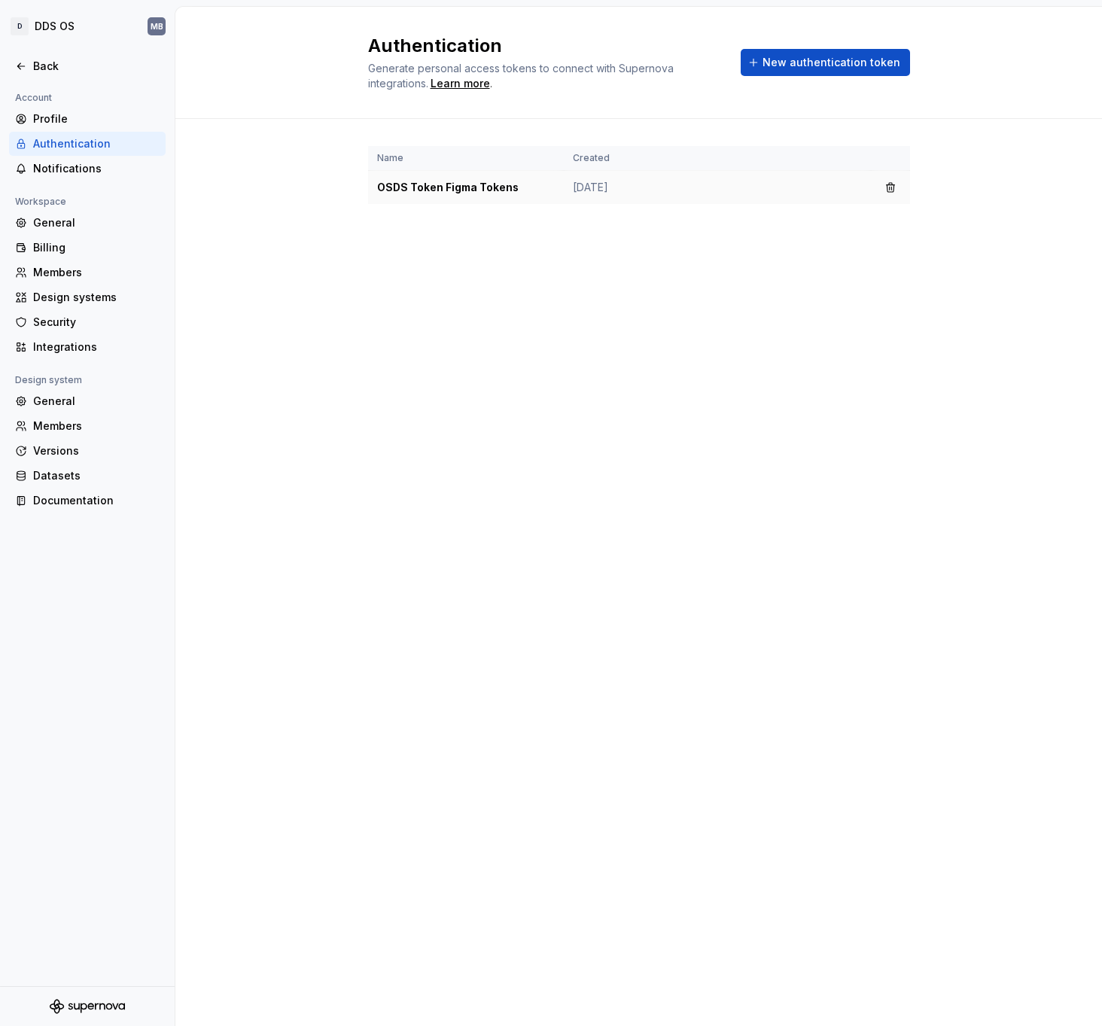
click at [398, 188] on td "OSDS Token Figma Tokens" at bounding box center [466, 188] width 196 height 34
click at [890, 185] on button "button" at bounding box center [890, 187] width 21 height 21
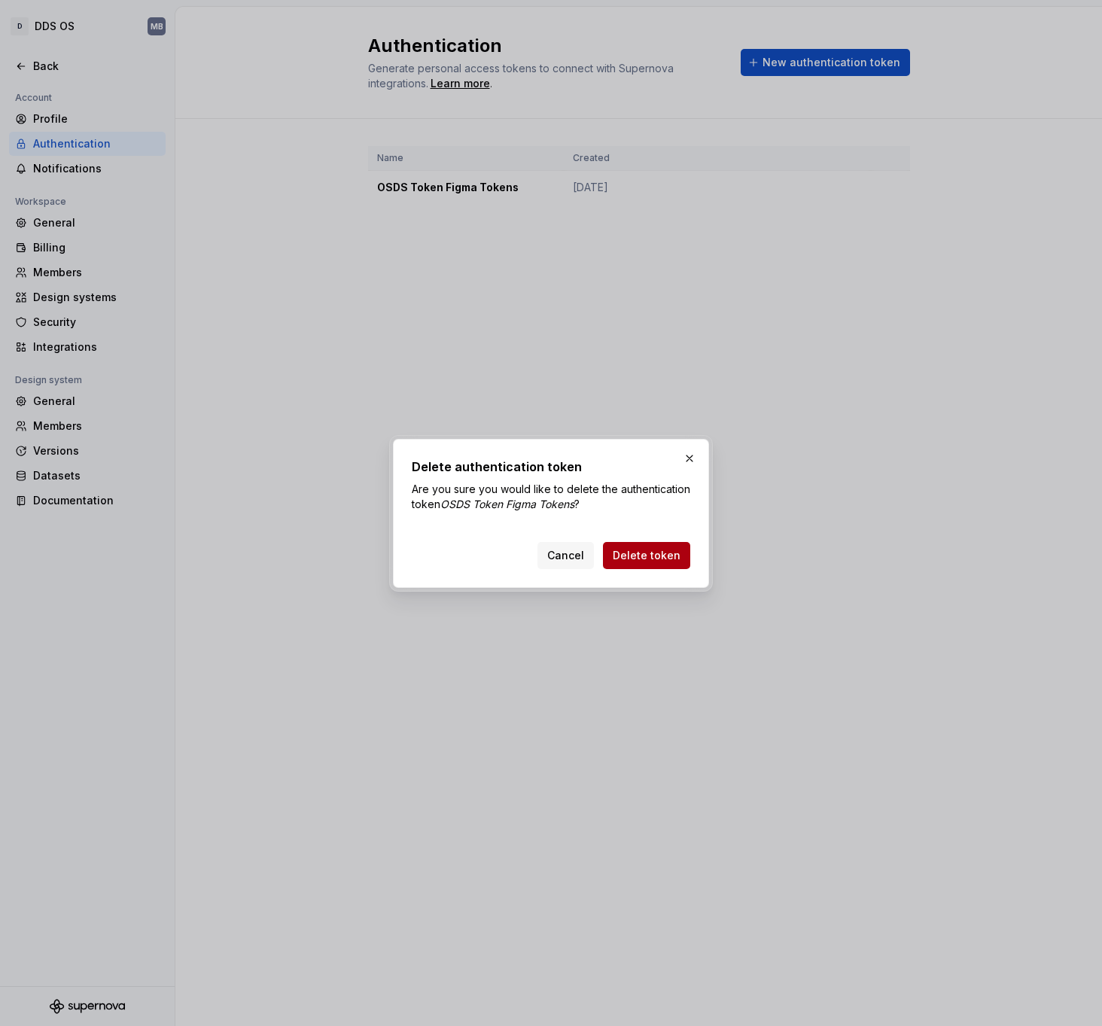
click at [655, 552] on span "Delete token" at bounding box center [647, 555] width 68 height 15
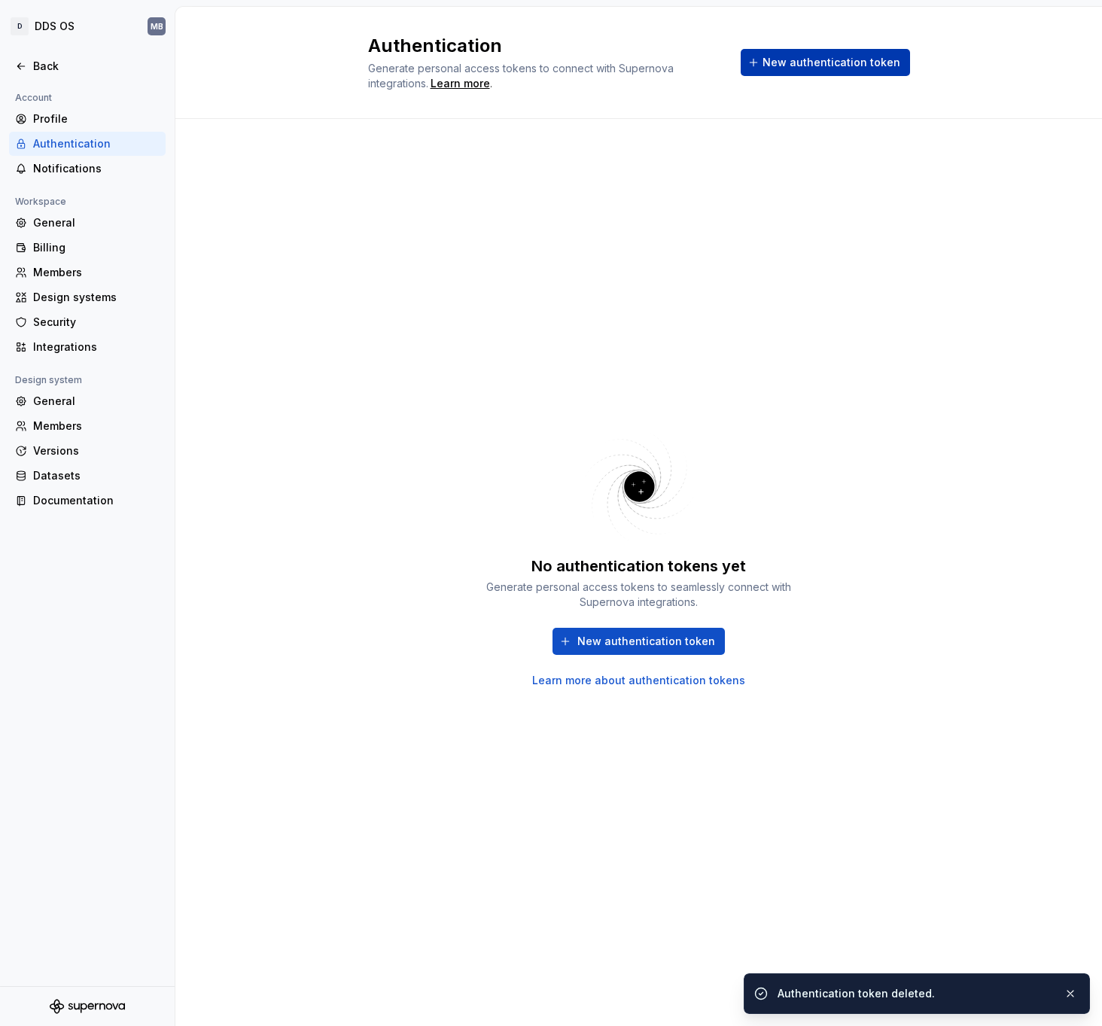
click at [791, 62] on span "New authentication token" at bounding box center [831, 62] width 138 height 15
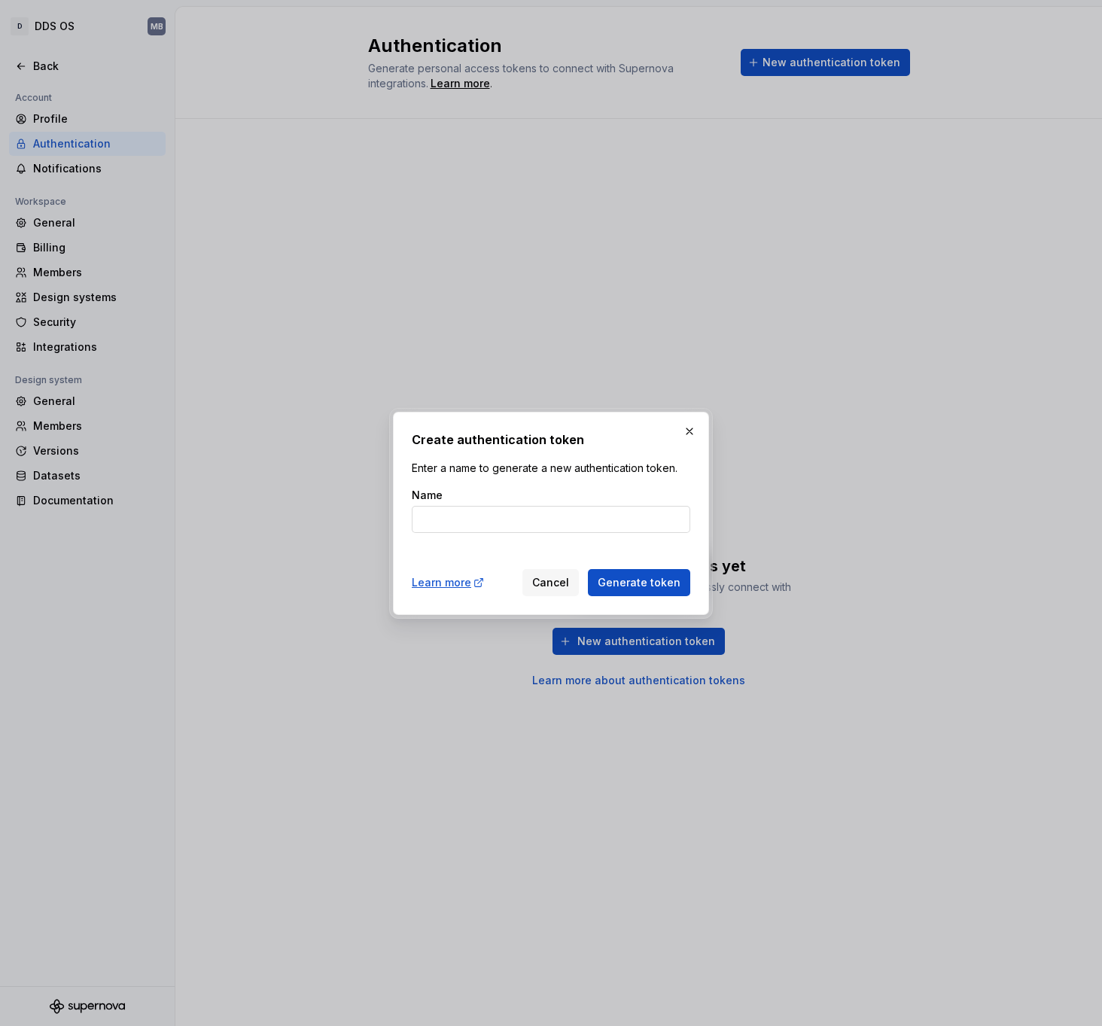
type input "sn.BHIRBOQGtzbiwKss3rPdgel0H7Zz1h7YBHg183Wfaev65JHYmdC3mFh0RK0IE9foIvtnk9Rf5089…"
type input "OSDS Figma Tokens"
click at [646, 581] on span "Generate token" at bounding box center [639, 582] width 83 height 15
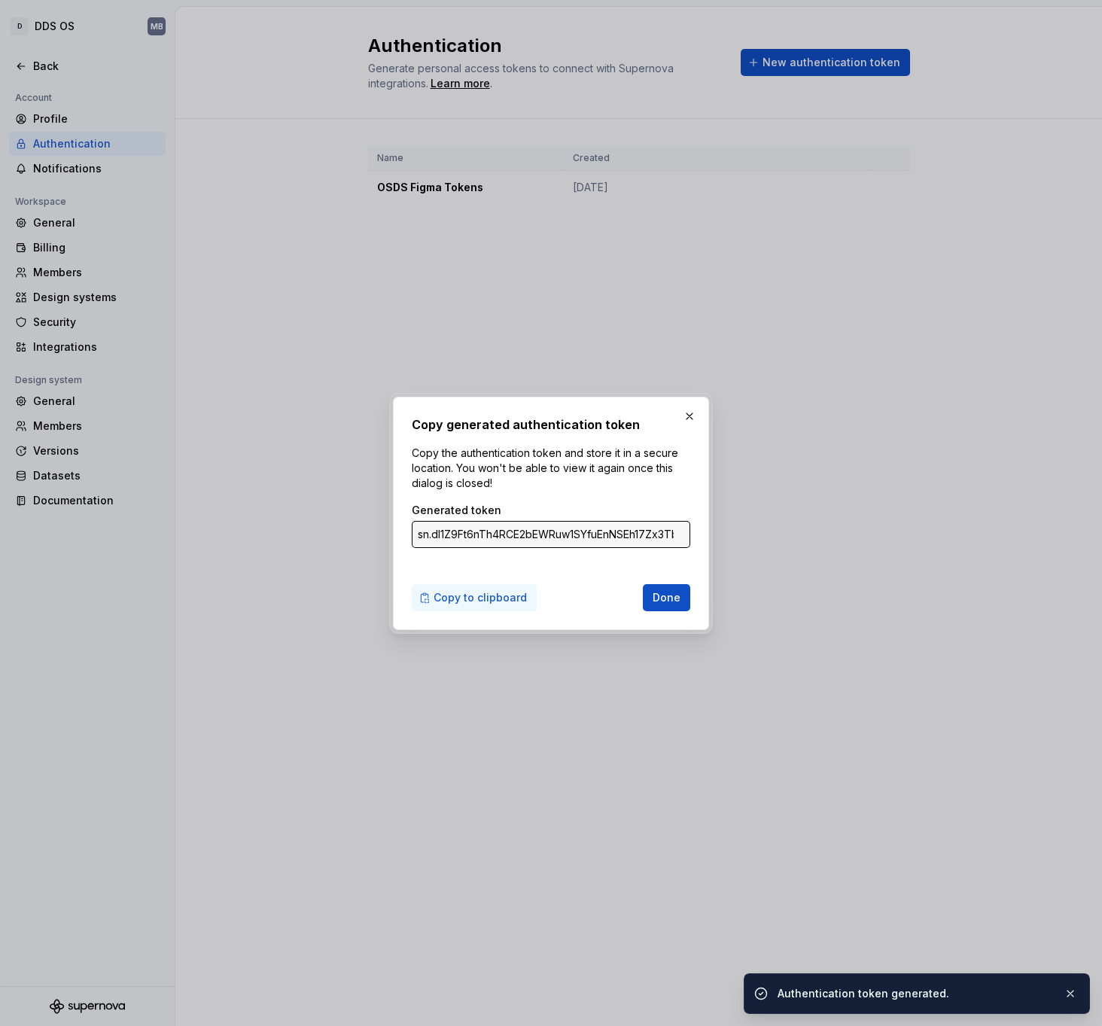
click at [448, 600] on span "Copy to clipboard" at bounding box center [479, 597] width 93 height 15
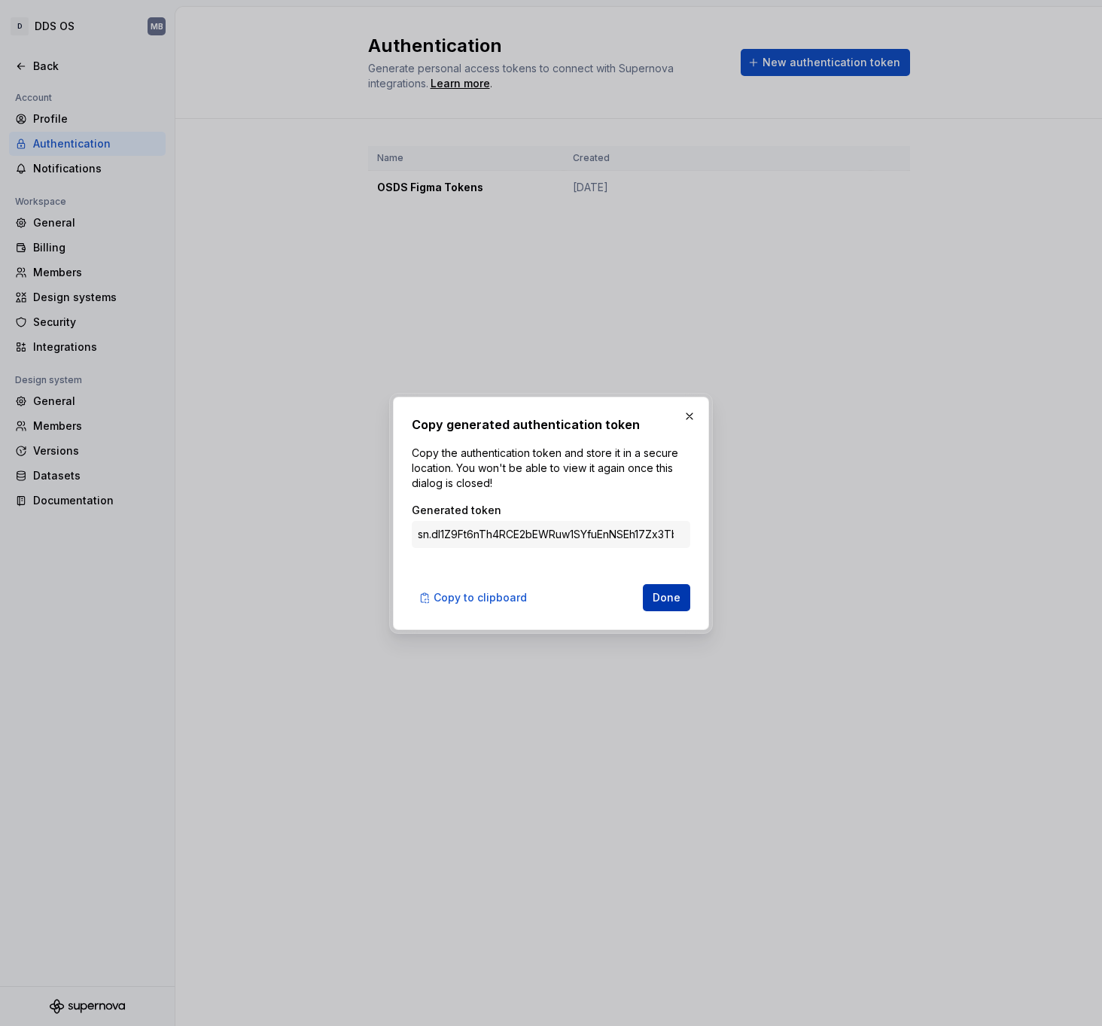
click at [665, 596] on span "Done" at bounding box center [666, 597] width 28 height 15
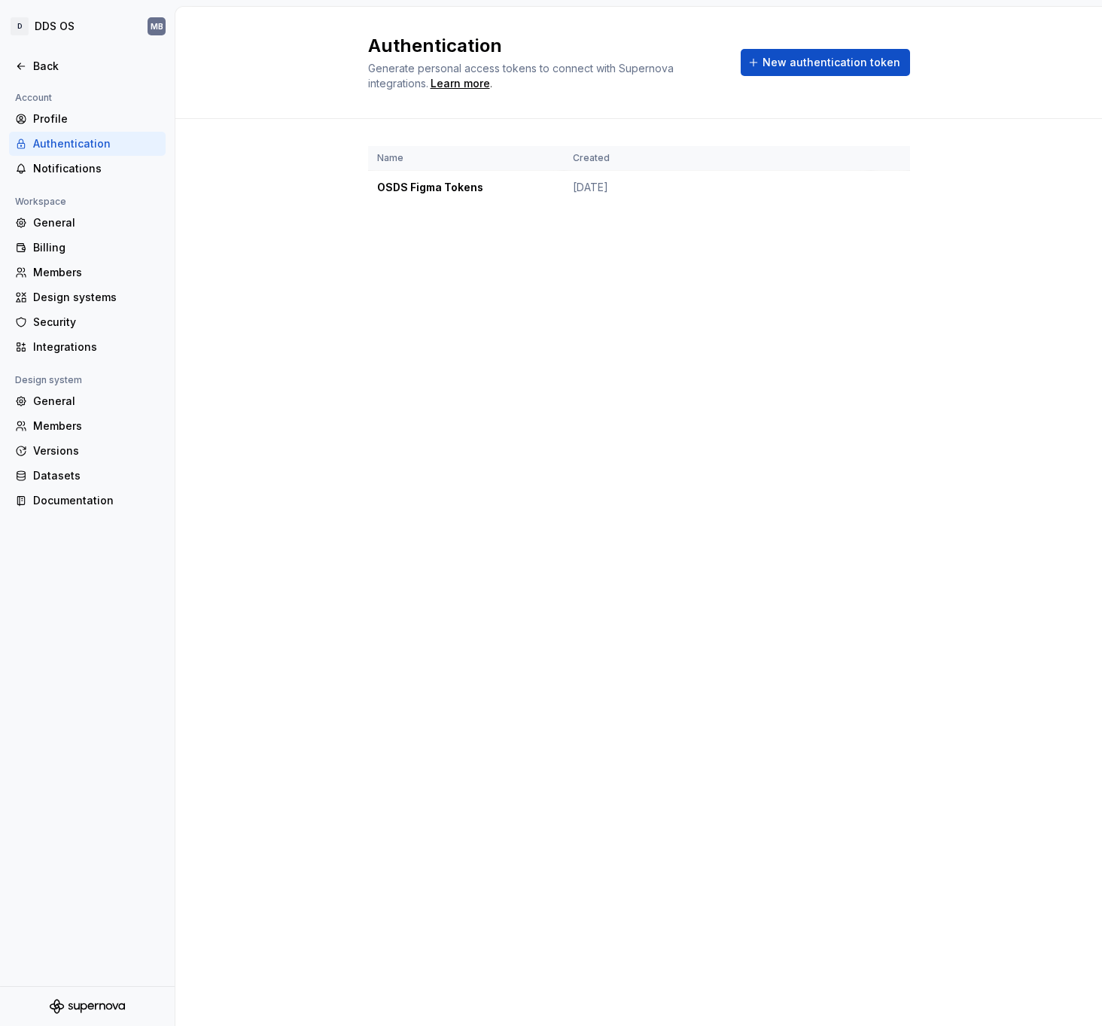
drag, startPoint x: 710, startPoint y: 342, endPoint x: 388, endPoint y: 275, distance: 328.3
click at [708, 342] on div "Authentication Generate personal access tokens to connect with Supernova integr…" at bounding box center [638, 516] width 926 height 1019
click at [37, 60] on div "Back" at bounding box center [96, 66] width 126 height 15
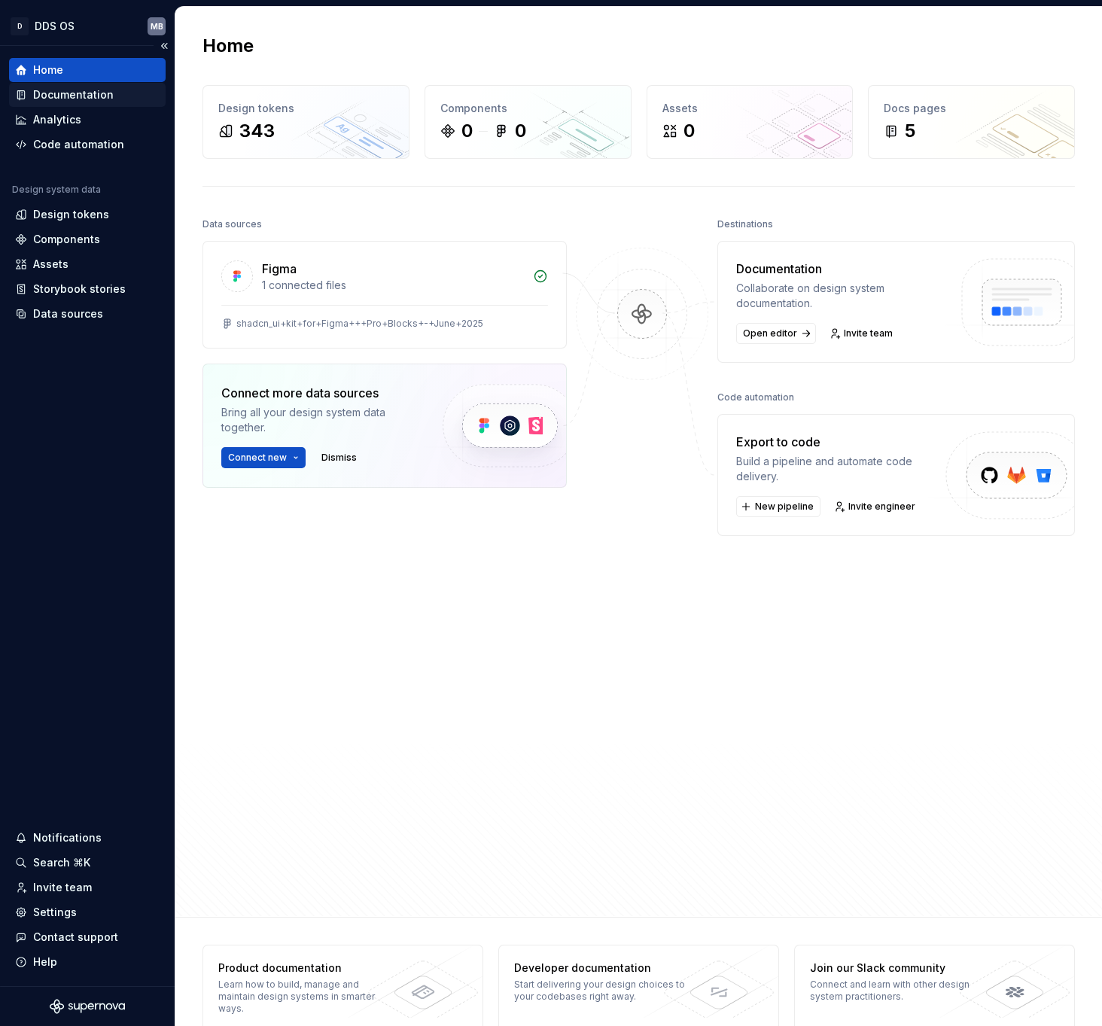
click at [68, 89] on div "Documentation" at bounding box center [73, 94] width 81 height 15
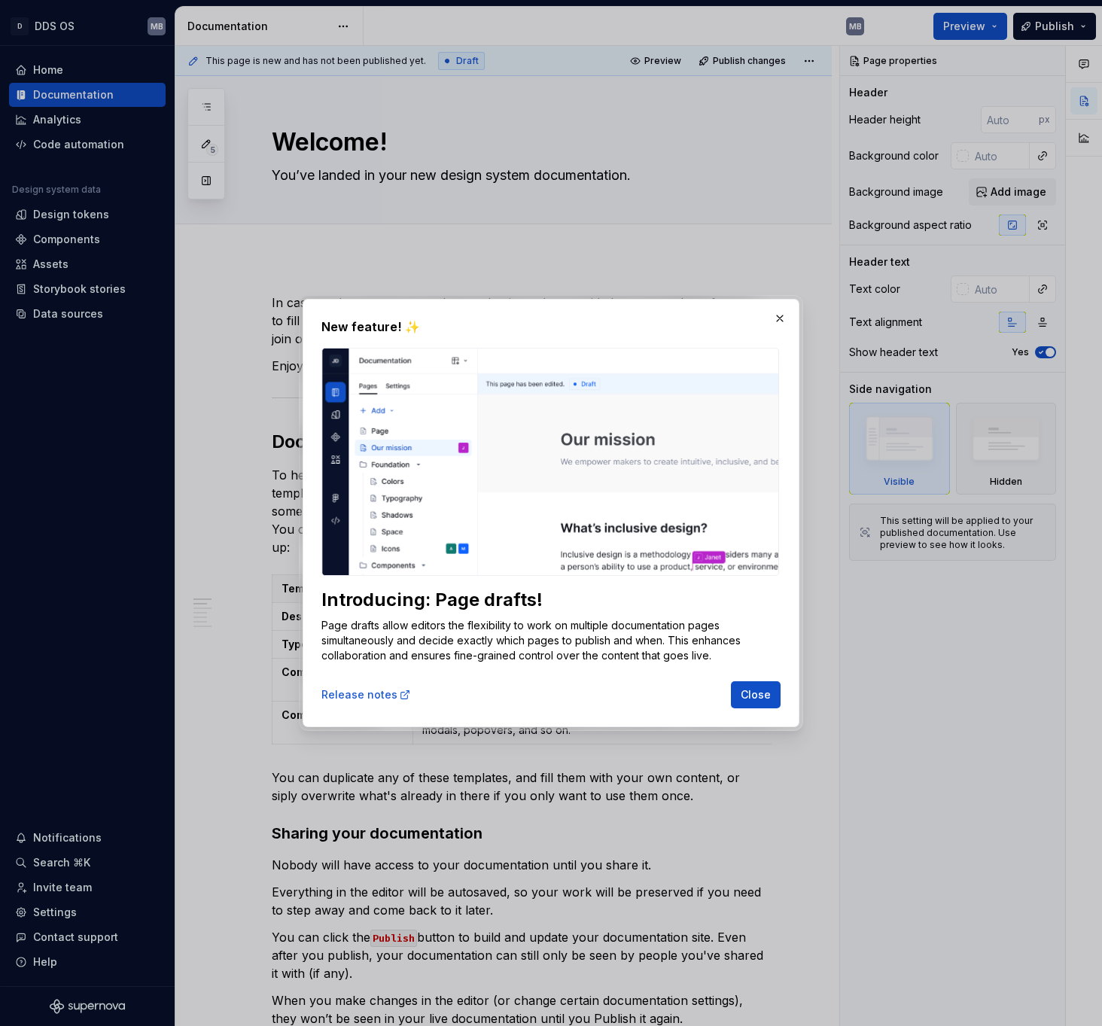
click at [777, 314] on button "button" at bounding box center [779, 318] width 21 height 21
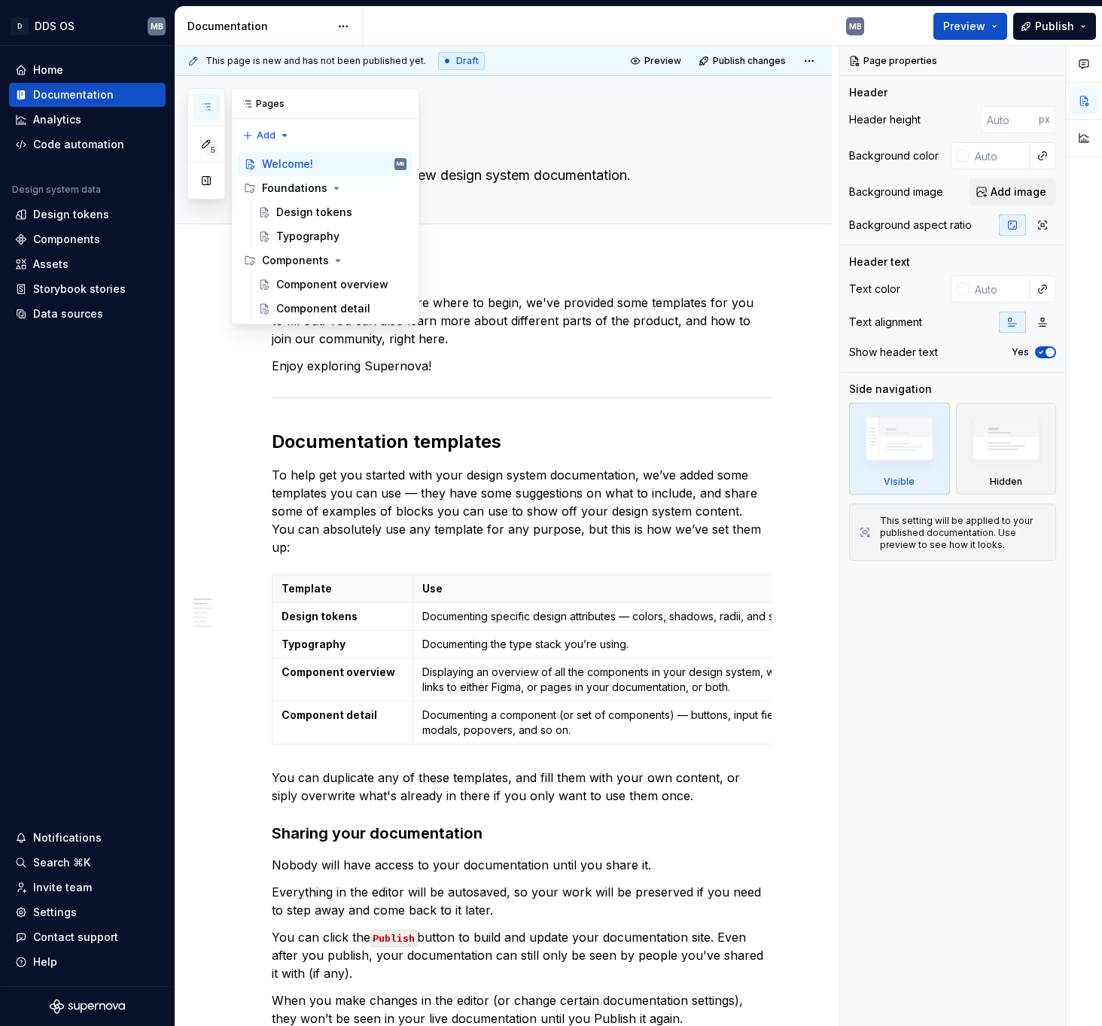
click at [200, 107] on icon "button" at bounding box center [206, 107] width 12 height 12
click at [321, 212] on div "Design tokens" at bounding box center [314, 212] width 76 height 15
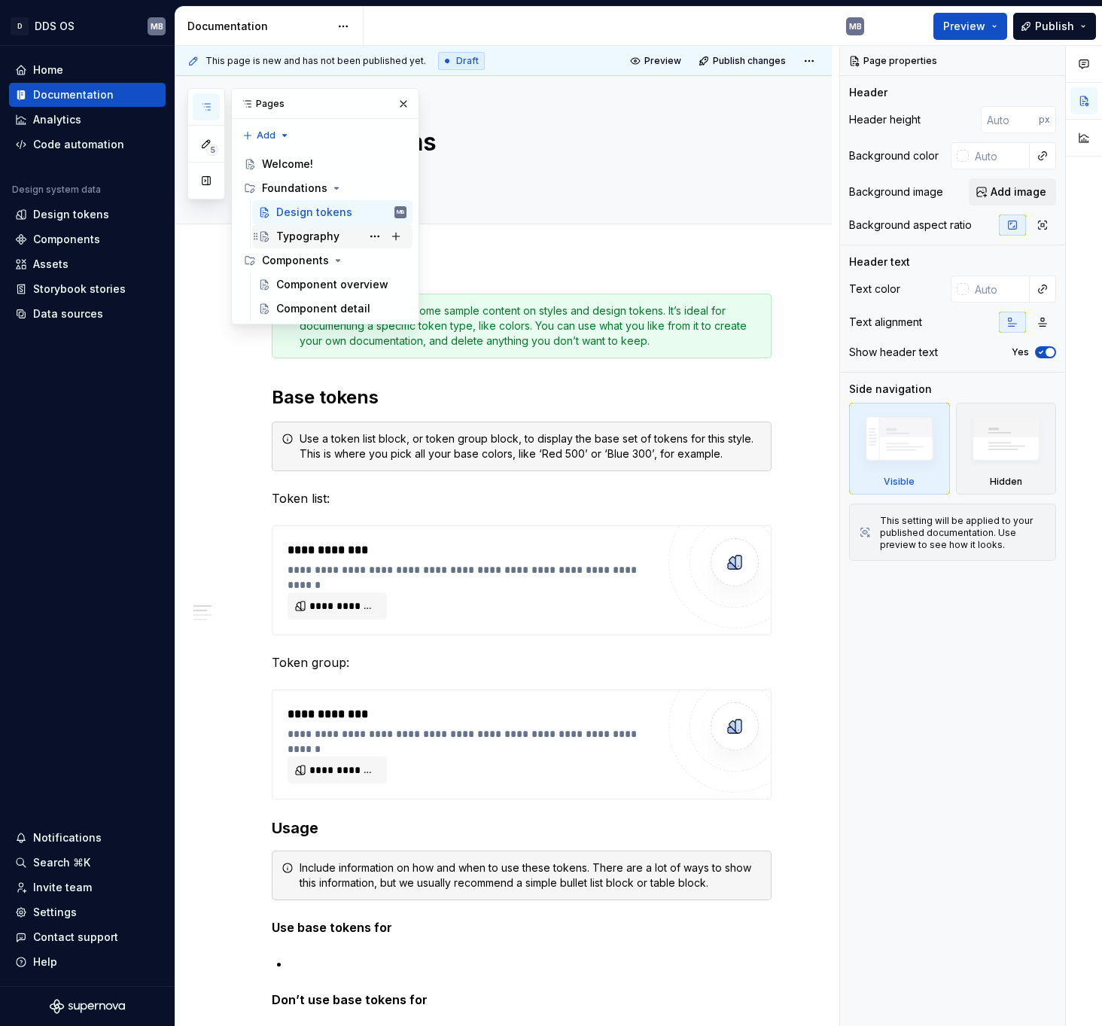
click at [309, 236] on div "Typography" at bounding box center [307, 236] width 63 height 15
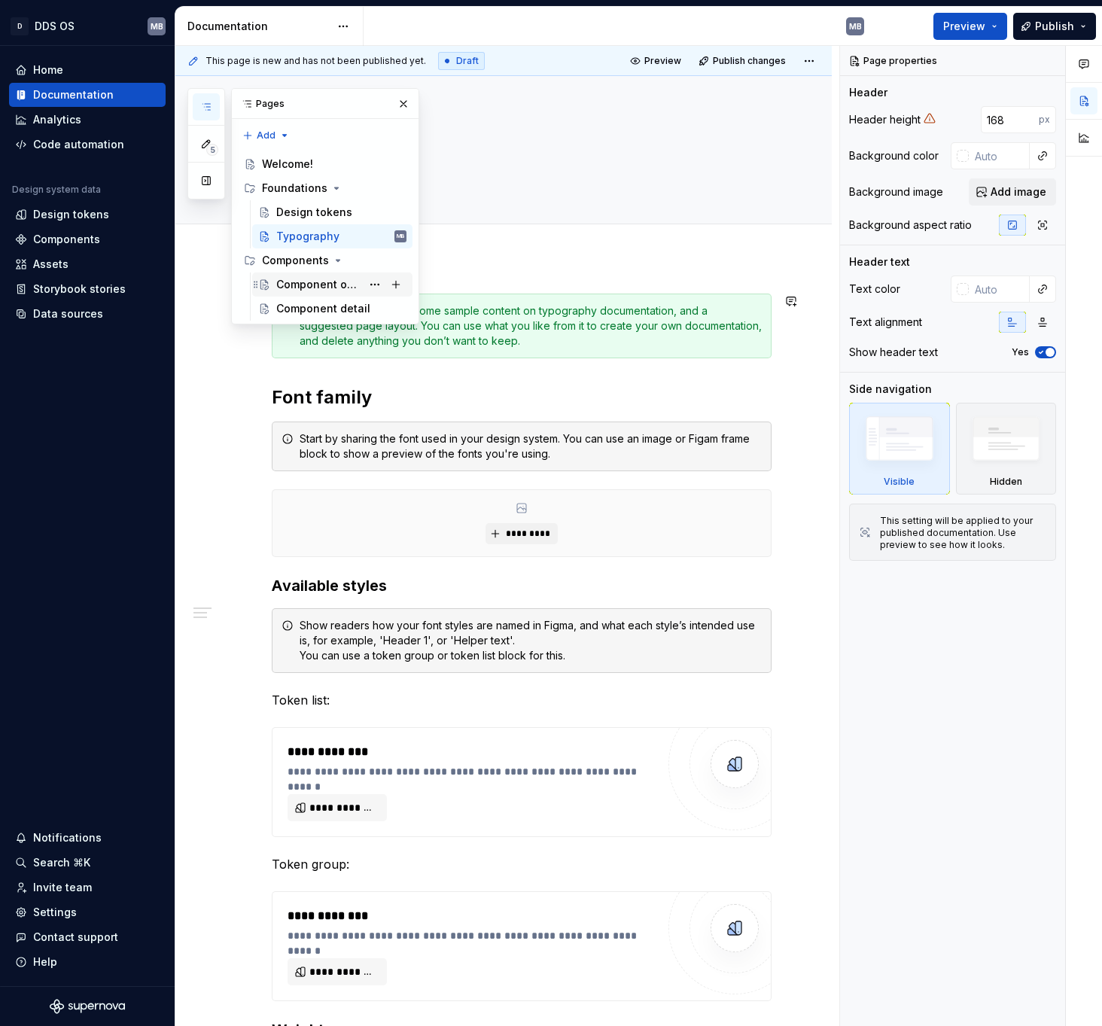
click at [305, 284] on div "Component overview" at bounding box center [318, 284] width 85 height 15
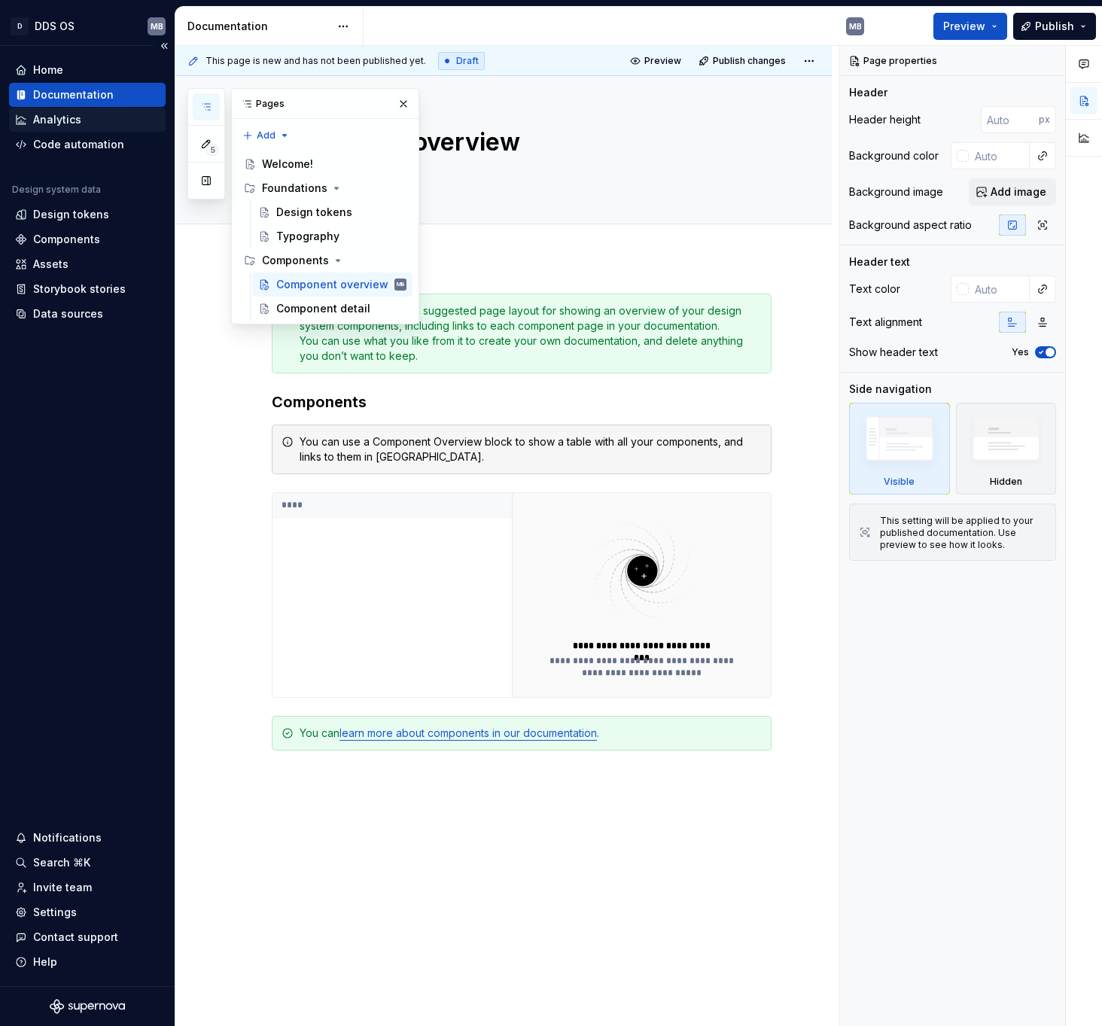
type textarea "*"
click at [62, 120] on div "Analytics" at bounding box center [57, 119] width 48 height 15
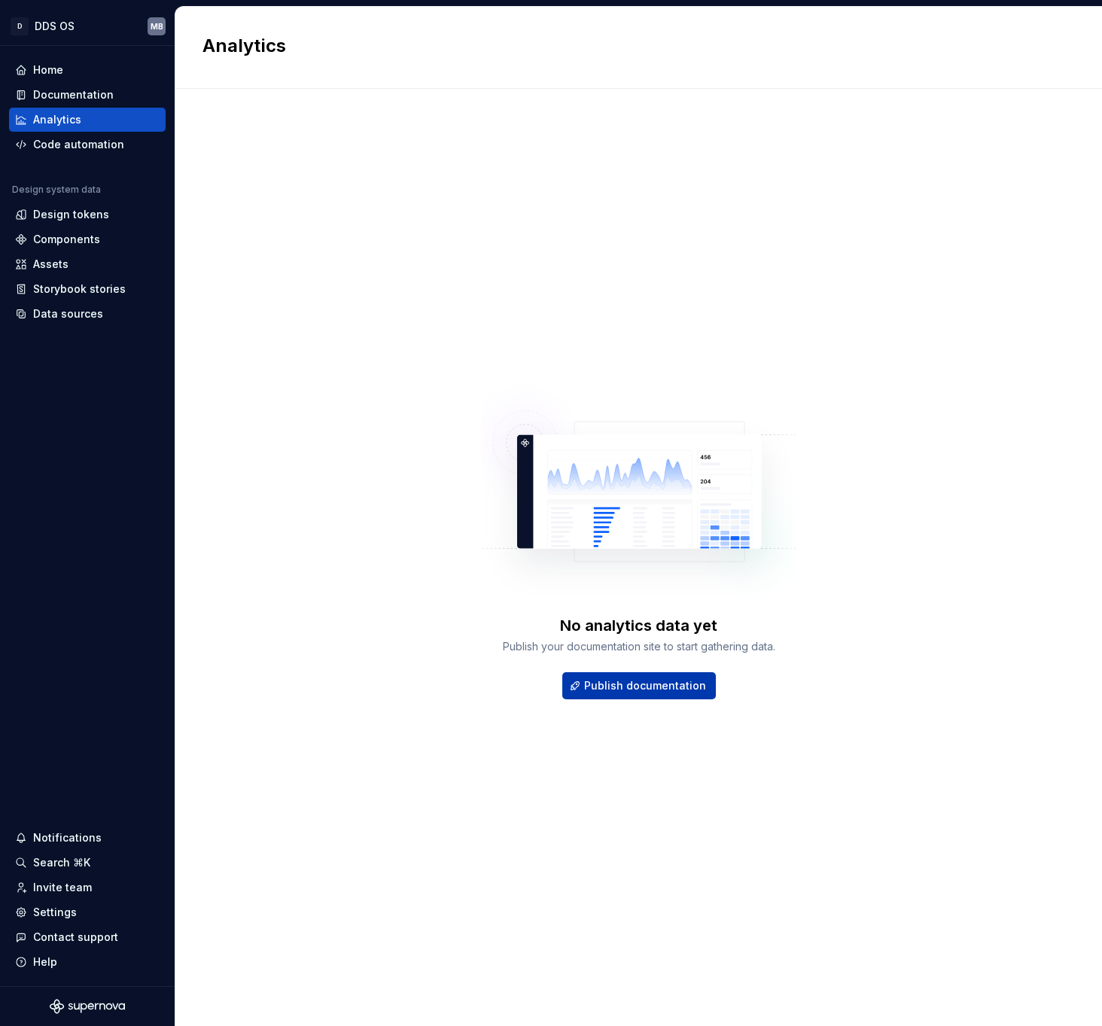
click at [656, 680] on span "Publish documentation" at bounding box center [645, 685] width 122 height 15
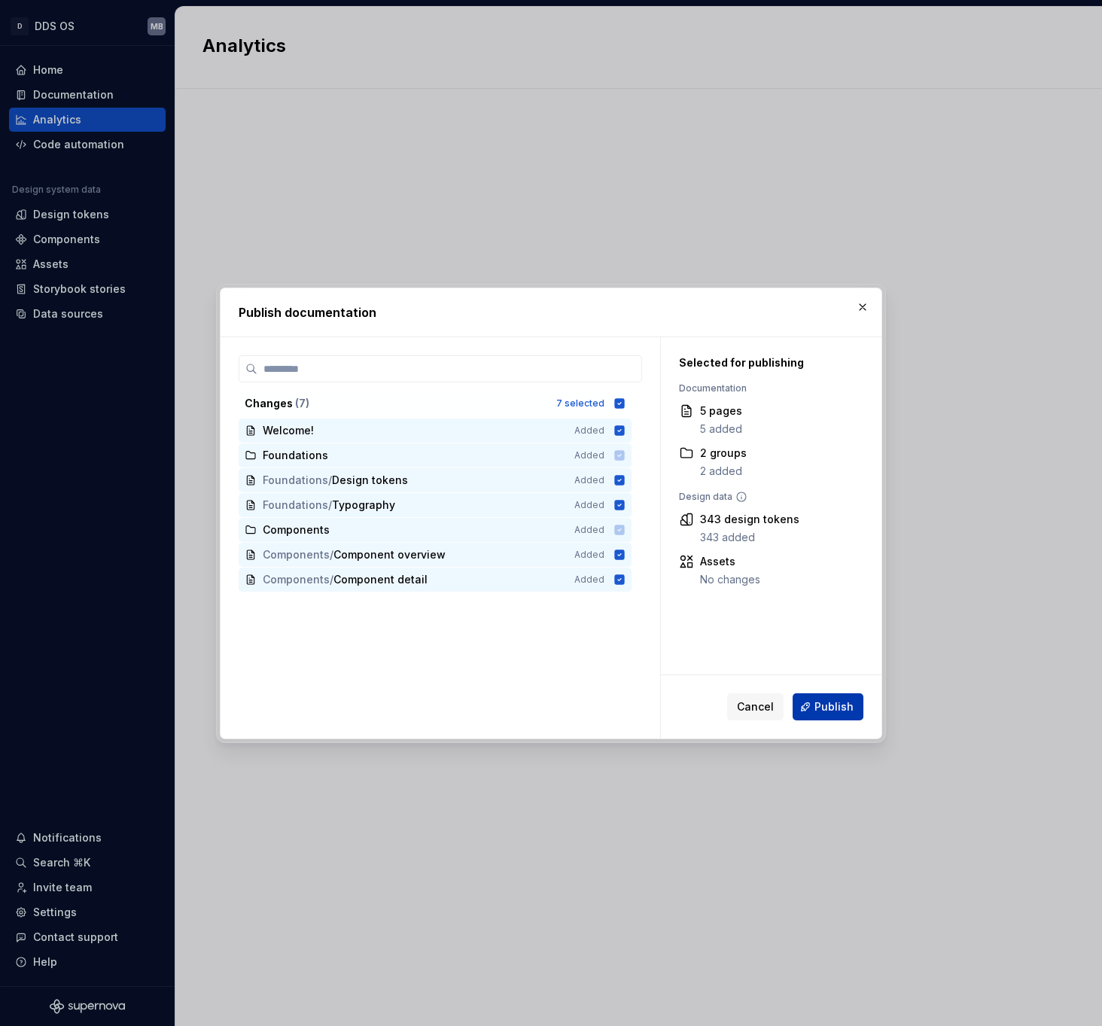
click at [840, 710] on span "Publish" at bounding box center [833, 706] width 39 height 15
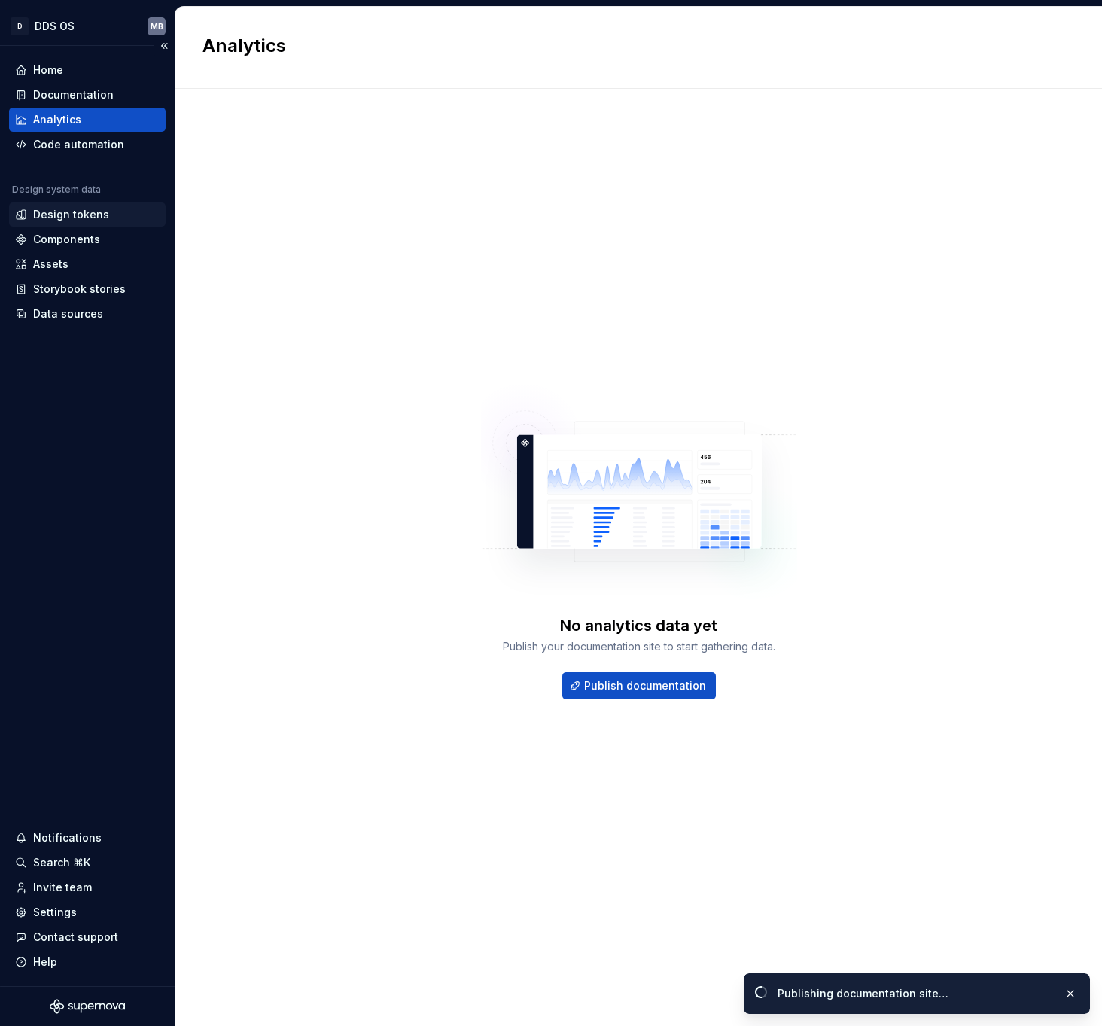
click at [87, 223] on div "Design tokens" at bounding box center [87, 214] width 157 height 24
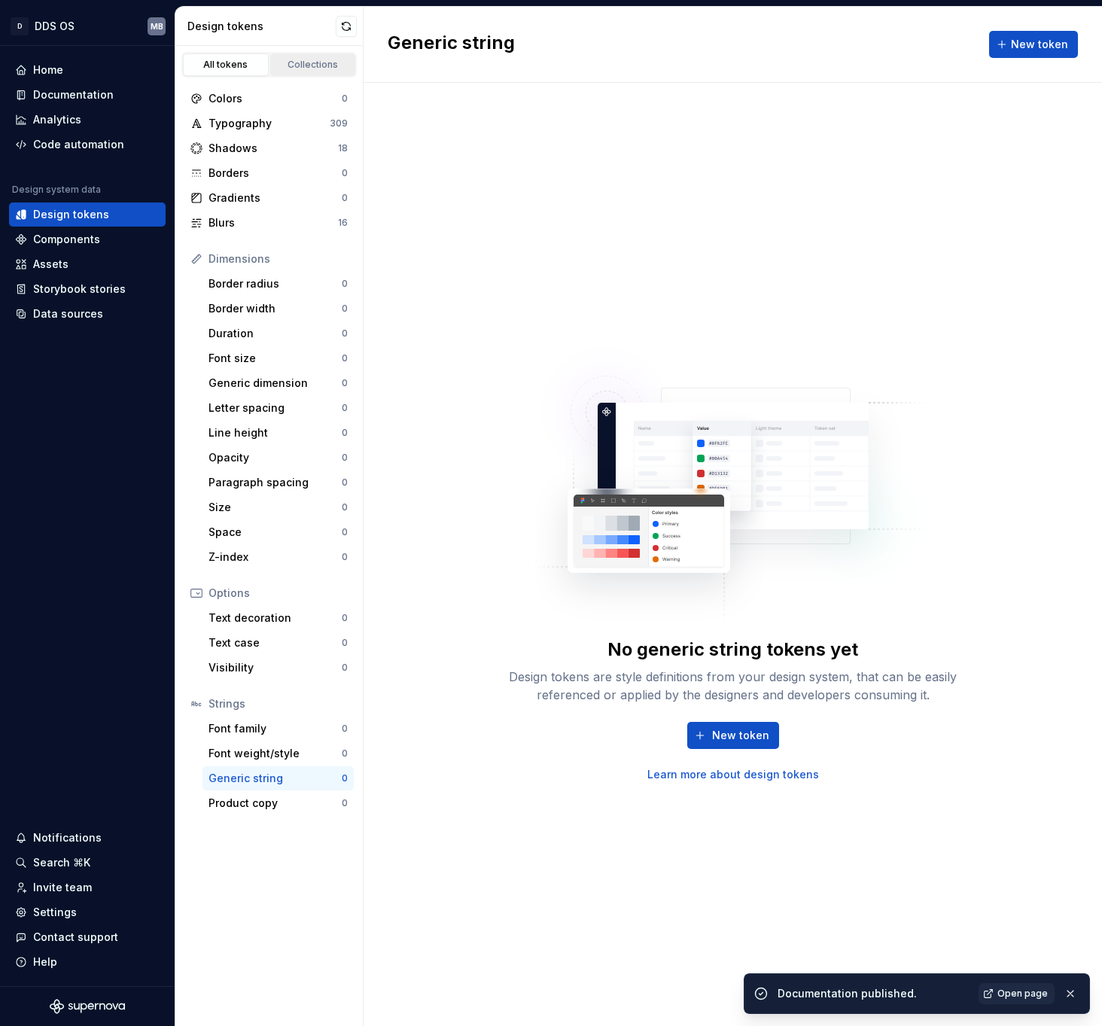
click at [305, 57] on link "Collections" at bounding box center [313, 64] width 86 height 23
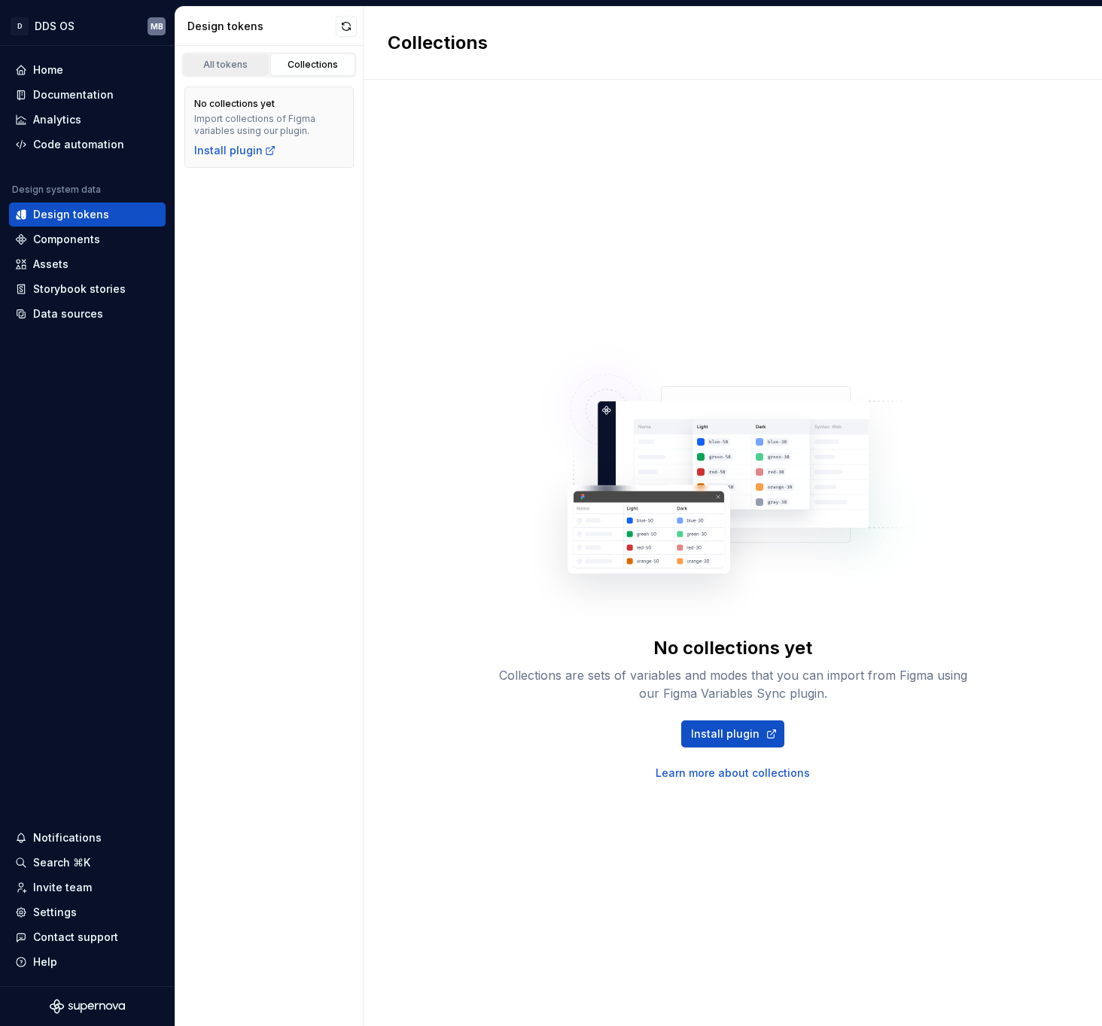
click at [233, 62] on div "All tokens" at bounding box center [225, 65] width 75 height 12
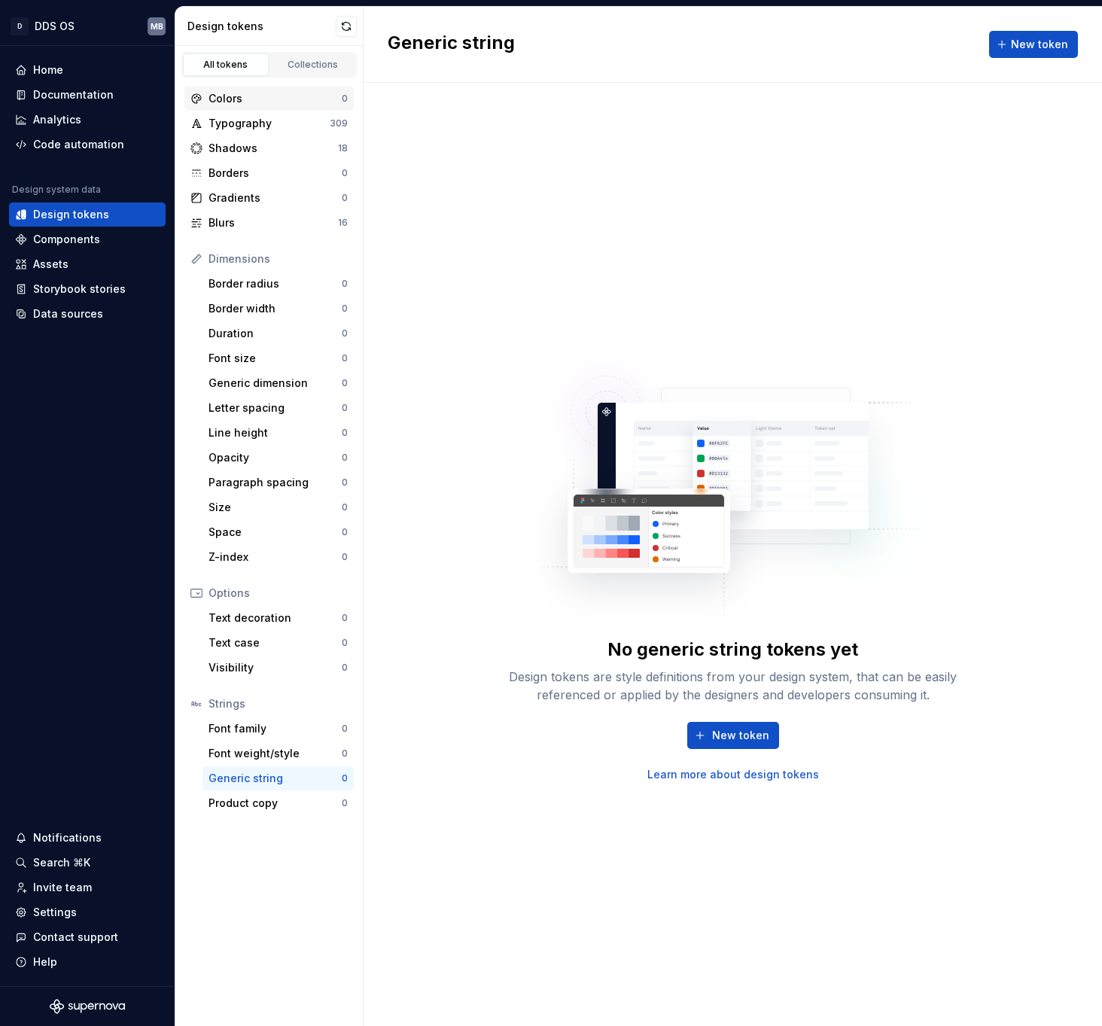
click at [255, 105] on div "Colors" at bounding box center [274, 98] width 133 height 15
click at [254, 119] on div "Typography" at bounding box center [268, 123] width 121 height 15
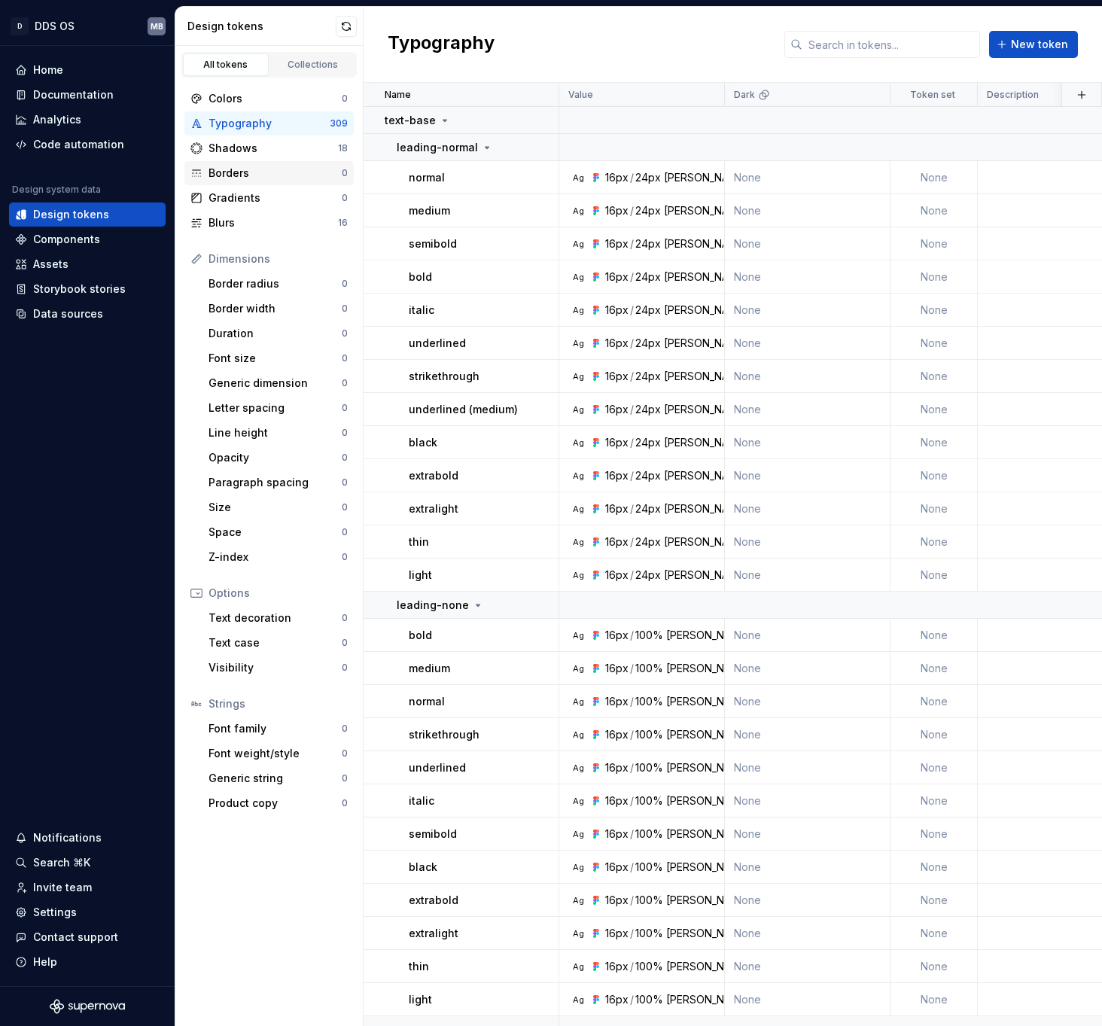
click at [263, 170] on div "Borders" at bounding box center [274, 173] width 133 height 15
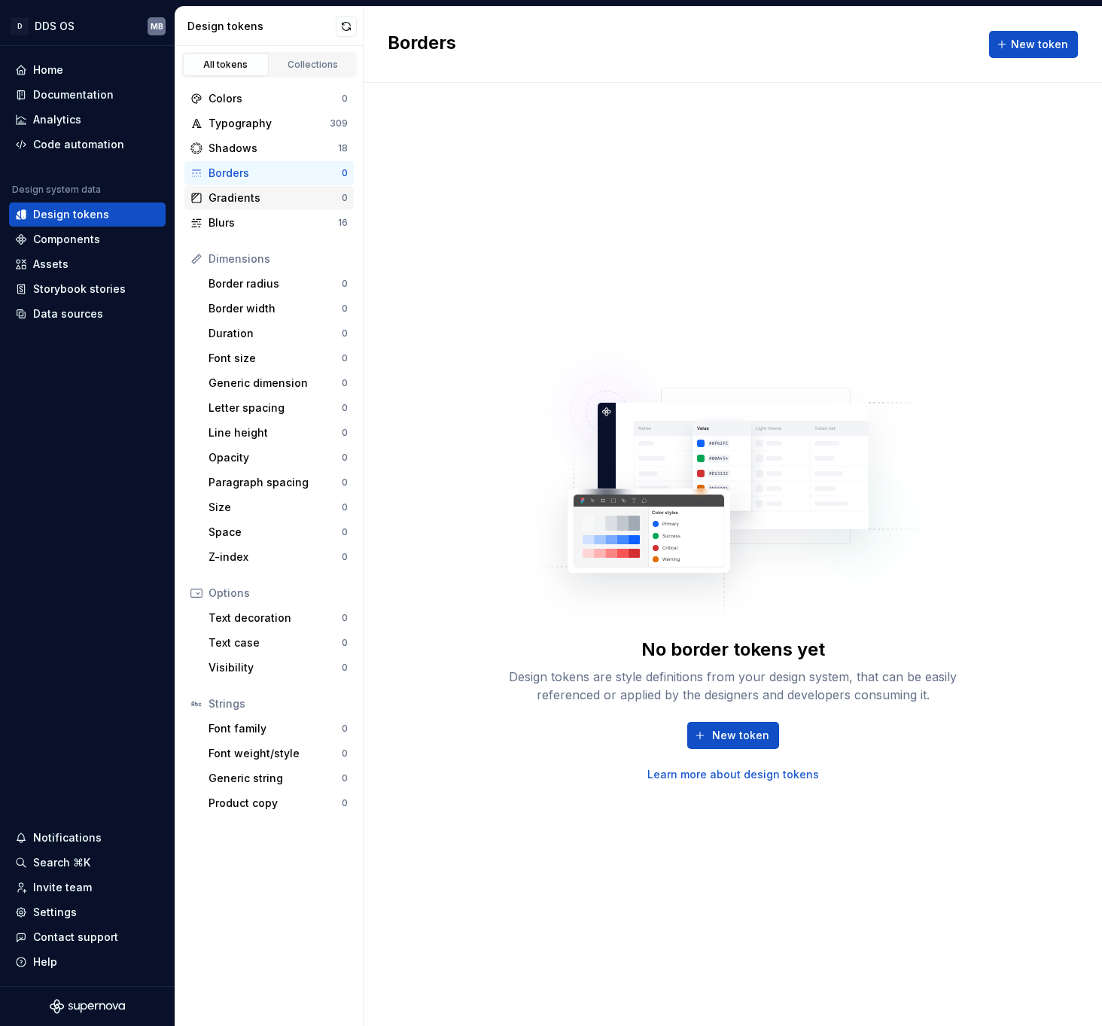
click at [260, 190] on div "Gradients" at bounding box center [274, 197] width 133 height 15
click at [256, 223] on div "Blurs" at bounding box center [272, 222] width 129 height 15
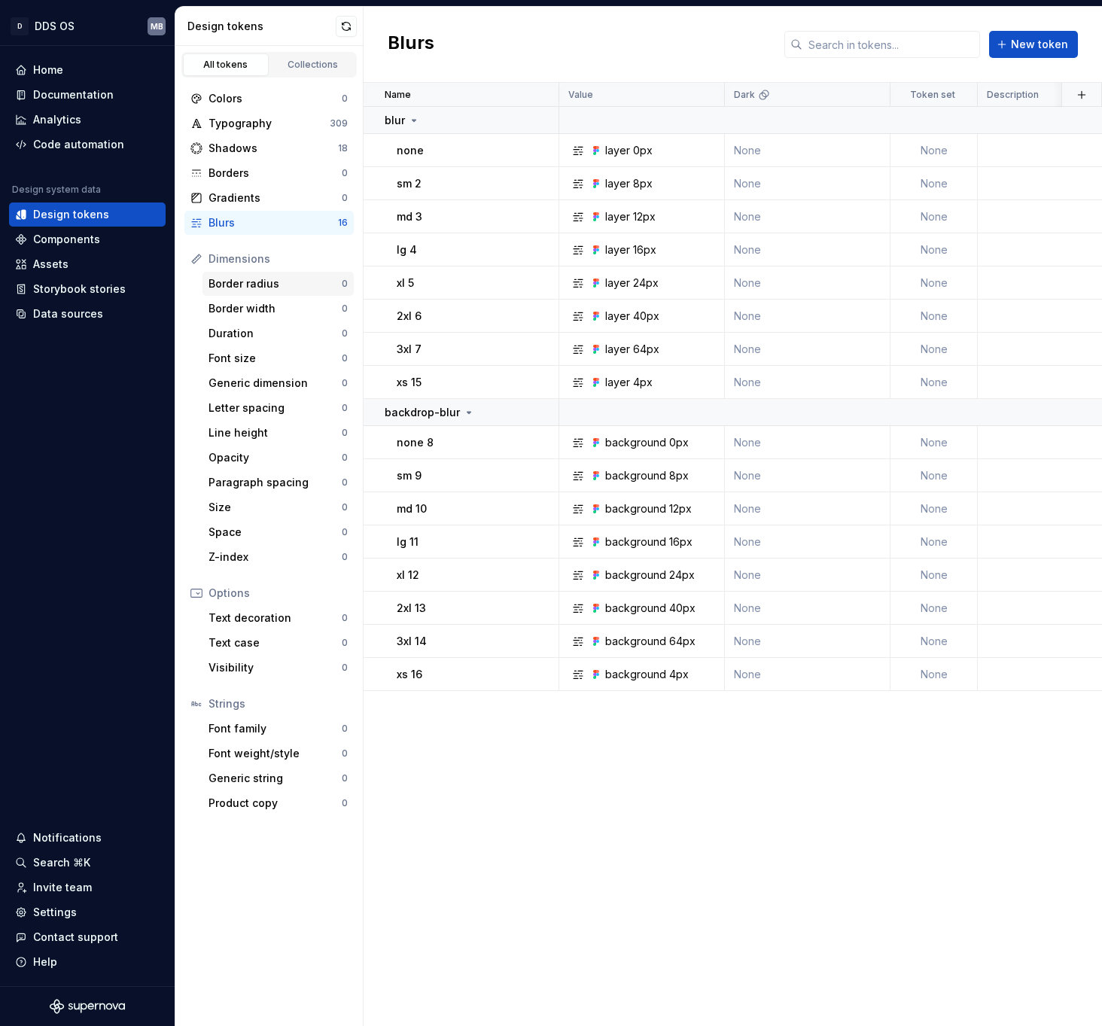
drag, startPoint x: 261, startPoint y: 277, endPoint x: 263, endPoint y: 293, distance: 15.9
click at [261, 278] on div "Border radius" at bounding box center [274, 283] width 133 height 15
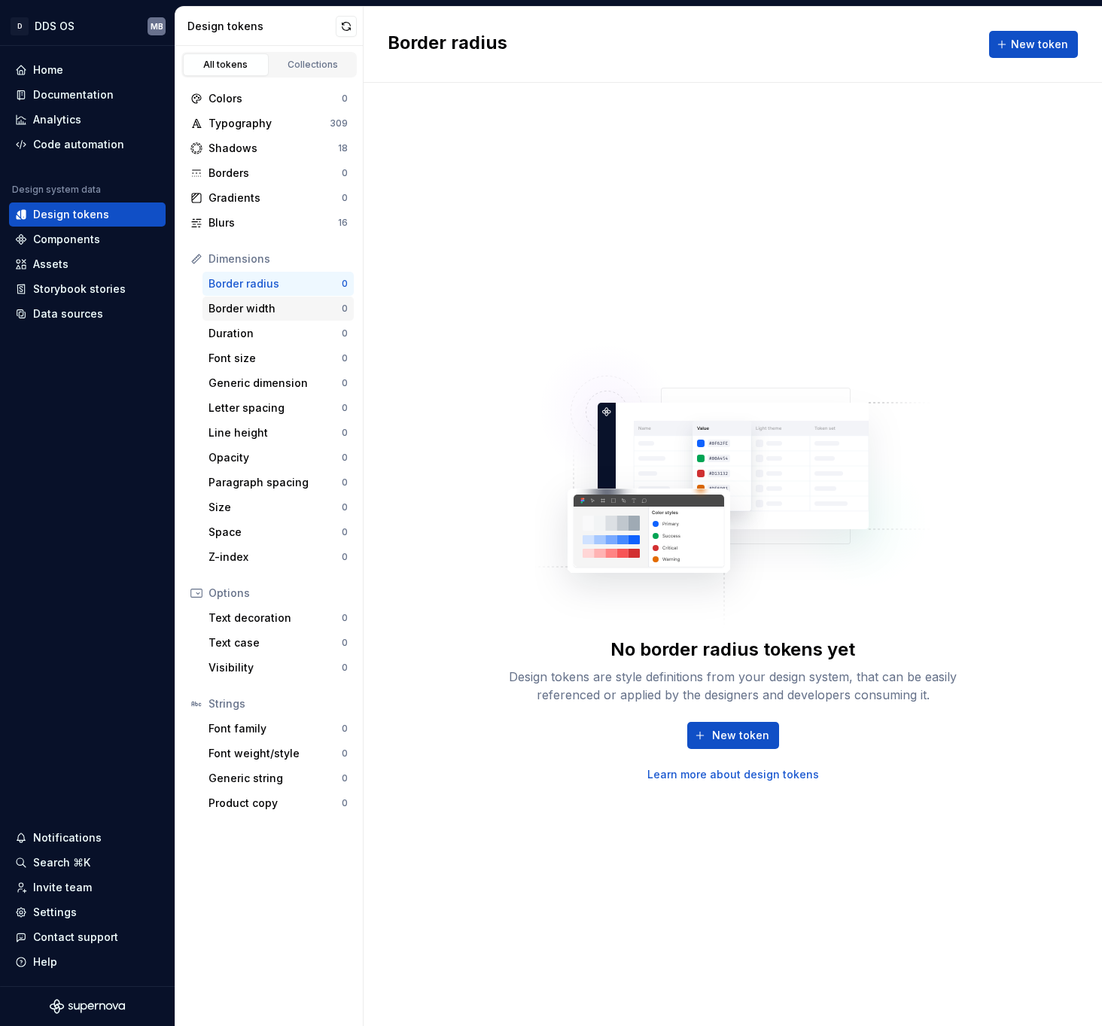
click at [258, 315] on div "Border width" at bounding box center [274, 308] width 133 height 15
click at [245, 356] on div "Font size" at bounding box center [274, 358] width 133 height 15
click at [253, 329] on div "Duration" at bounding box center [274, 333] width 133 height 15
click at [258, 376] on div "Generic dimension" at bounding box center [274, 383] width 133 height 15
click at [265, 404] on div "Letter spacing" at bounding box center [274, 407] width 133 height 15
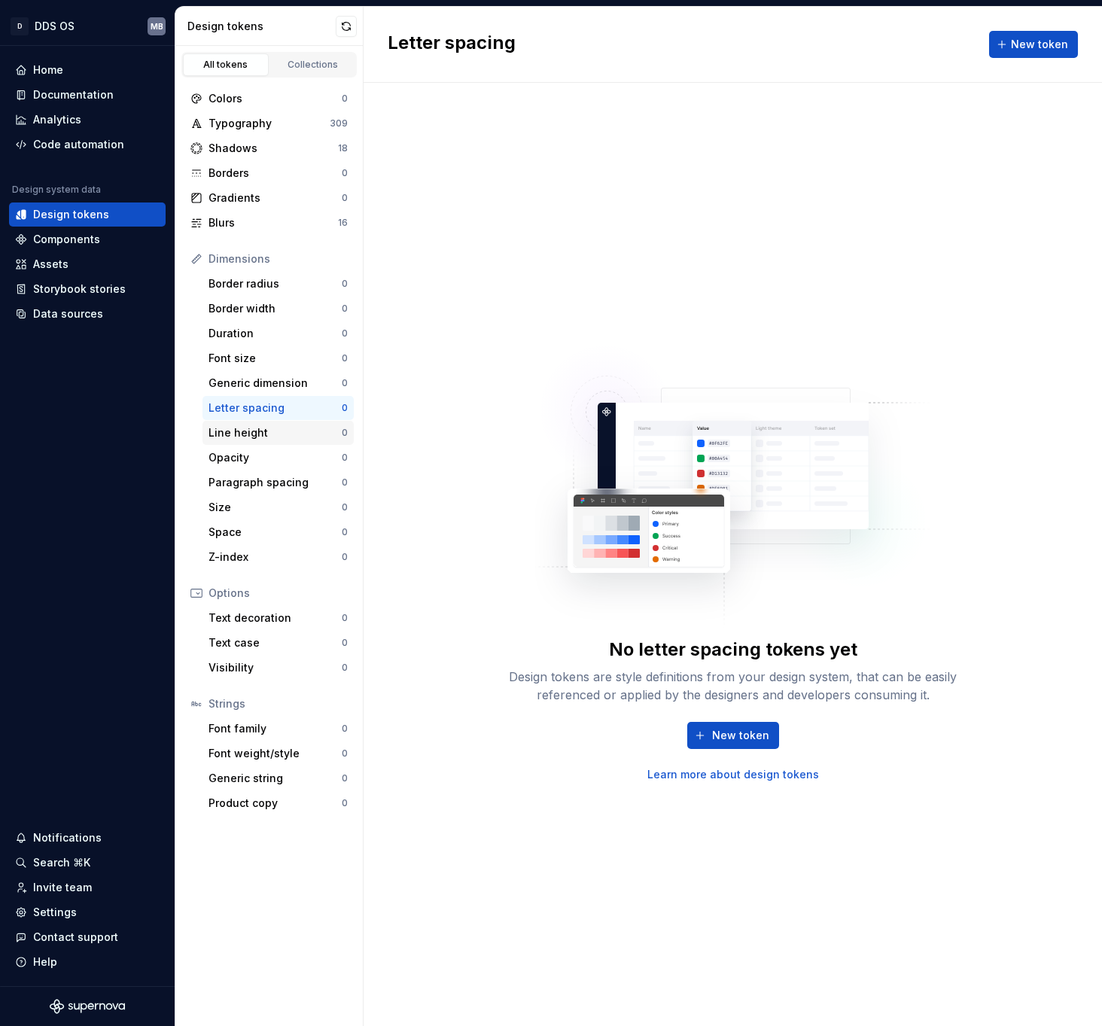
click at [259, 440] on div "Line height 0" at bounding box center [277, 433] width 151 height 24
click at [303, 65] on div "Collections" at bounding box center [312, 65] width 75 height 12
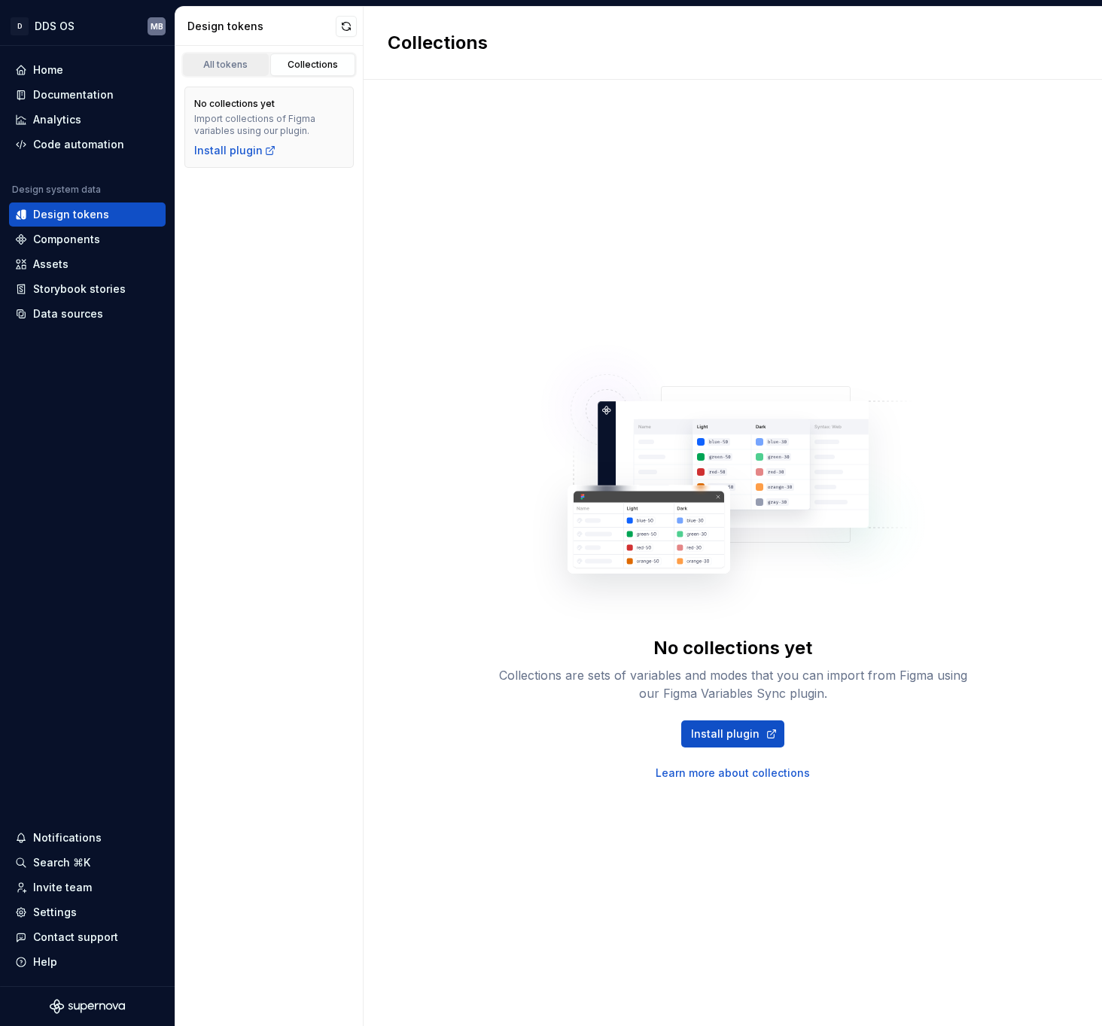
click at [214, 61] on div "All tokens" at bounding box center [225, 65] width 75 height 12
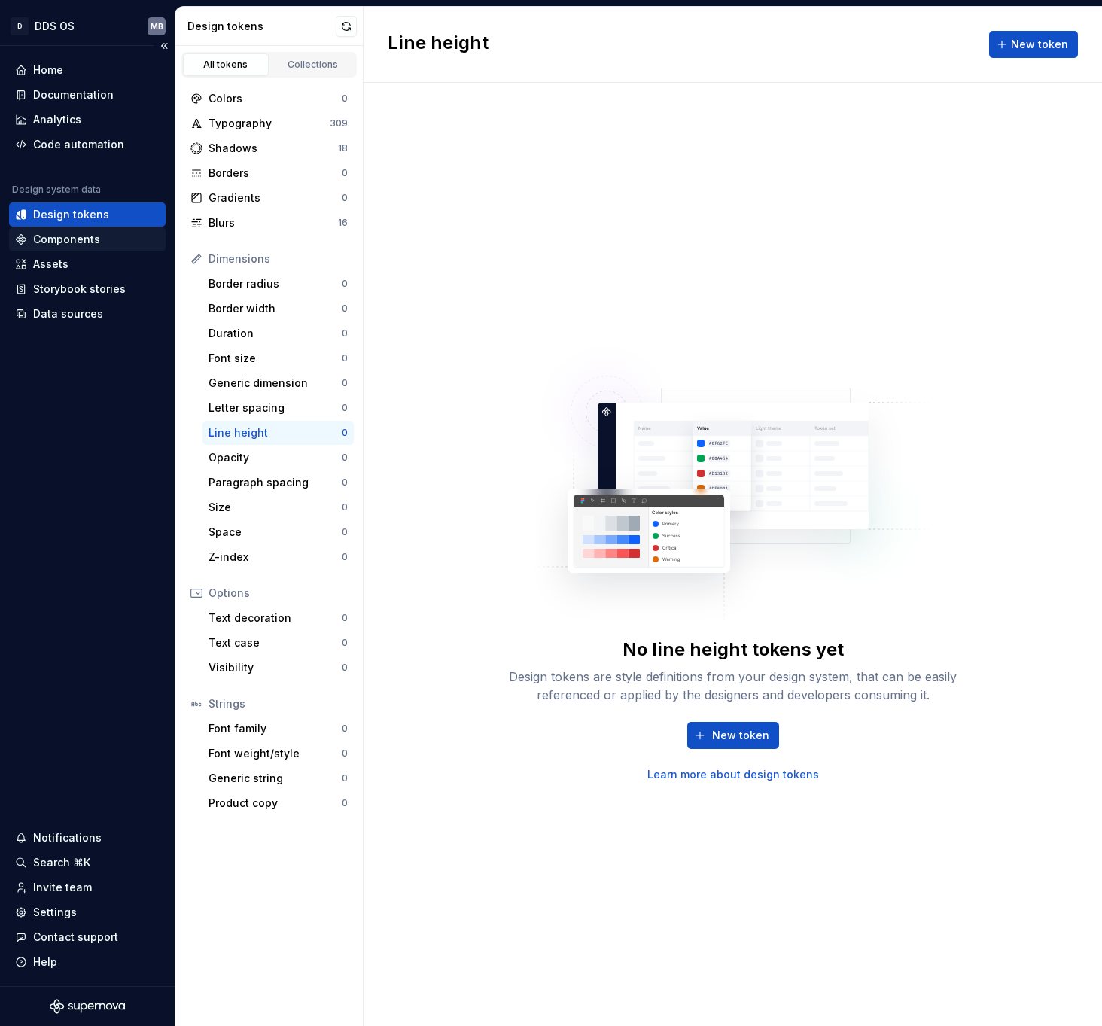
click at [94, 243] on div "Components" at bounding box center [66, 239] width 67 height 15
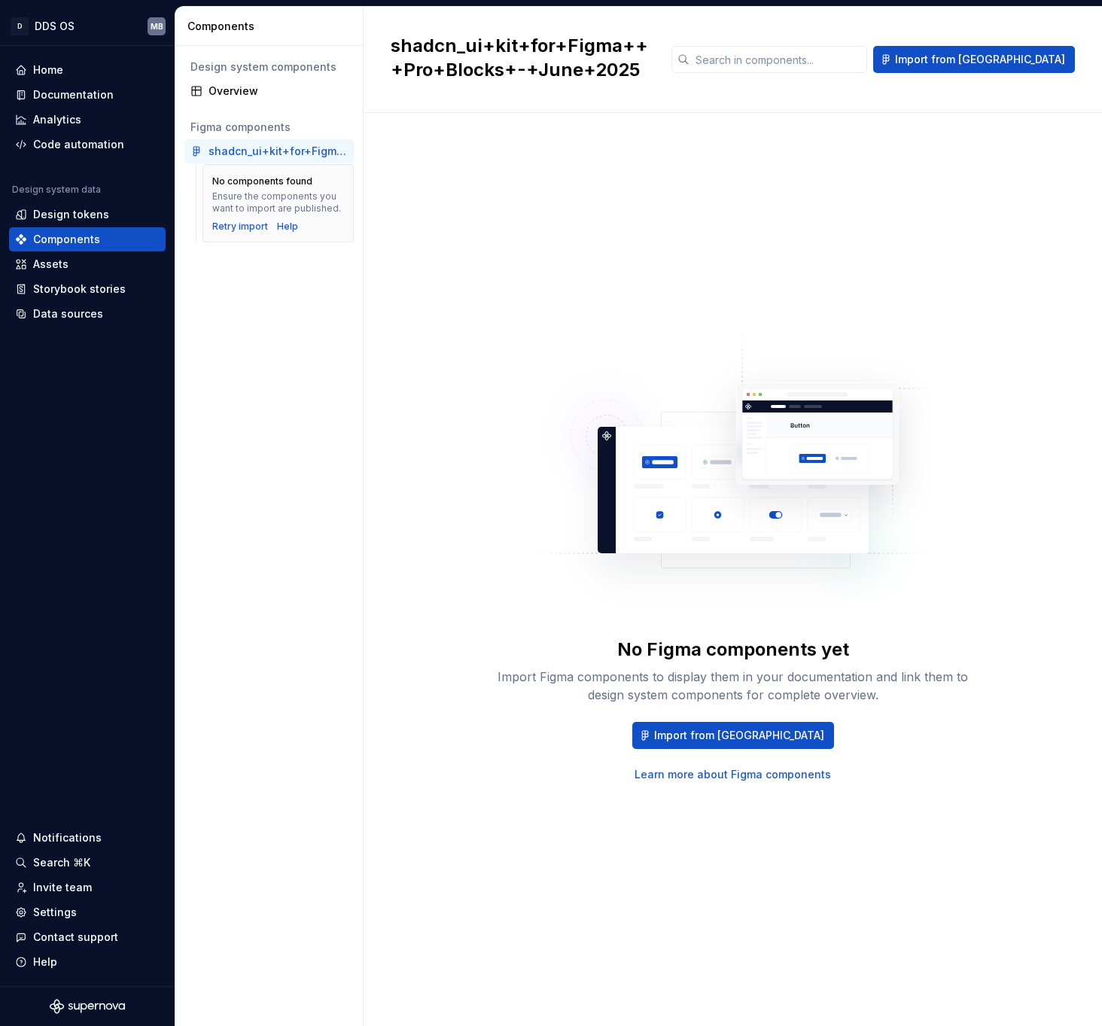
click at [273, 154] on div "shadcn_ui+kit+for+Figma+++Pro+Blocks+-+June+2025" at bounding box center [277, 151] width 139 height 15
click at [759, 743] on button "Import from [GEOGRAPHIC_DATA]" at bounding box center [733, 735] width 202 height 27
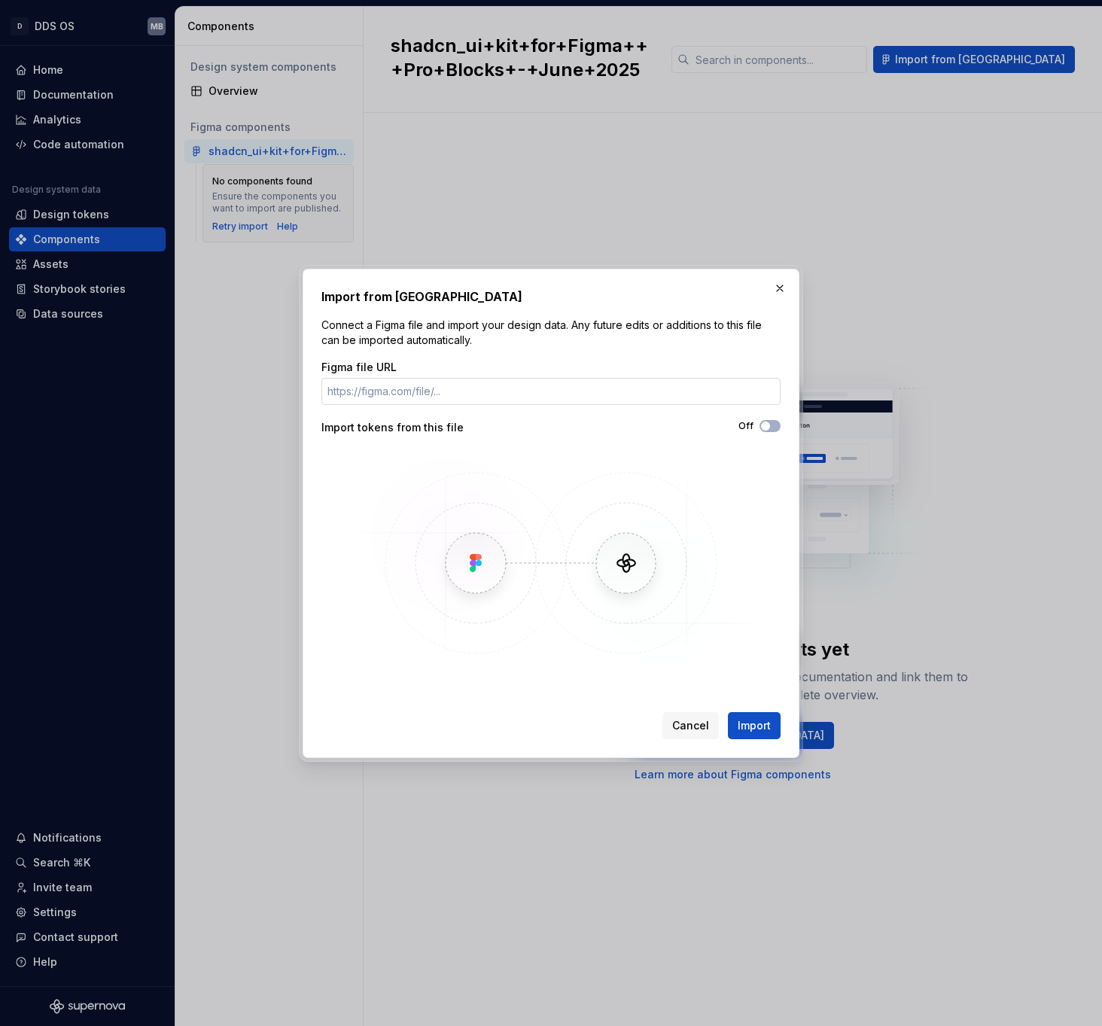
click at [429, 394] on input "Figma file URL" at bounding box center [550, 391] width 459 height 27
click at [433, 389] on input "Figma file URL" at bounding box center [550, 391] width 459 height 27
paste input "[URL][DOMAIN_NAME]"
type input "[URL][DOMAIN_NAME]"
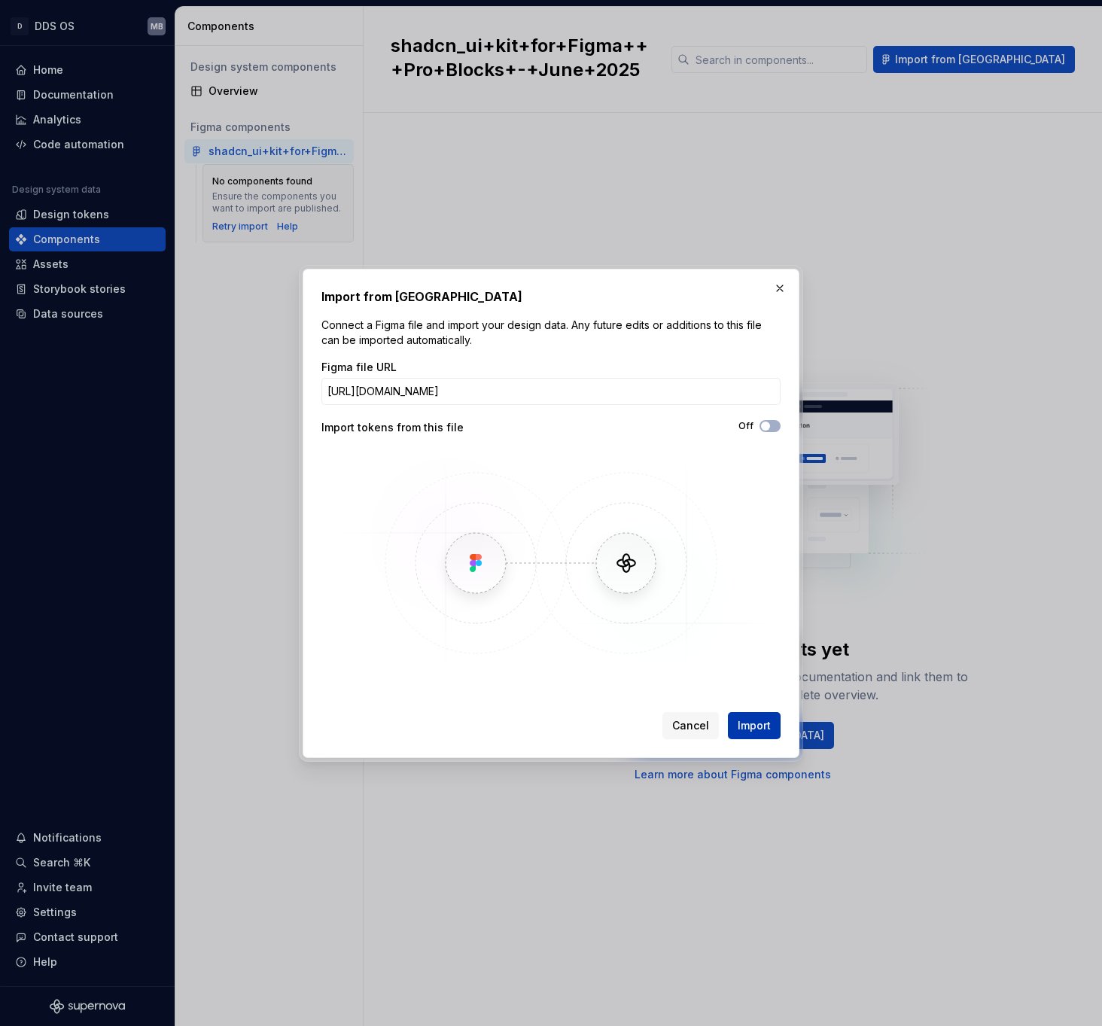
click at [749, 724] on span "Import" at bounding box center [754, 725] width 33 height 15
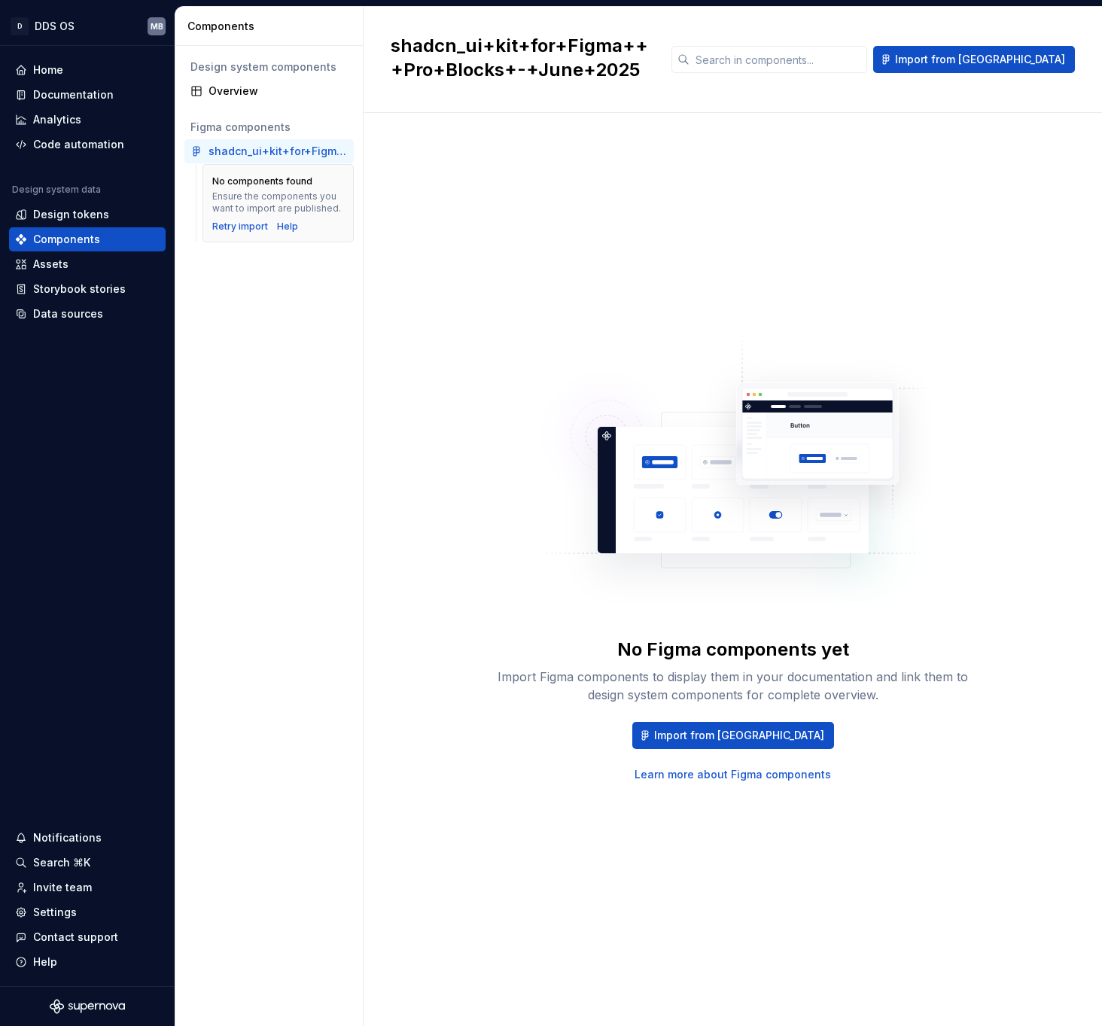
click at [320, 537] on div "Design system components Overview Figma components shadcn_ui+kit+for+Figma+++Pr…" at bounding box center [268, 536] width 187 height 980
